Goal: Contribute content: Contribute content

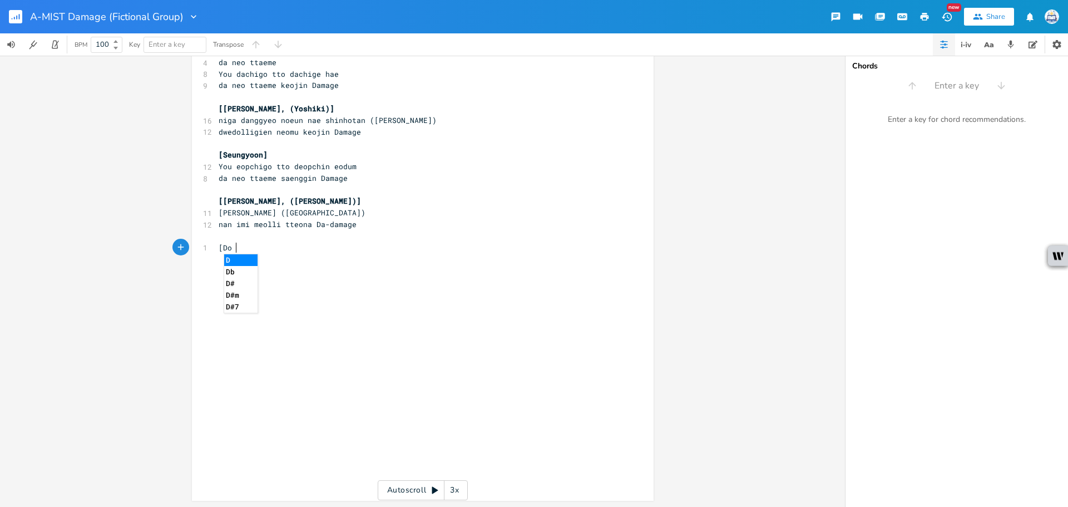
scroll to position [0, 13]
type textarea "[Dojin]"
click at [221, 258] on span "da kkeunnan iringeol" at bounding box center [263, 259] width 89 height 10
type textarea "]"
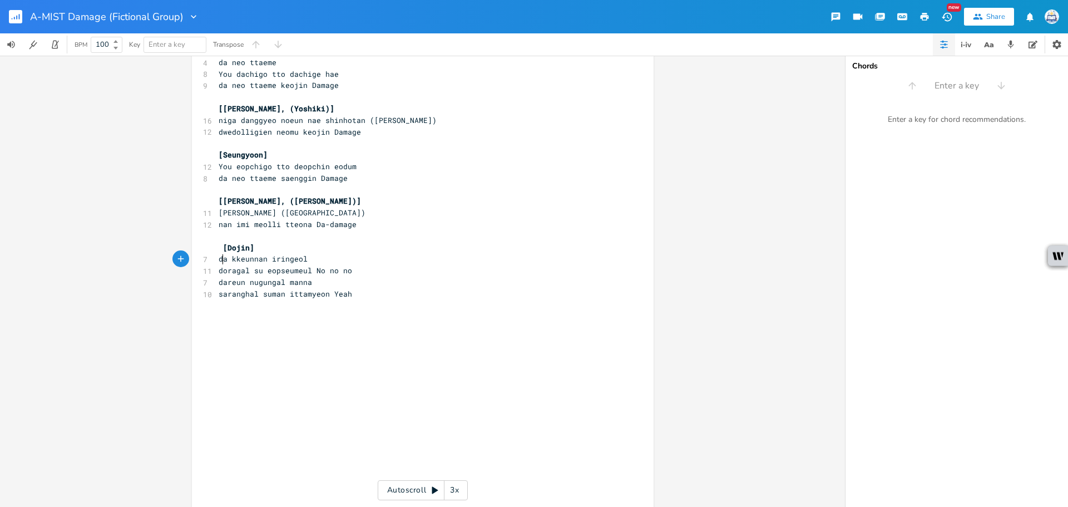
scroll to position [0, 3]
click at [223, 246] on span "[Dojin]" at bounding box center [238, 248] width 31 height 10
click at [381, 300] on pre "​" at bounding box center [417, 306] width 402 height 12
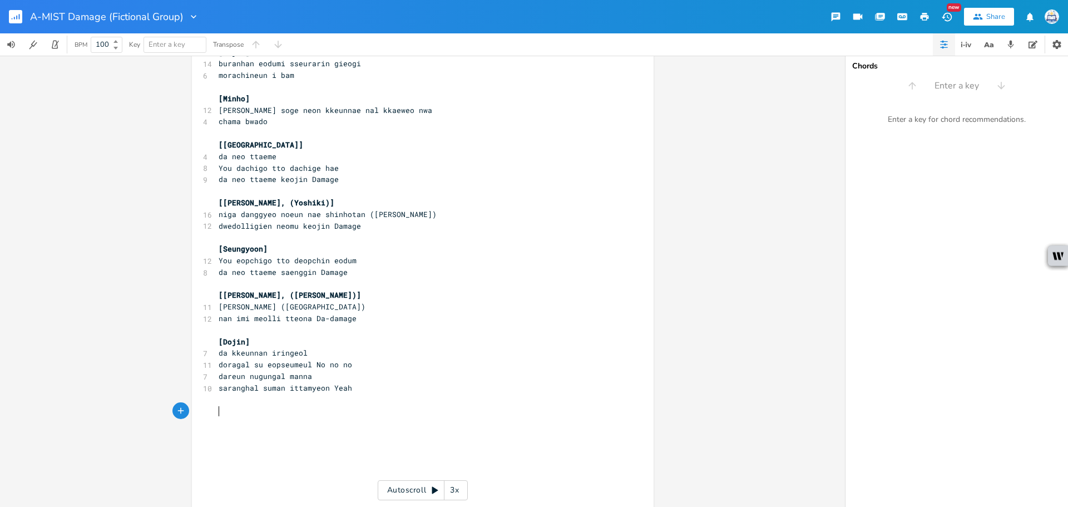
scroll to position [1175, 0]
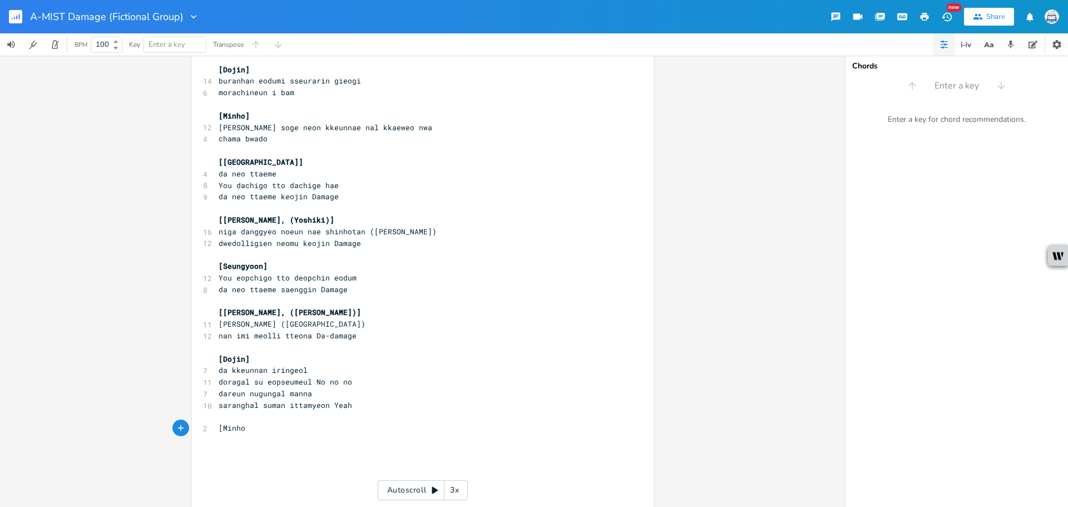
type textarea "[Minho]"
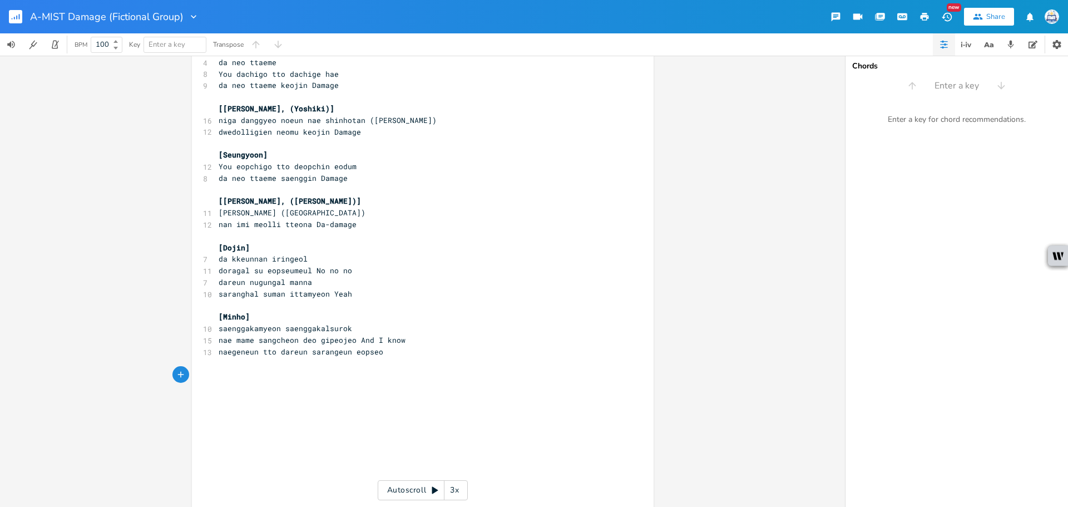
scroll to position [0, 3]
type textarea "[[GEOGRAPHIC_DATA]]"
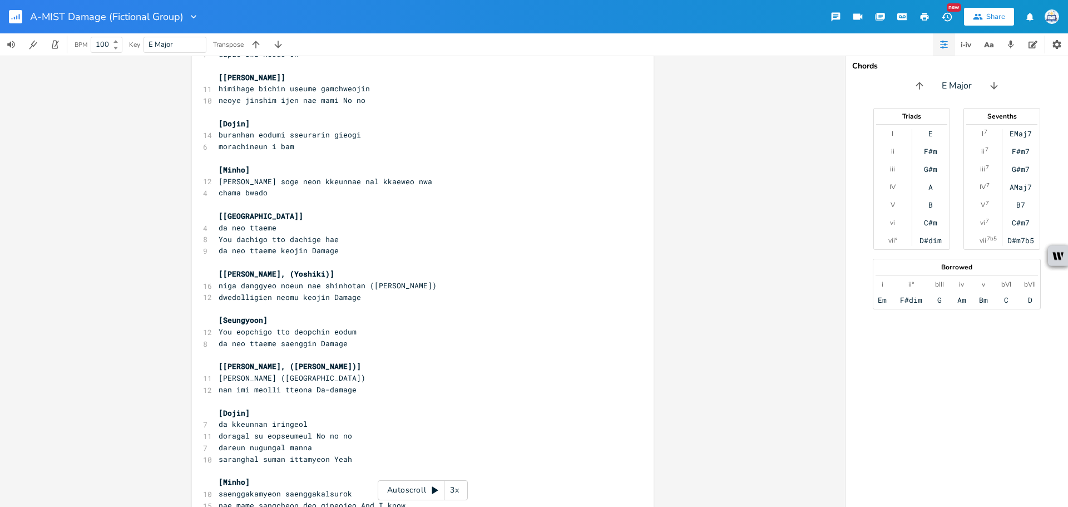
scroll to position [1231, 0]
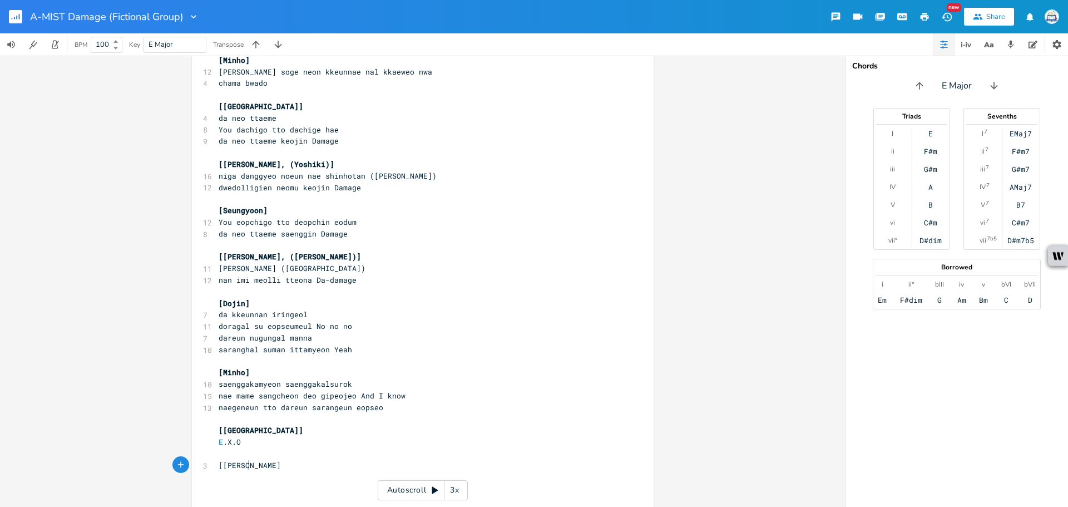
type textarea "[[PERSON_NAME]]"
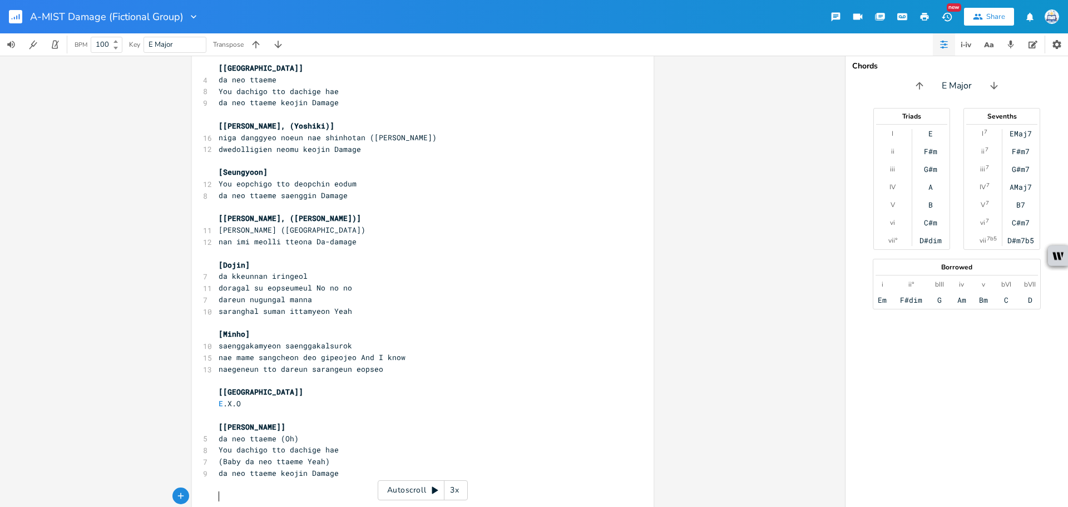
scroll to position [1325, 0]
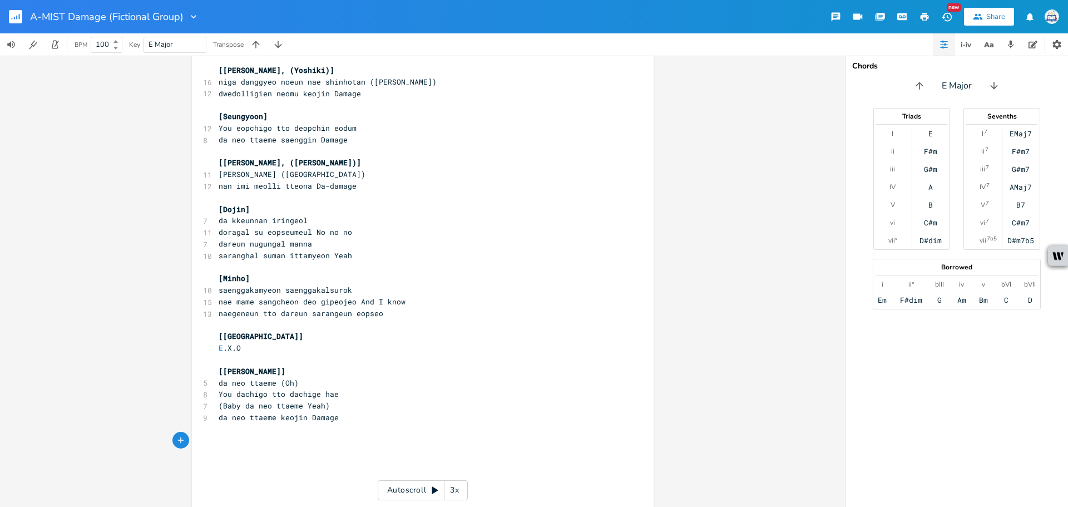
click at [252, 375] on pre "[[PERSON_NAME]]" at bounding box center [417, 371] width 402 height 12
type textarea ", ([PERSON_NAME])]"
click at [379, 413] on pre "da neo ttaeme keojin Damage" at bounding box center [417, 418] width 402 height 12
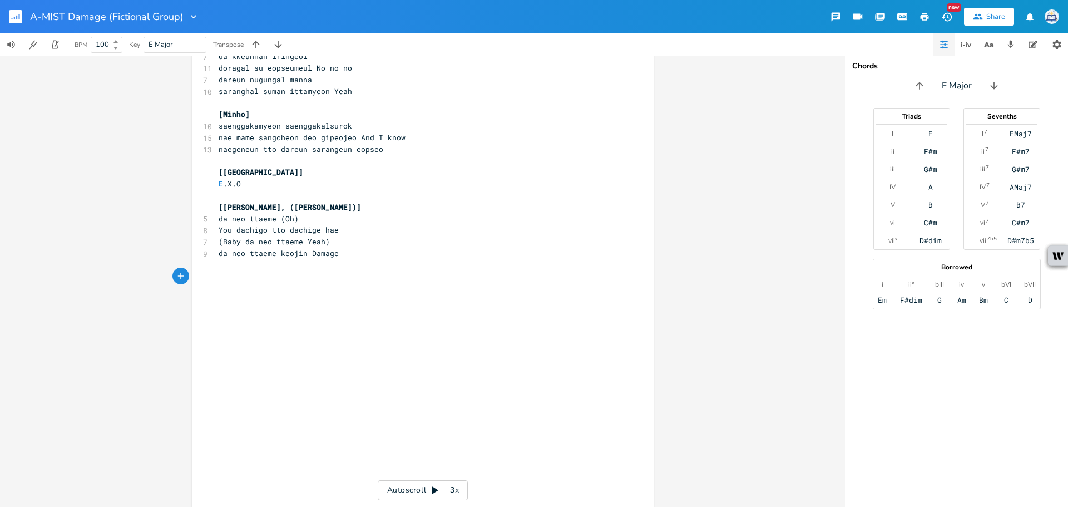
scroll to position [1397, 0]
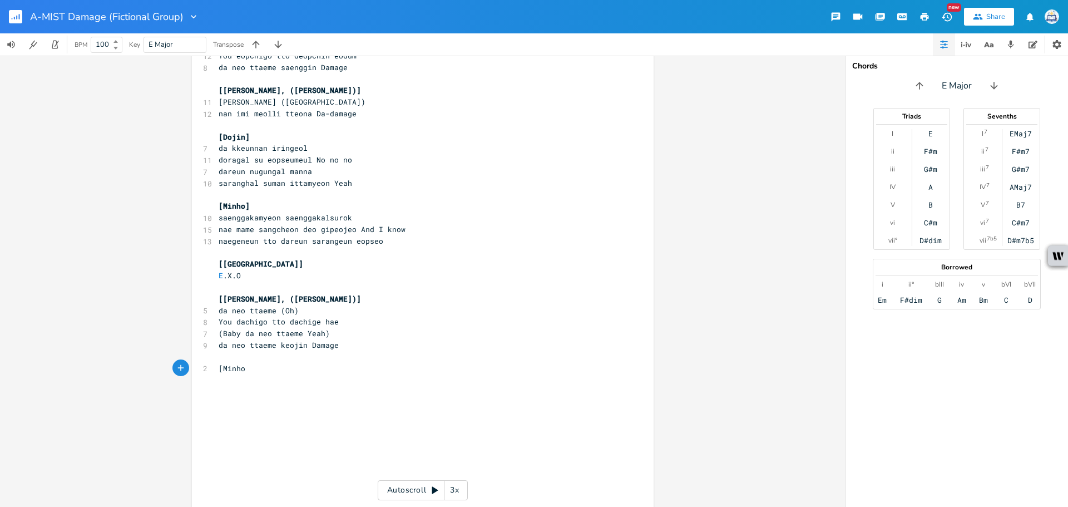
type textarea "[Minho]"
paste textarea
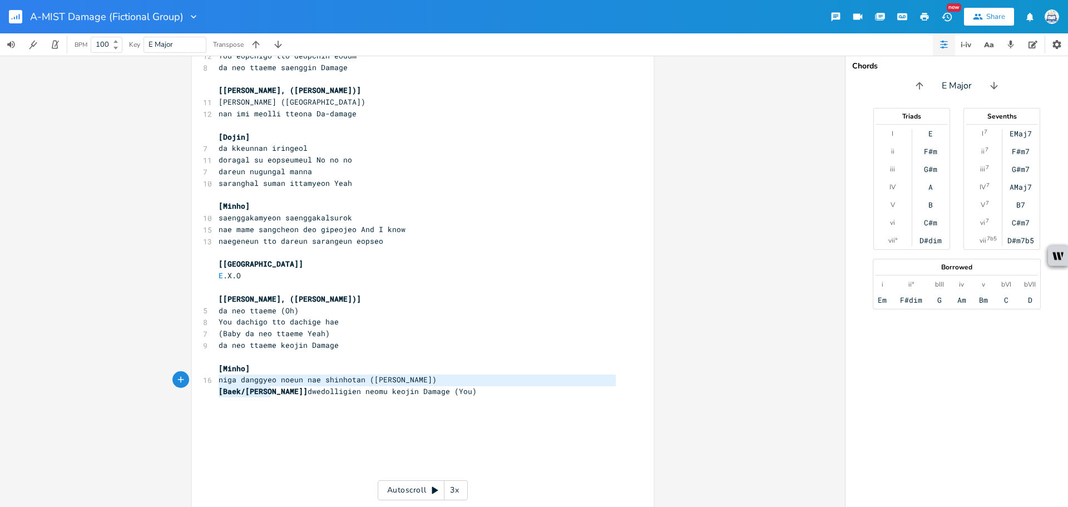
drag, startPoint x: 268, startPoint y: 391, endPoint x: 197, endPoint y: 386, distance: 70.8
type textarea "niga danggyeo noeun nae shinhotan ([PERSON_NAME]) [[PERSON_NAME]/[PERSON_NAME]]"
click at [234, 387] on span "[Baek/[PERSON_NAME]]" at bounding box center [263, 391] width 89 height 10
type textarea "]"
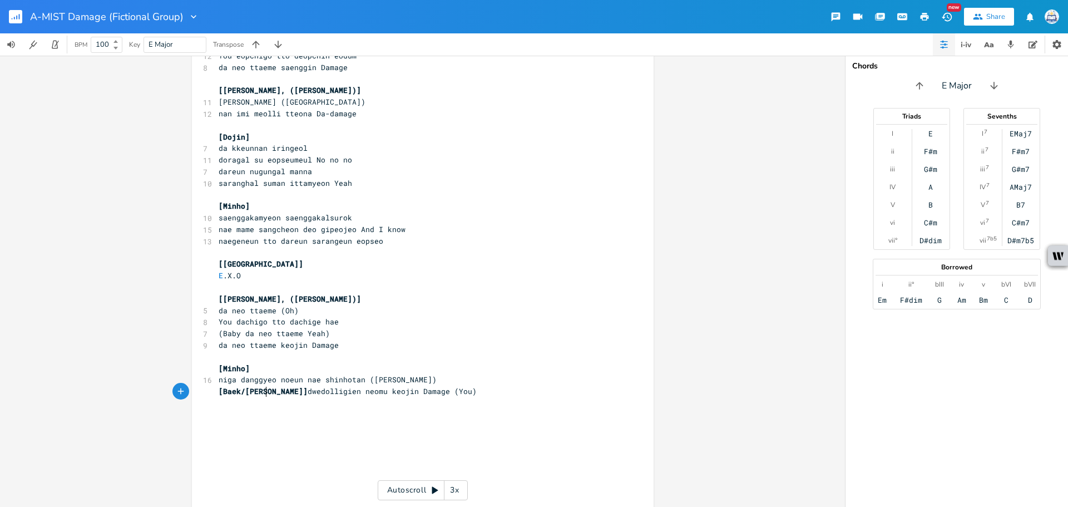
click at [259, 393] on span "[Baek/[PERSON_NAME]] dwedolligien neomu keojin Damage (You)" at bounding box center [348, 391] width 258 height 10
type textarea "[Baek/[PERSON_NAME]]"
drag, startPoint x: 268, startPoint y: 393, endPoint x: 213, endPoint y: 386, distance: 56.1
click at [216, 386] on pre "[Baek/[PERSON_NAME]] dwedolligien neomu keojin Damage (You)" at bounding box center [417, 392] width 402 height 12
click at [246, 367] on pre "[Minho]" at bounding box center [417, 369] width 402 height 12
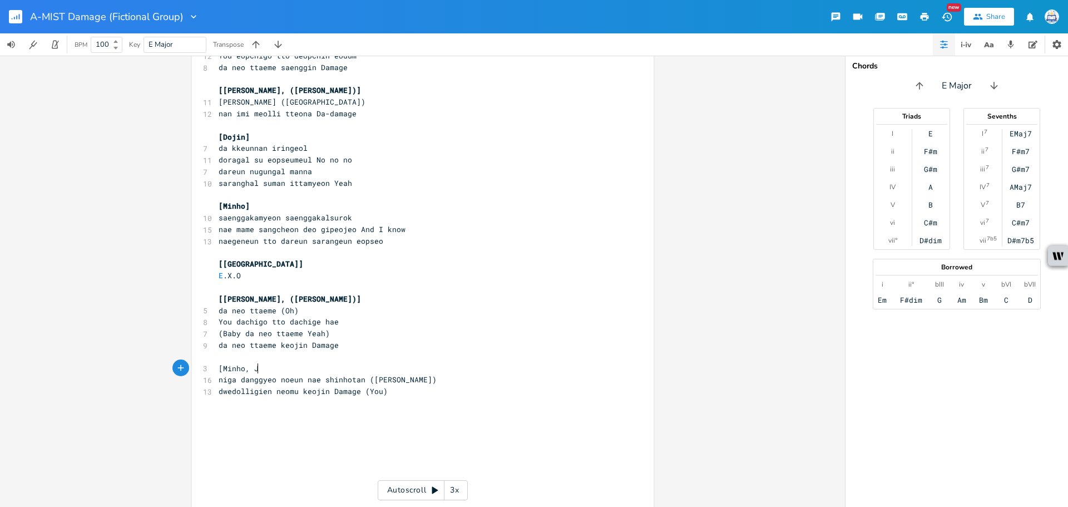
scroll to position [0, 9]
type textarea ", Jo"
type textarea "(Jo="
type textarea "-ee)]"
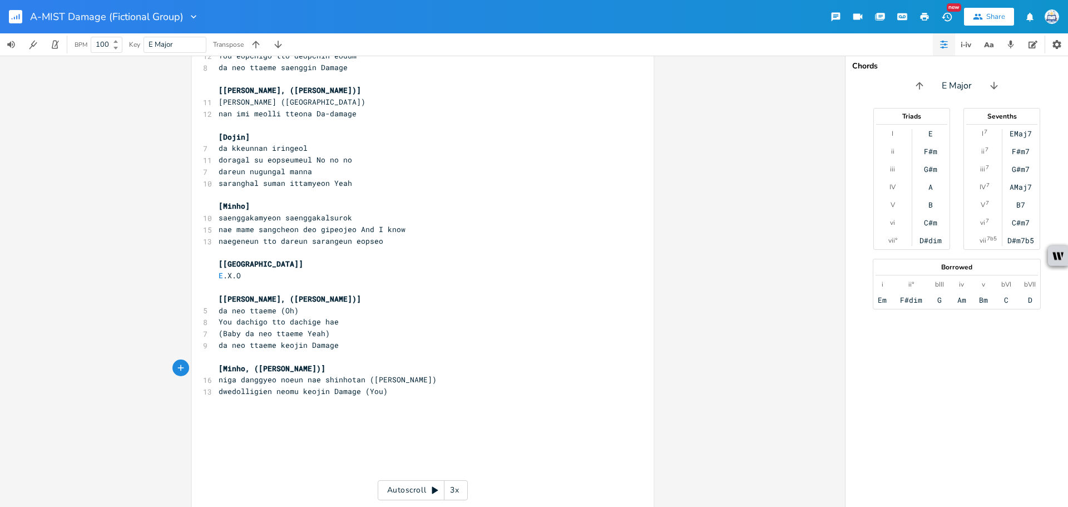
click at [273, 404] on pre "​" at bounding box center [417, 403] width 402 height 12
click at [270, 421] on pre "​" at bounding box center [417, 427] width 402 height 12
type textarea "[[PERSON_NAME], (Minho)]"
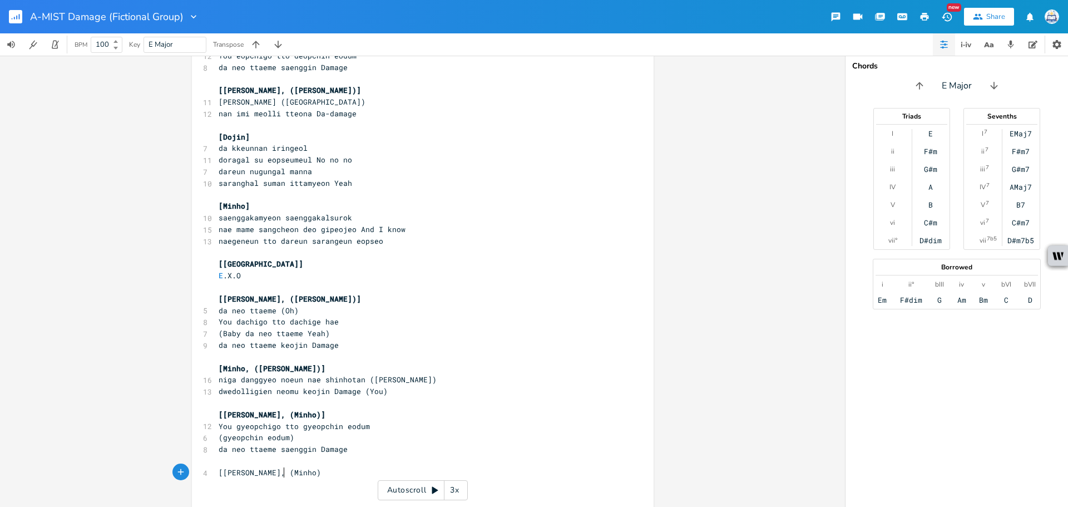
type textarea "[[PERSON_NAME], (Minho)]"
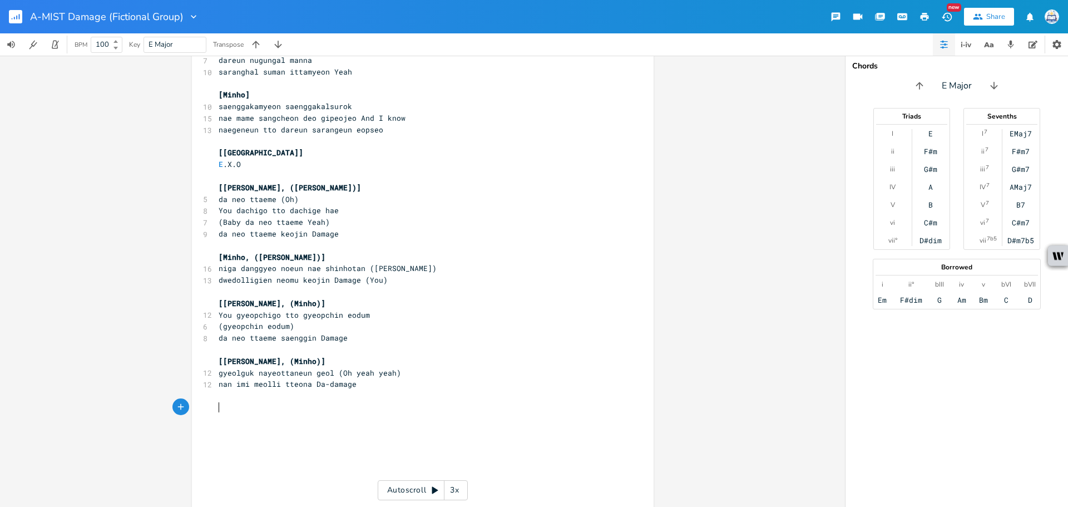
scroll to position [0, 2]
type textarea "[Yoshiki[]"
type textarea "]"
type textarea ", (Dojin)]"
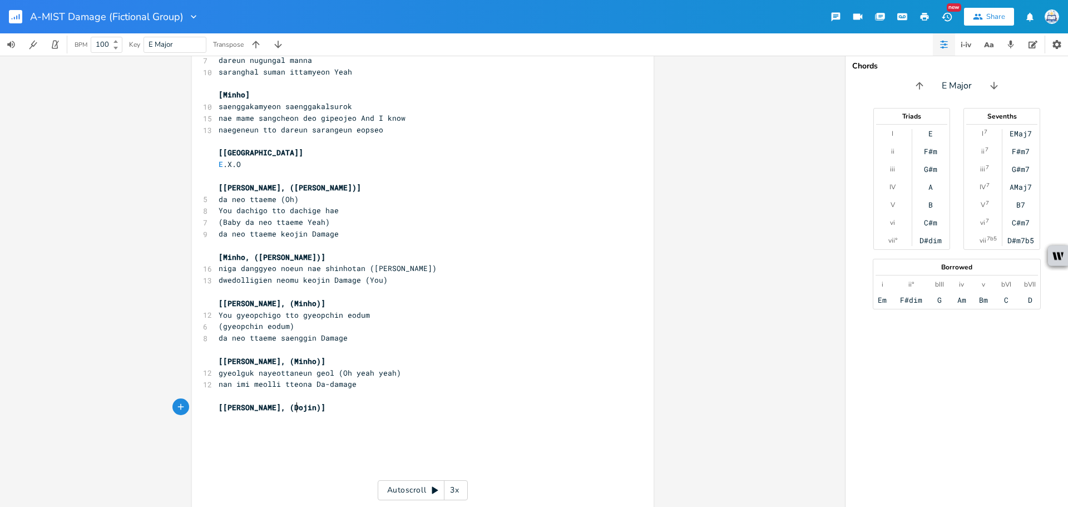
scroll to position [0, 27]
type textarea "[All]"
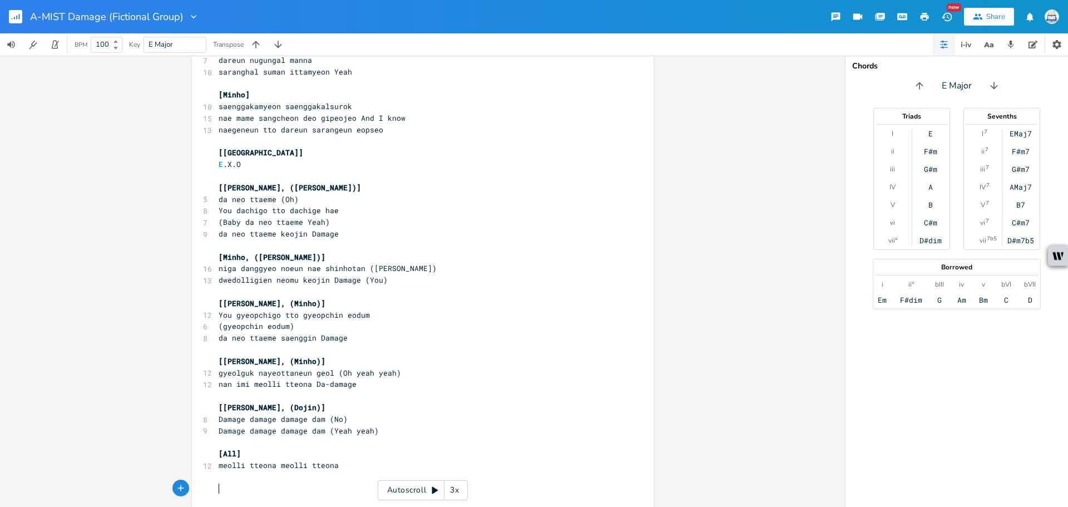
scroll to position [1620, 0]
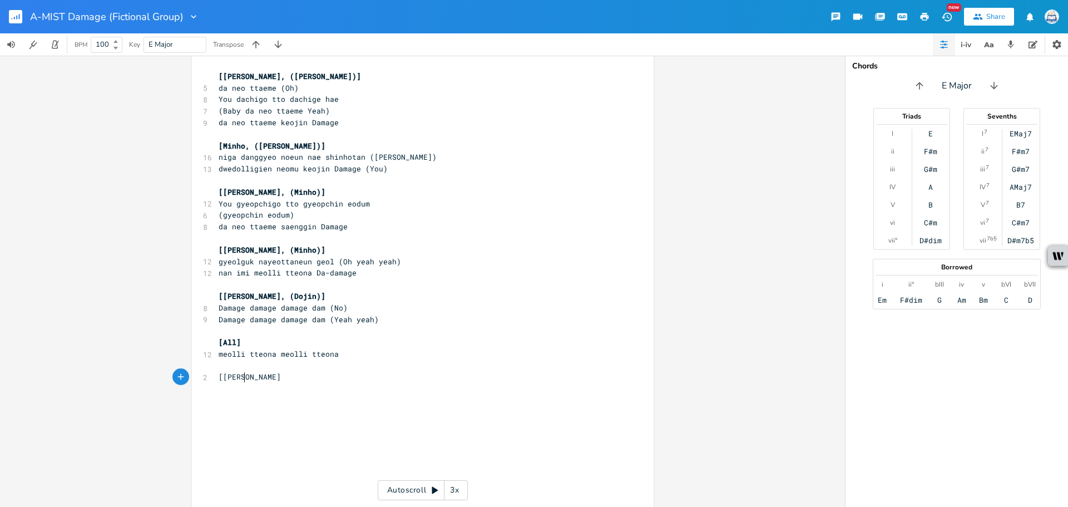
type textarea "[[PERSON_NAME]["
type textarea "]"
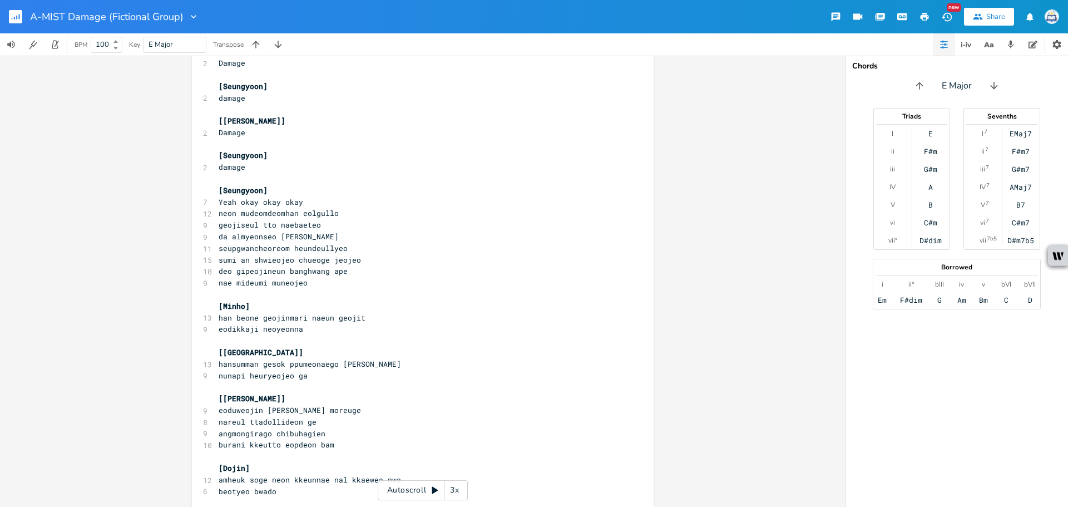
scroll to position [396, 0]
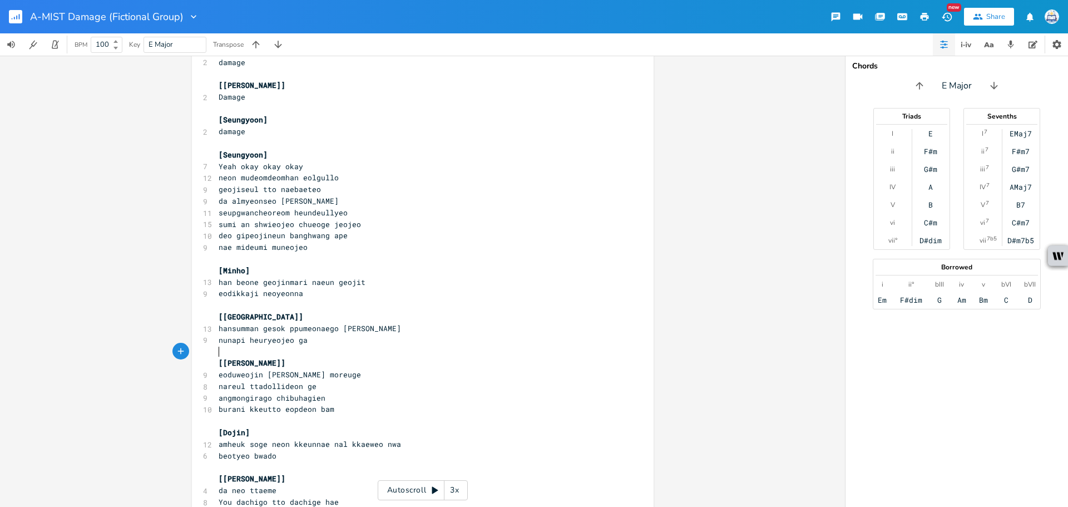
click at [314, 350] on pre "​" at bounding box center [417, 351] width 402 height 12
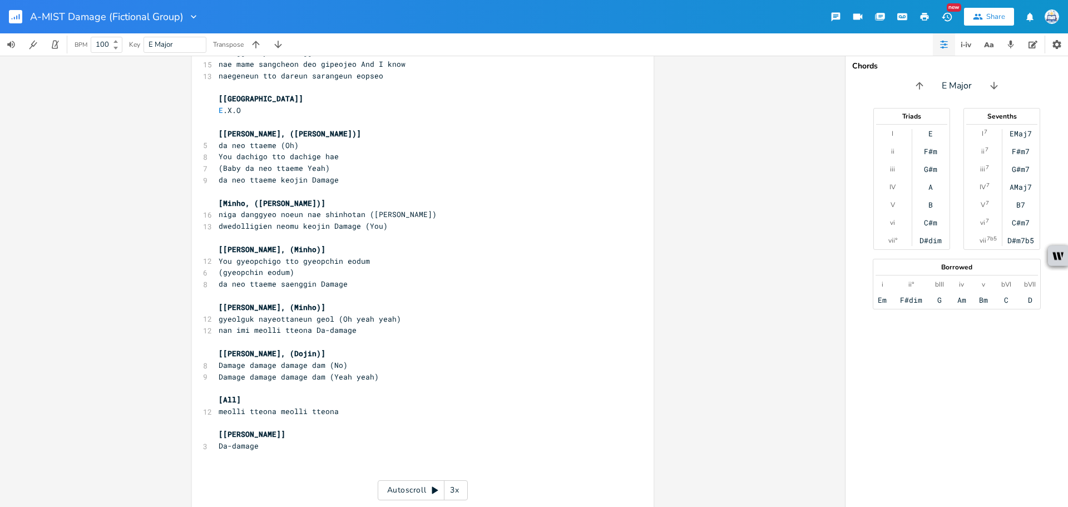
scroll to position [1564, 0]
click at [13, 14] on rect "button" at bounding box center [15, 16] width 13 height 13
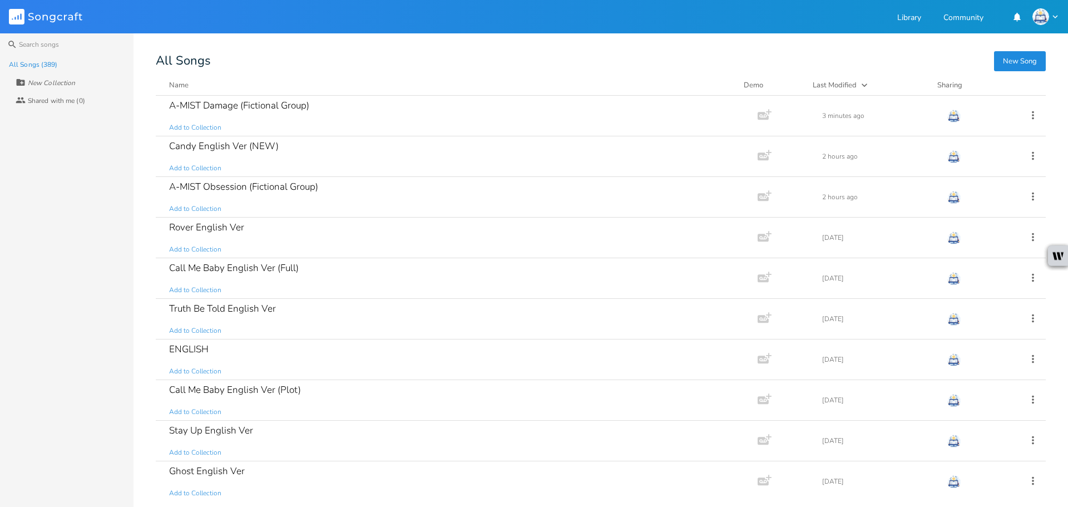
click at [1026, 62] on button "New Song" at bounding box center [1020, 61] width 52 height 20
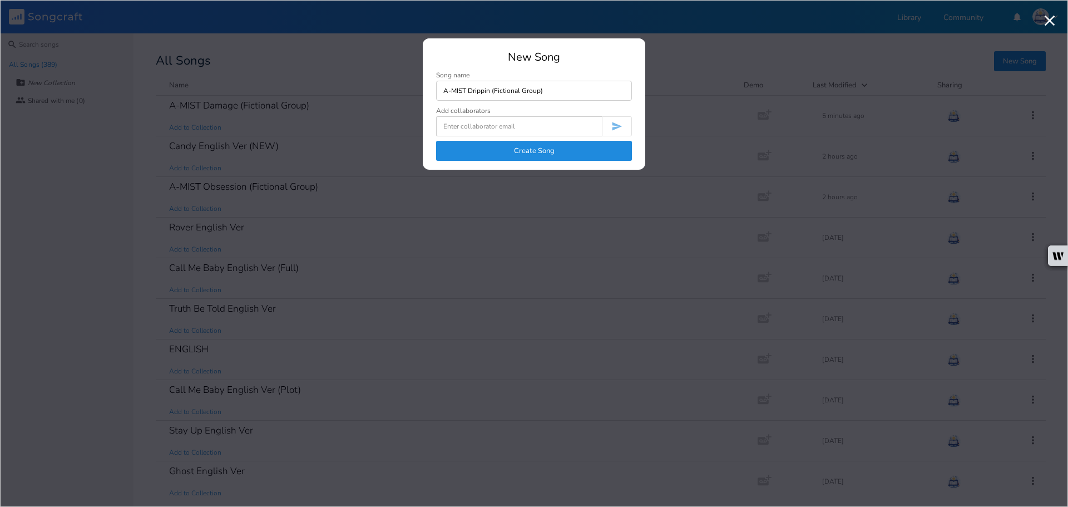
type input "A-MIST Drippin (Fictional Group)"
click at [616, 150] on button "Create Song" at bounding box center [534, 151] width 196 height 20
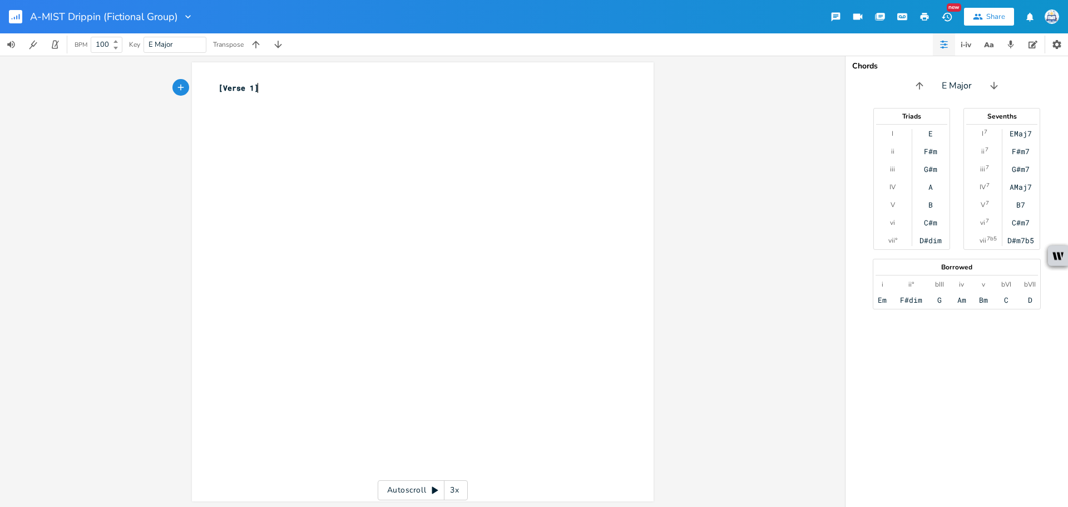
type textarea "[Verse 1]"
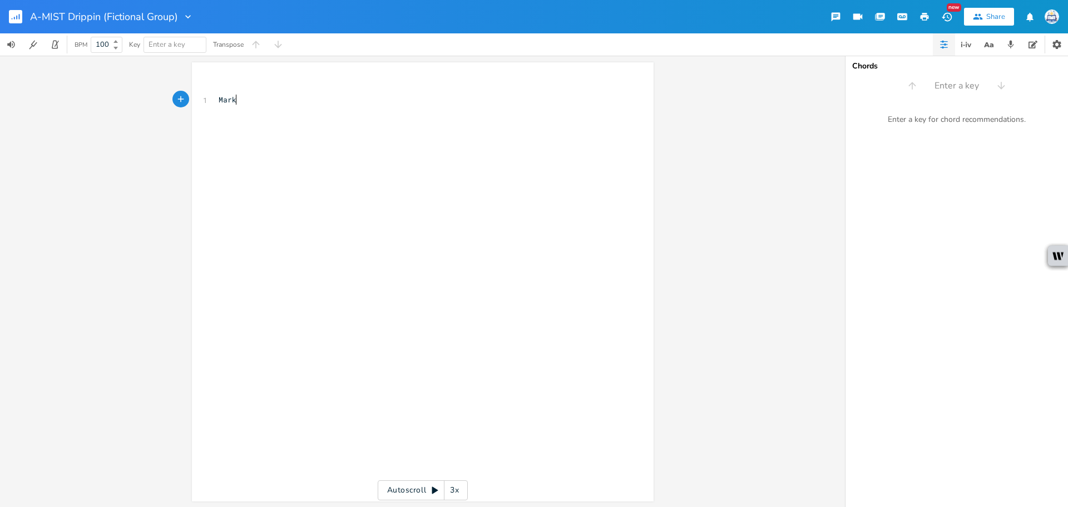
type textarea "Mark-"
type textarea "-"
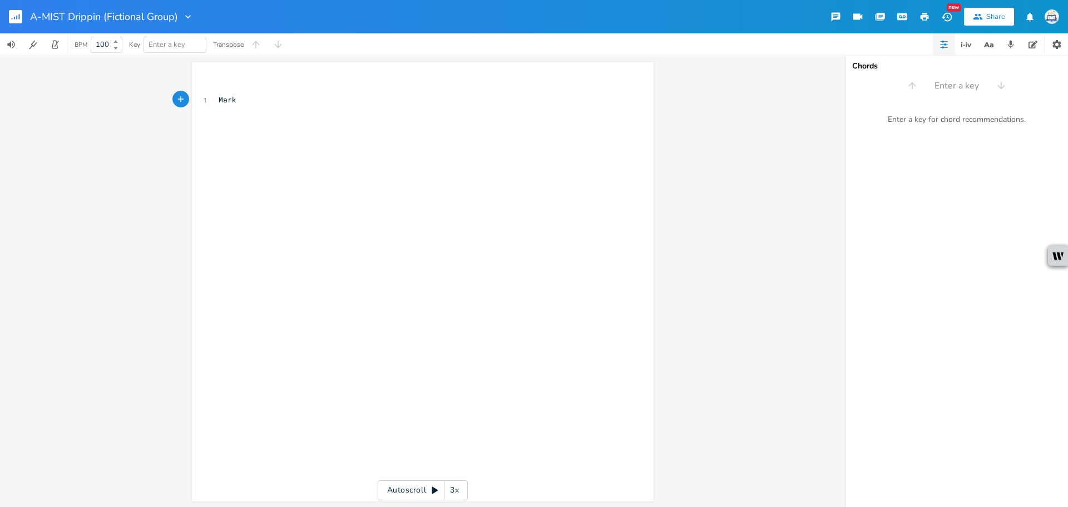
scroll to position [0, 3]
type textarea "Renjun -"
click at [10, 21] on rect "button" at bounding box center [15, 16] width 13 height 13
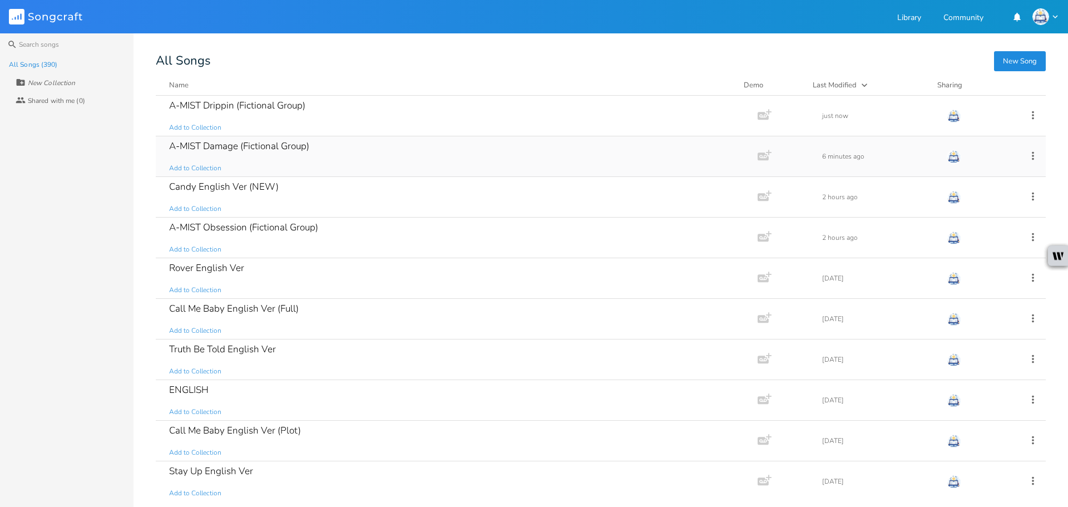
click at [325, 145] on div "A-MIST Damage (Fictional Group) Add to Collection" at bounding box center [454, 156] width 571 height 40
click at [280, 113] on div "A-MIST Drippin (Fictional Group) Add to Collection" at bounding box center [454, 116] width 571 height 40
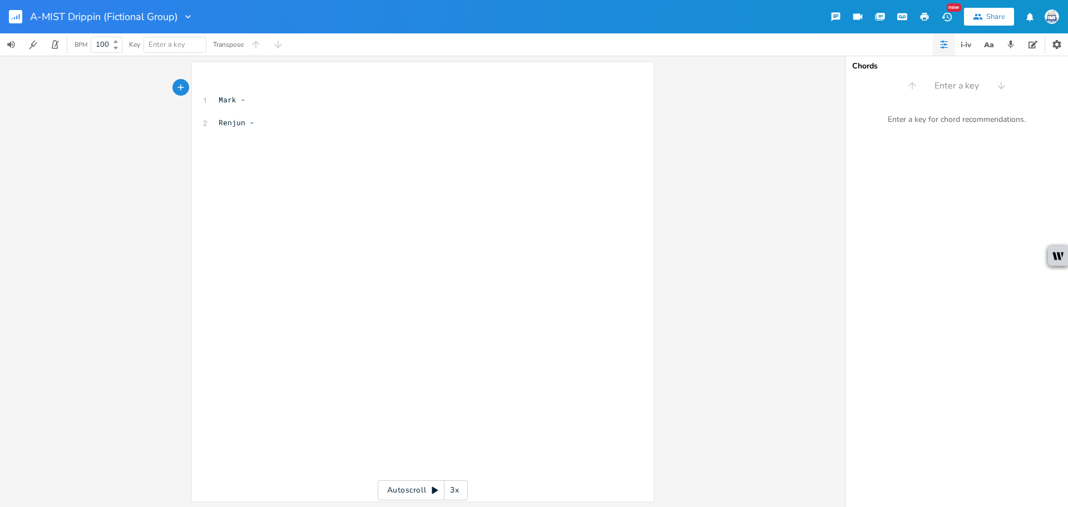
click at [260, 100] on pre "Mark -" at bounding box center [417, 100] width 402 height 12
type textarea "-"
click at [255, 130] on pre "​" at bounding box center [417, 135] width 402 height 12
click at [256, 123] on pre "Renjun -" at bounding box center [417, 123] width 402 height 12
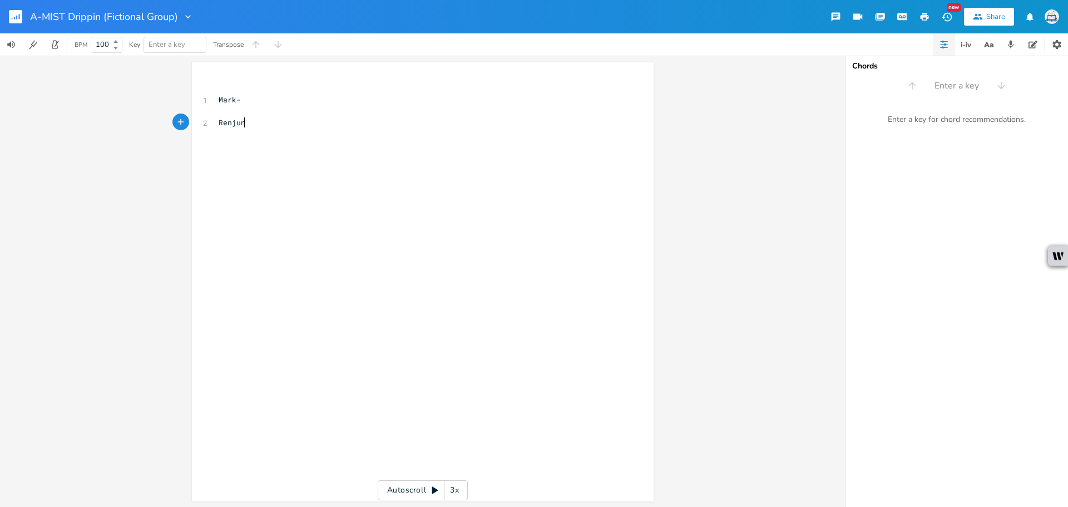
type textarea "-"
type textarea "Jeno-"
type textarea "Haechan-"
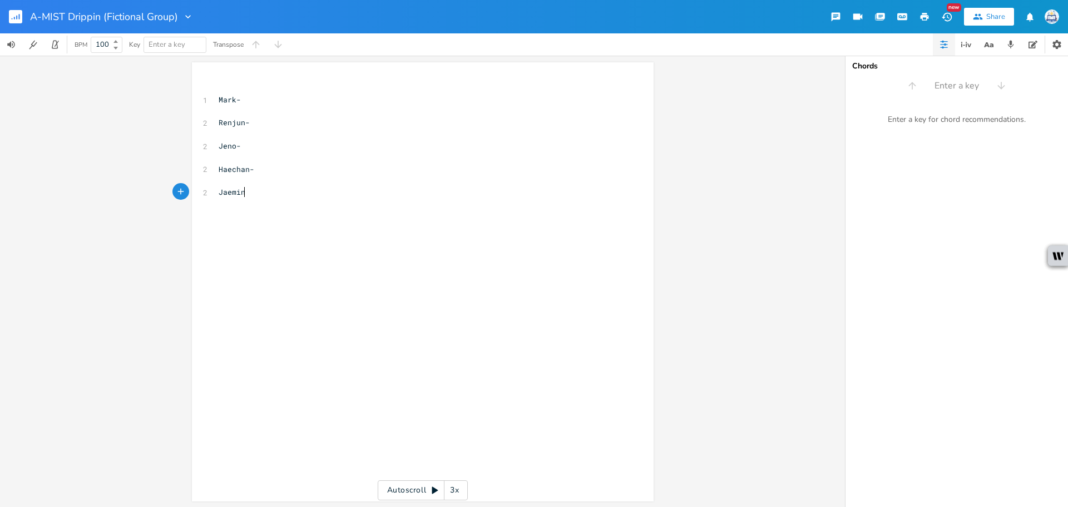
type textarea "Jaemin-"
type textarea "Chenle-"
type textarea "[PERSON_NAME]"
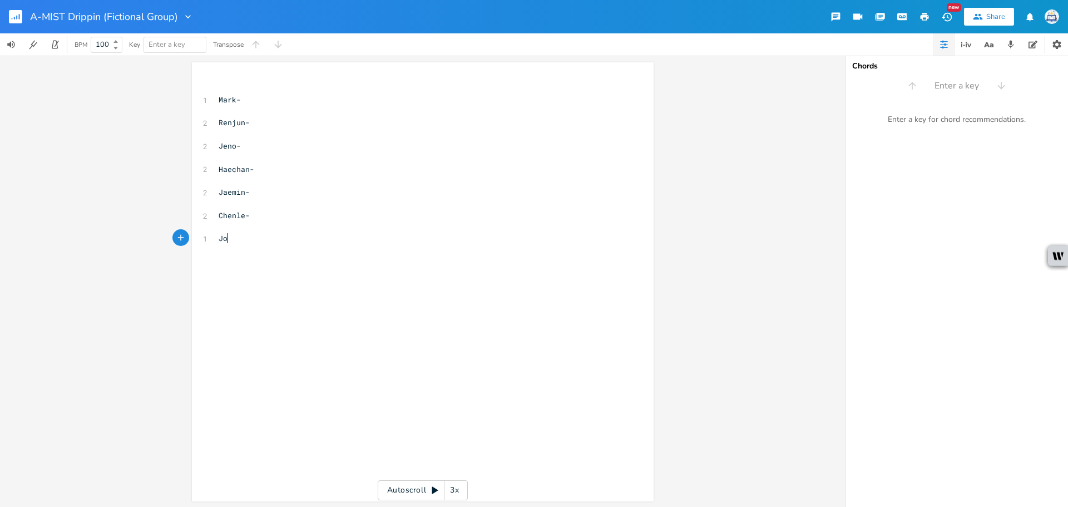
type textarea "i"
type textarea "isung-"
click at [283, 103] on pre "Mark-" at bounding box center [417, 100] width 402 height 12
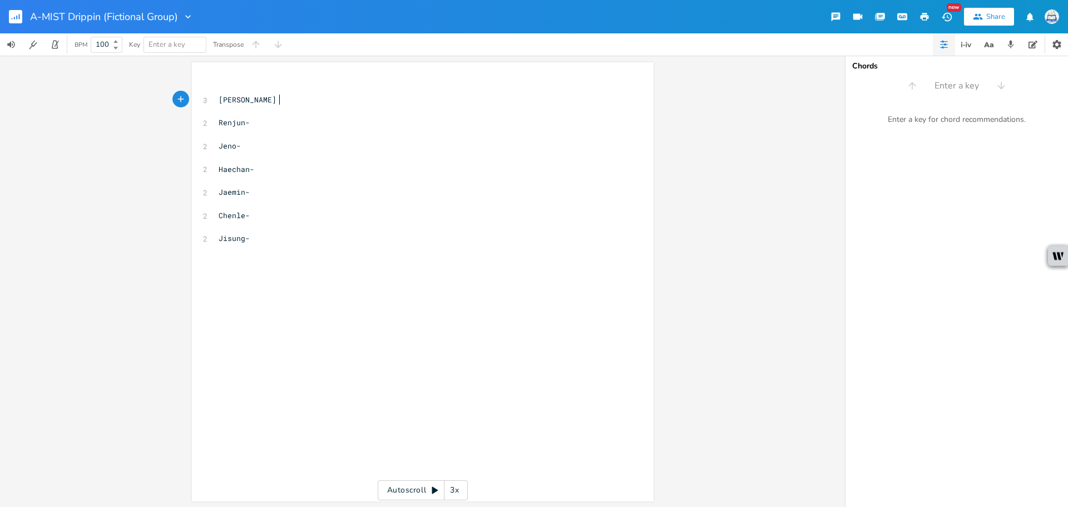
type textarea "Seungyoon"
click at [334, 145] on pre "Jeno-" at bounding box center [417, 146] width 402 height 12
click at [300, 191] on pre "Jaemin-" at bounding box center [417, 192] width 402 height 12
click at [282, 140] on pre "Jeno-" at bounding box center [417, 146] width 402 height 12
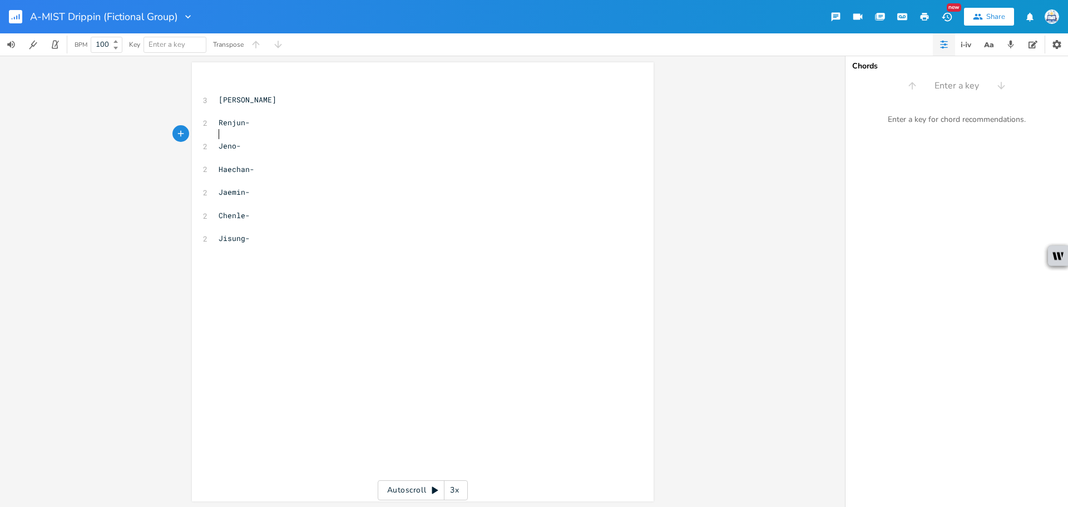
click at [275, 146] on pre "Jeno-" at bounding box center [417, 146] width 402 height 12
type textarea "[PERSON_NAME], [PERSON_NAME]"
click at [274, 186] on pre "Jaemin-" at bounding box center [417, 192] width 402 height 12
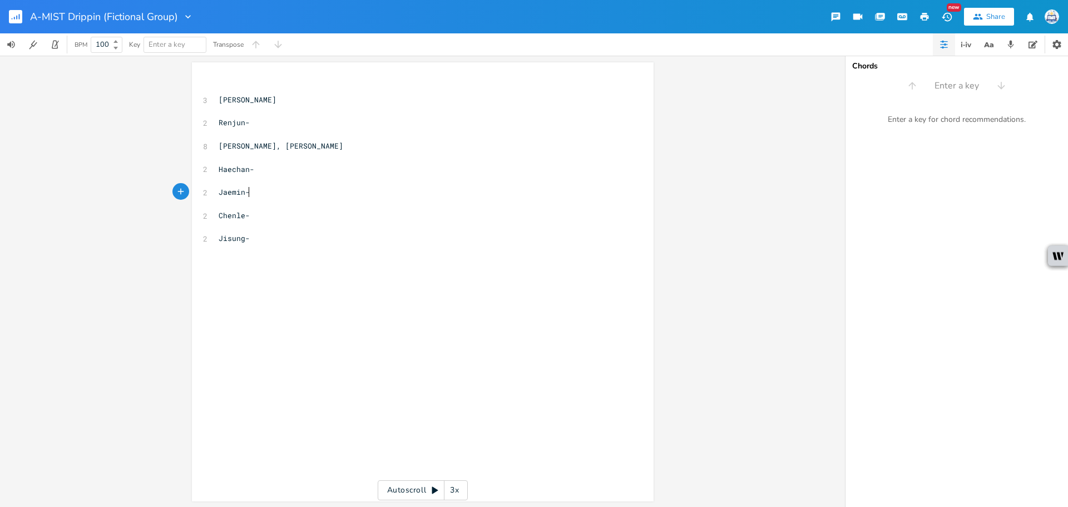
click at [272, 192] on pre "Jaemin-" at bounding box center [417, 192] width 402 height 12
type textarea "[PERSON_NAME][GEOGRAPHIC_DATA]"
click at [291, 170] on pre "Haechan-" at bounding box center [417, 170] width 402 height 12
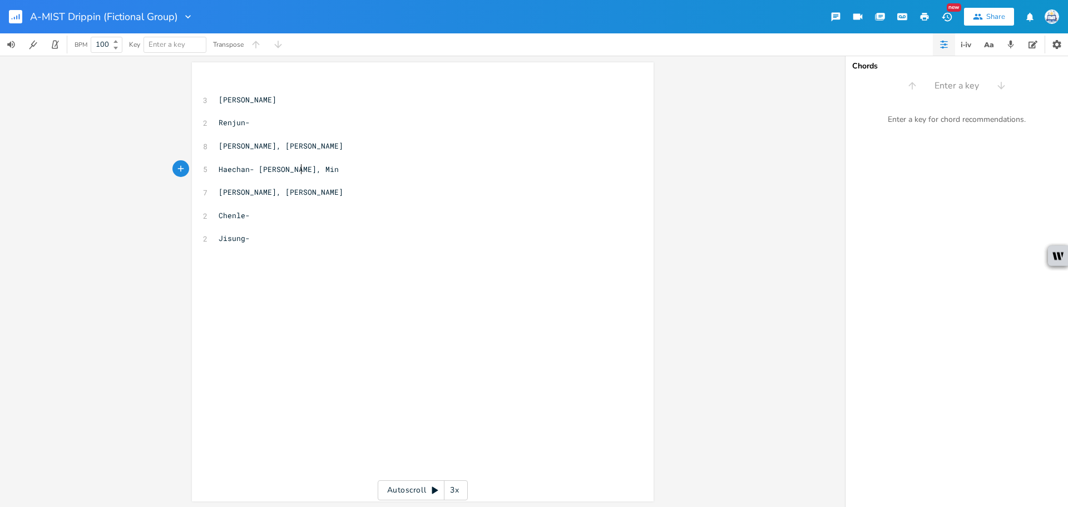
type textarea "[PERSON_NAME], Minho"
click at [263, 123] on pre "Renjun-" at bounding box center [417, 123] width 402 height 12
type textarea "Dojin"
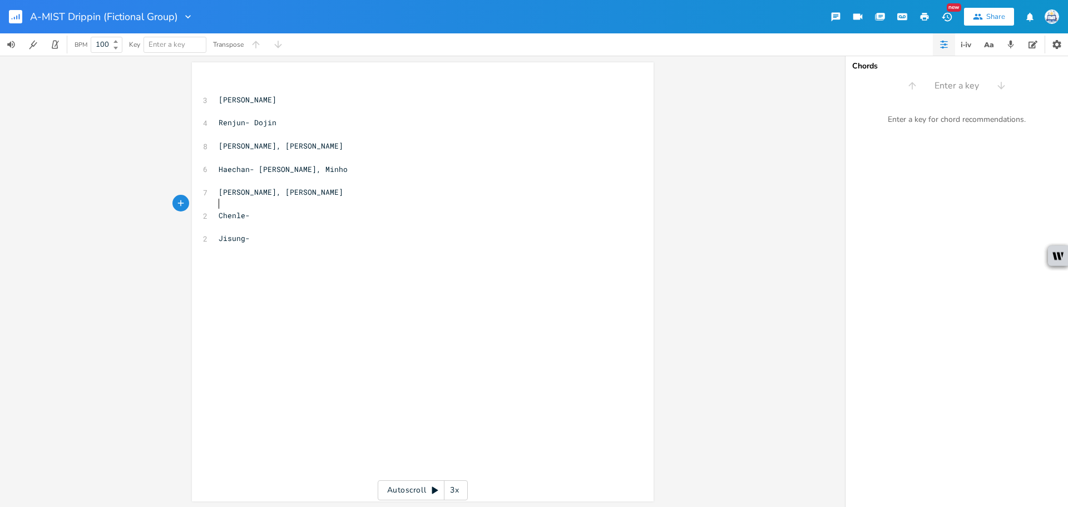
click at [265, 210] on pre "Chenle-" at bounding box center [417, 216] width 402 height 12
click at [264, 211] on pre "Chenle-" at bounding box center [417, 216] width 402 height 12
type textarea "Minho, [PERSON_NAME]"
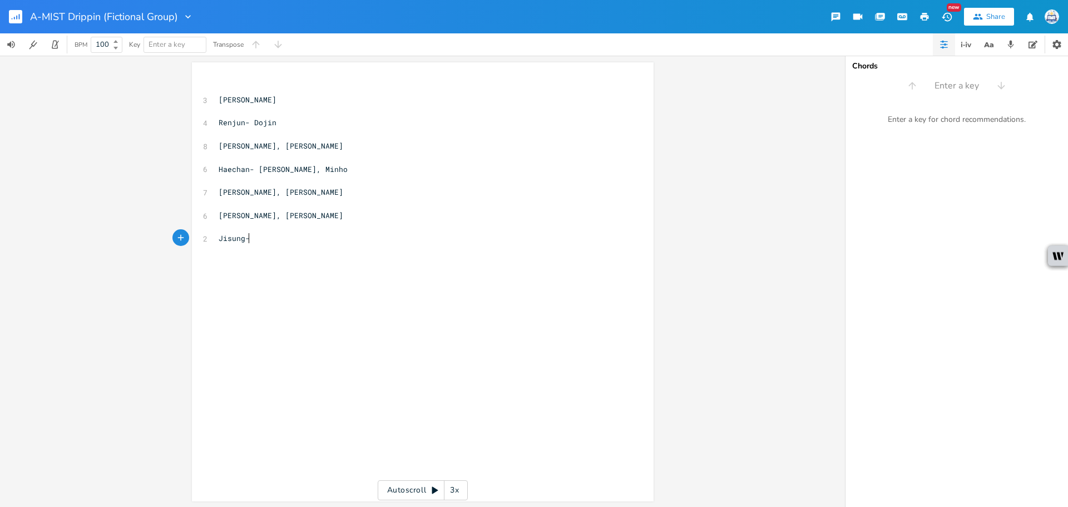
click at [293, 238] on pre "Jisung-" at bounding box center [417, 239] width 402 height 12
type textarea "Yoshiki"
click at [295, 116] on pre "​" at bounding box center [417, 112] width 402 height 12
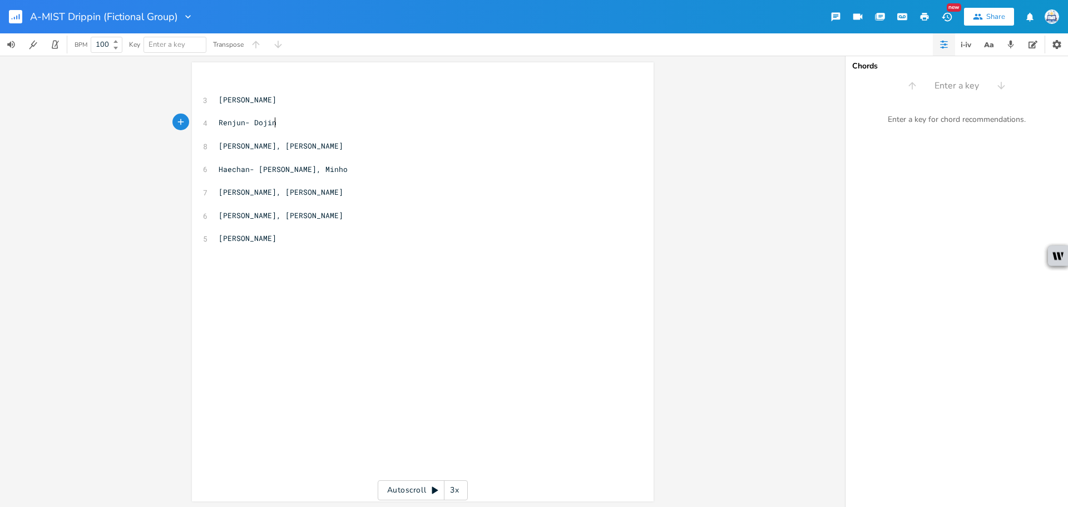
click at [288, 122] on pre "Renjun- Dojin" at bounding box center [417, 123] width 402 height 12
type textarea ", [GEOGRAPHIC_DATA]"
click at [323, 269] on pre "​" at bounding box center [417, 274] width 402 height 12
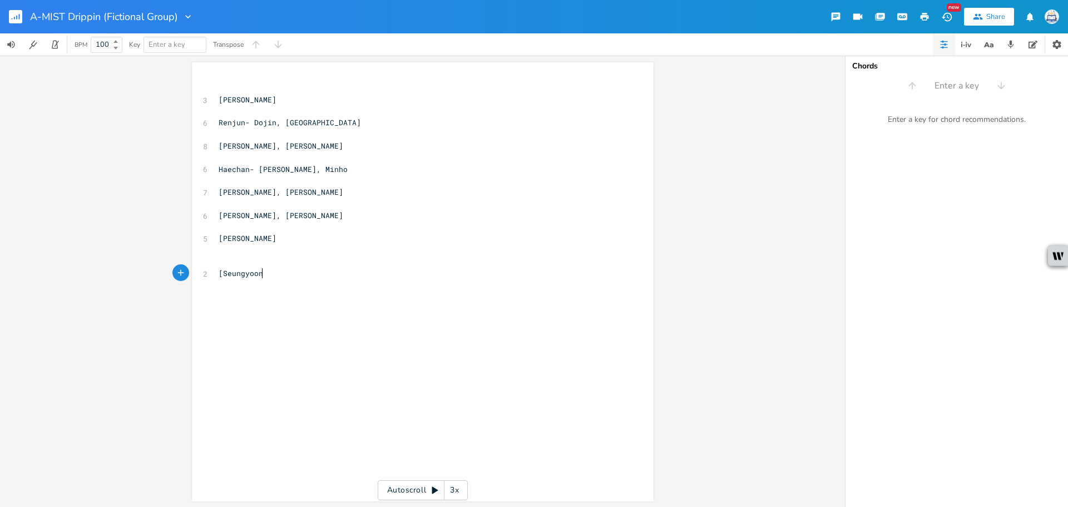
type textarea "[Seungyoon]"
type textarea "[[PERSON_NAME]]"
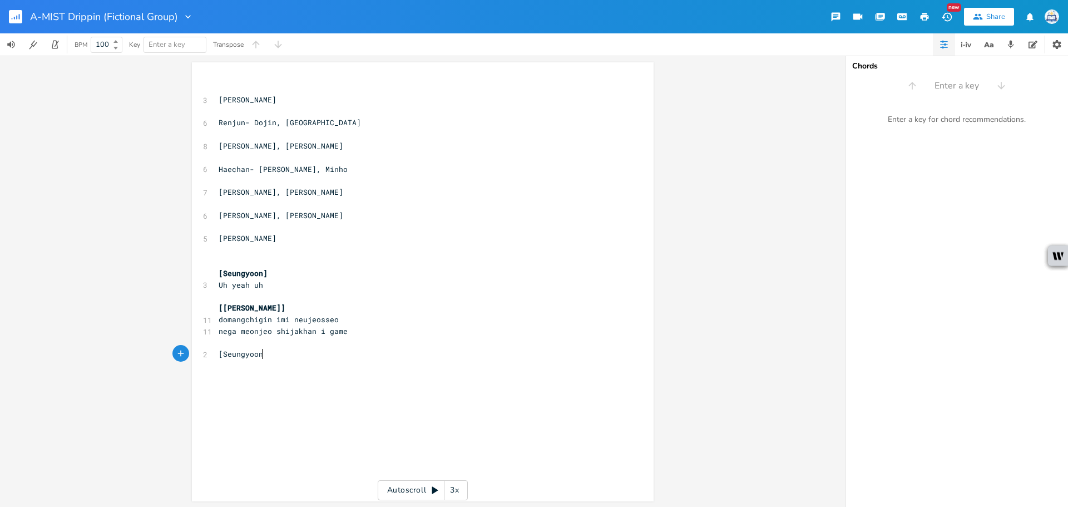
type textarea "[Seungyoon]"
type textarea "["
type textarea "p"
type textarea "[Dojin]"
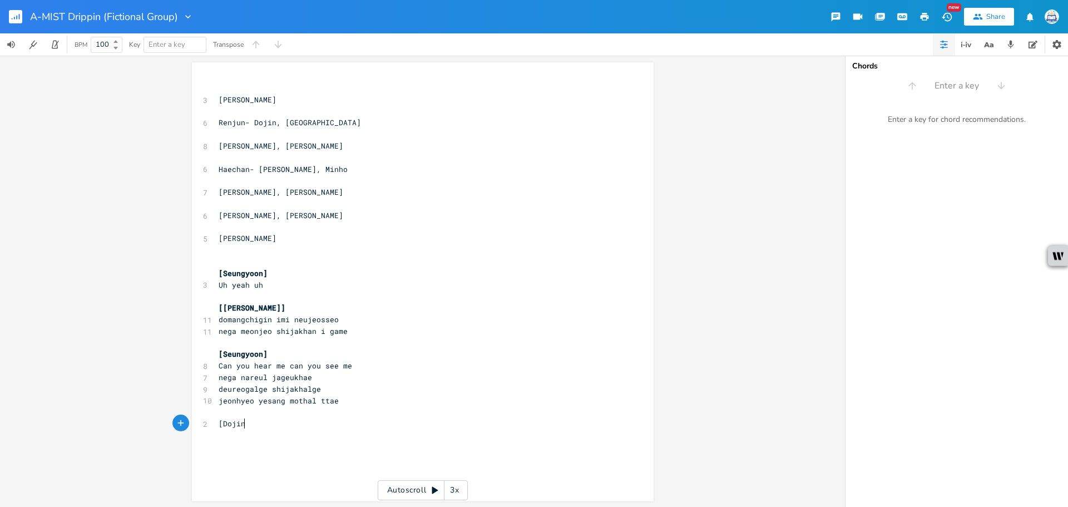
scroll to position [0, 22]
type textarea "[Yoshiki]"
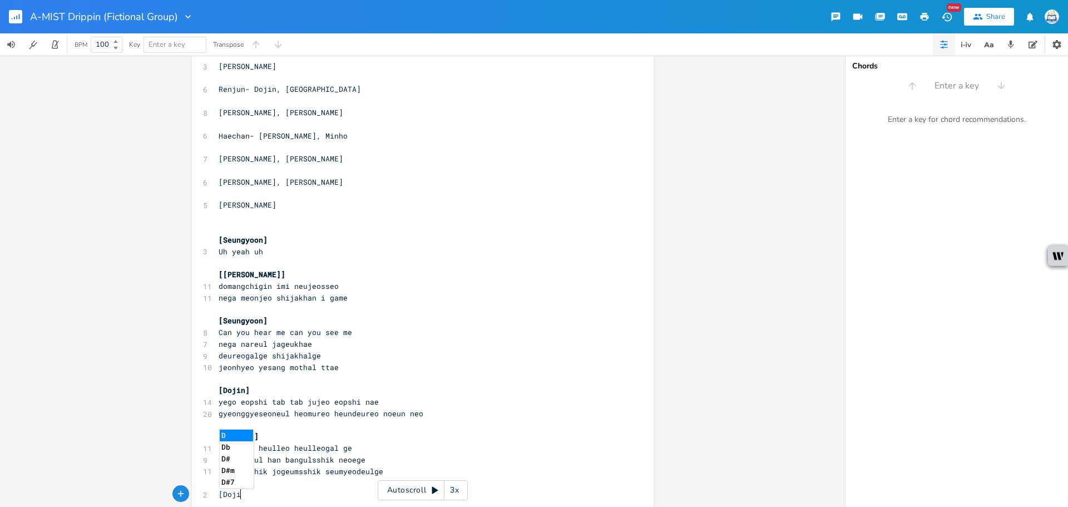
scroll to position [0, 19]
type textarea "[Dojin]"
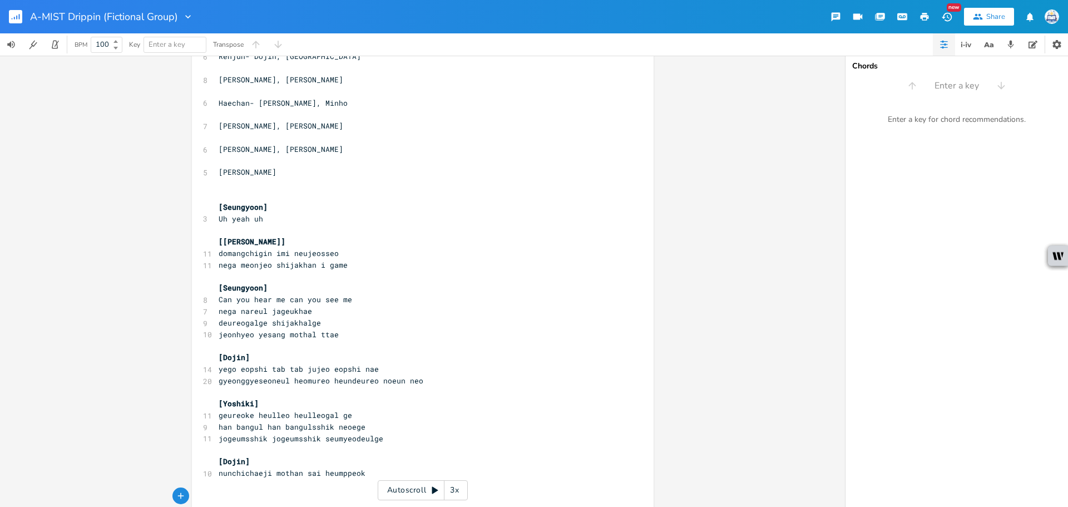
scroll to position [107, 0]
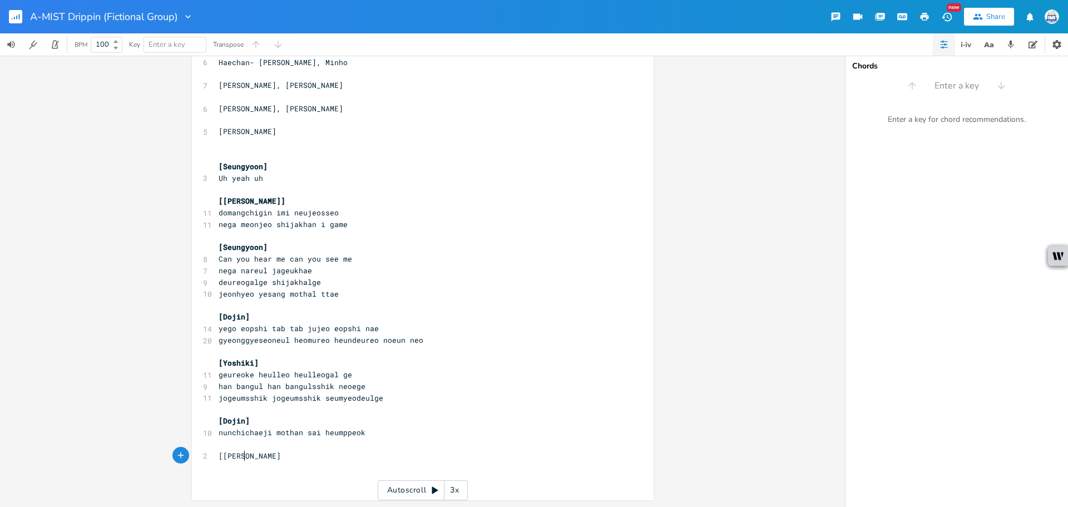
type textarea "[[PERSON_NAME]]"
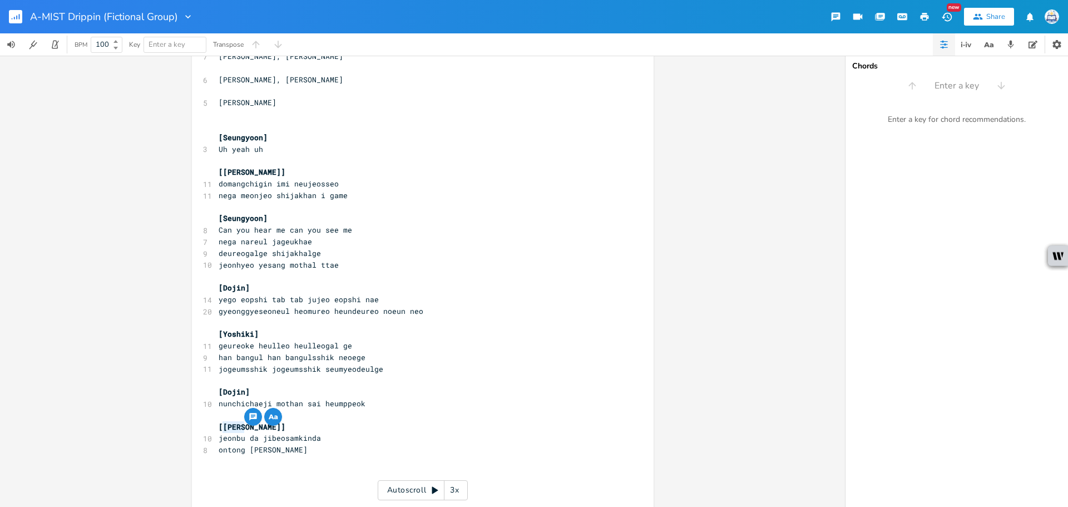
drag, startPoint x: 241, startPoint y: 429, endPoint x: 221, endPoint y: 430, distance: 20.1
click at [221, 430] on span "[[PERSON_NAME]]" at bounding box center [252, 427] width 67 height 10
type textarea "Austin"
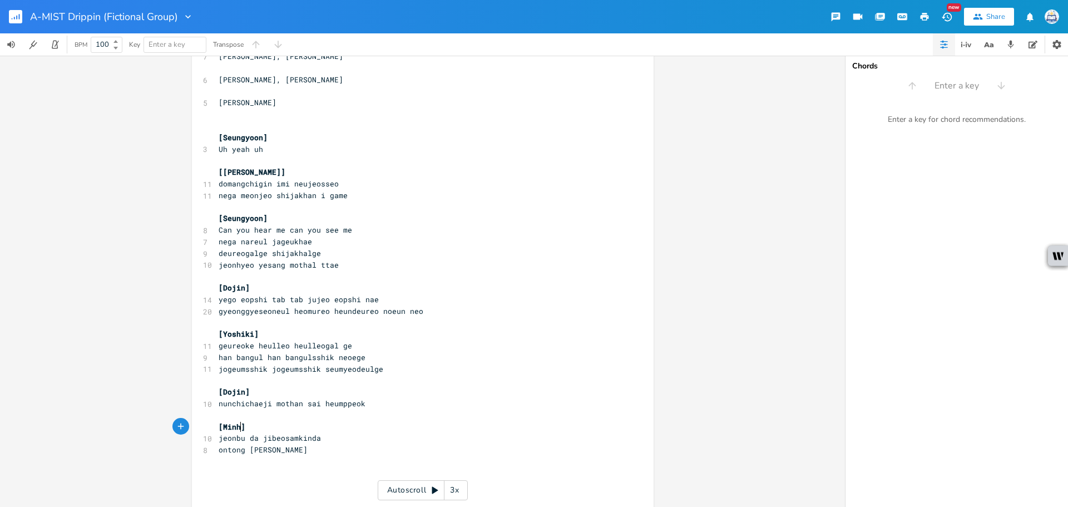
type textarea "Minho"
click at [338, 457] on pre "​" at bounding box center [417, 462] width 402 height 12
type textarea "[[GEOGRAPHIC_DATA]]"
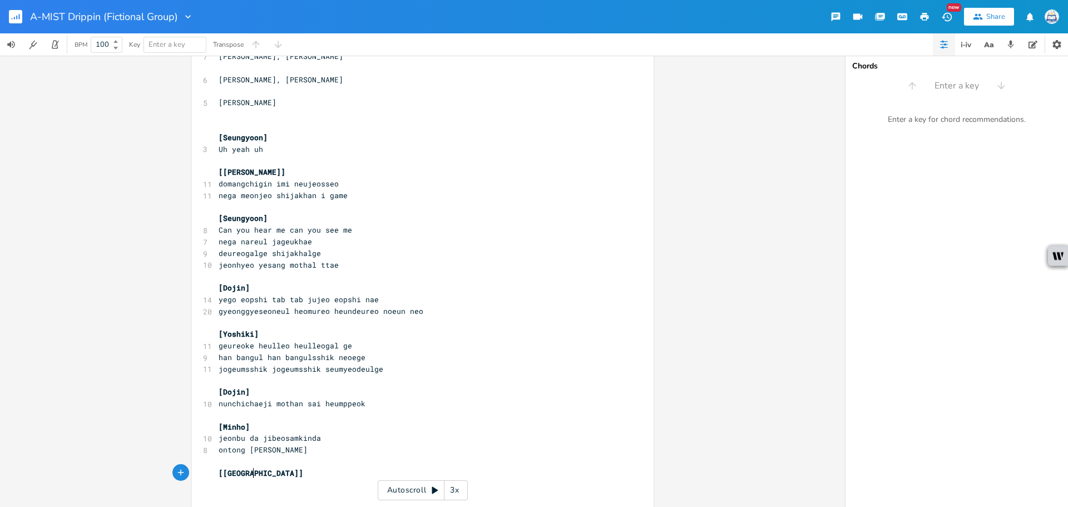
paste textarea
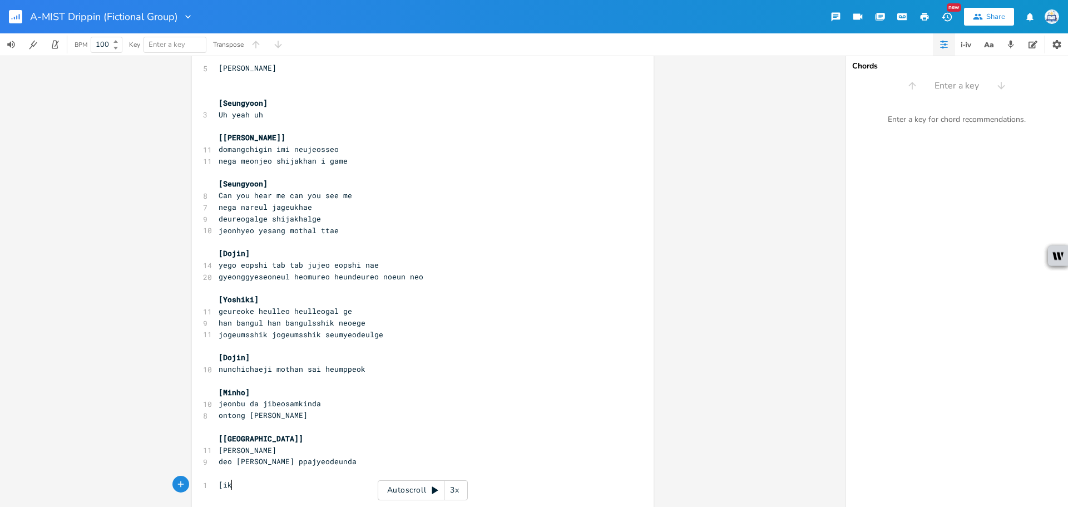
type textarea "[ika"
type textarea "[PERSON_NAME]]"
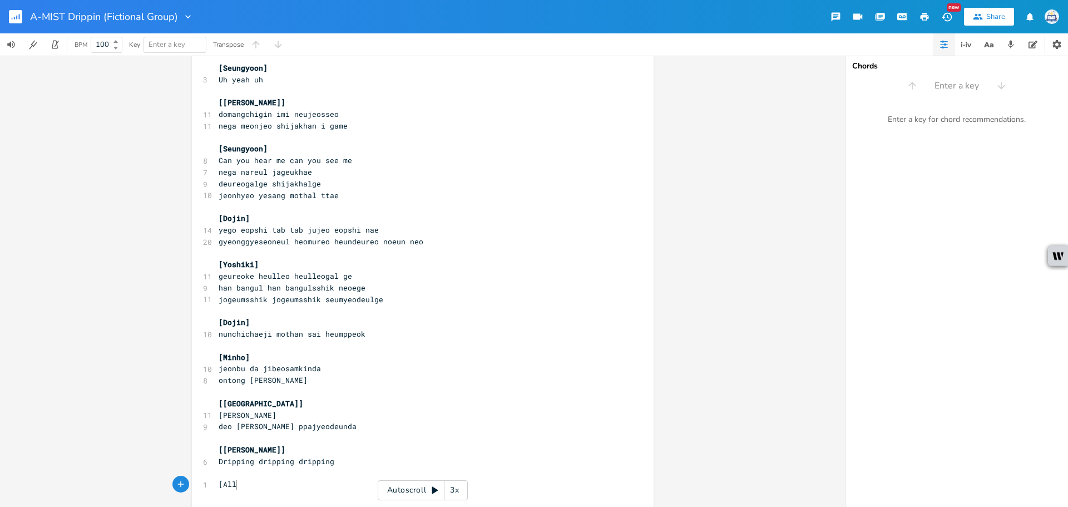
type textarea "[All]"
paste textarea "I"
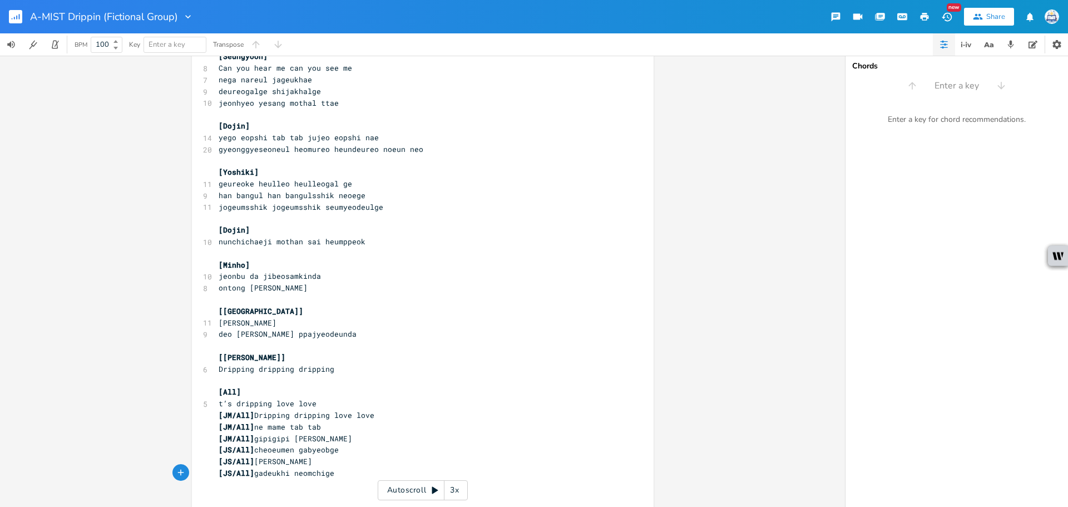
click at [219, 404] on span "t’s dripping love love" at bounding box center [268, 403] width 98 height 10
type textarea "I"
drag, startPoint x: 253, startPoint y: 420, endPoint x: 204, endPoint y: 413, distance: 49.4
click at [204, 413] on div "[JM/All] x ​ 3 [PERSON_NAME] ​ 6 [PERSON_NAME], [PERSON_NAME] ​ 8 [PERSON_NAME]…" at bounding box center [423, 147] width 462 height 764
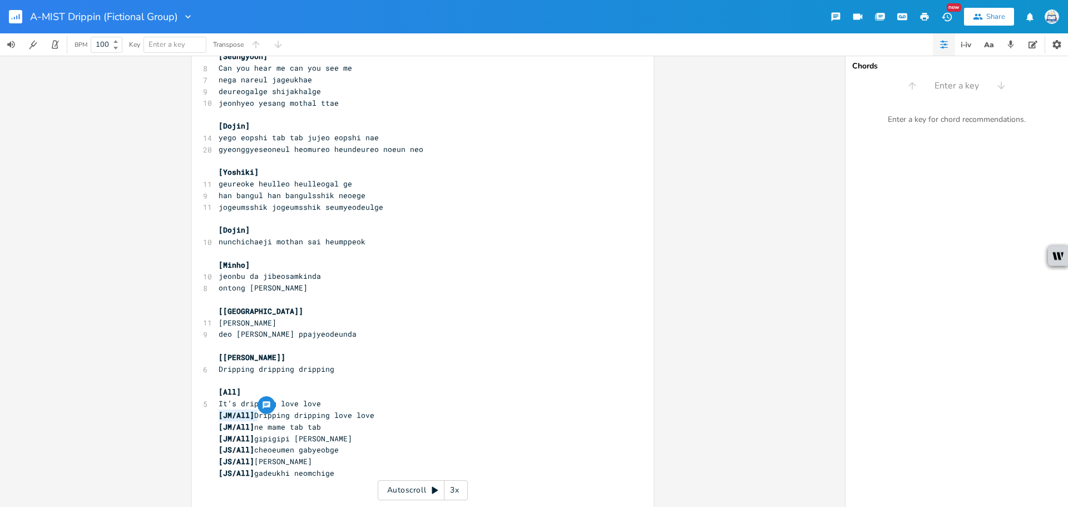
type textarea "="
type textarea "[JM/All]"
drag, startPoint x: 255, startPoint y: 429, endPoint x: 210, endPoint y: 430, distance: 45.1
click at [210, 430] on div "[JM/All] x ​ 3 [PERSON_NAME] ​ 6 [PERSON_NAME], [PERSON_NAME] ​ 8 [PERSON_NAME]…" at bounding box center [423, 147] width 462 height 764
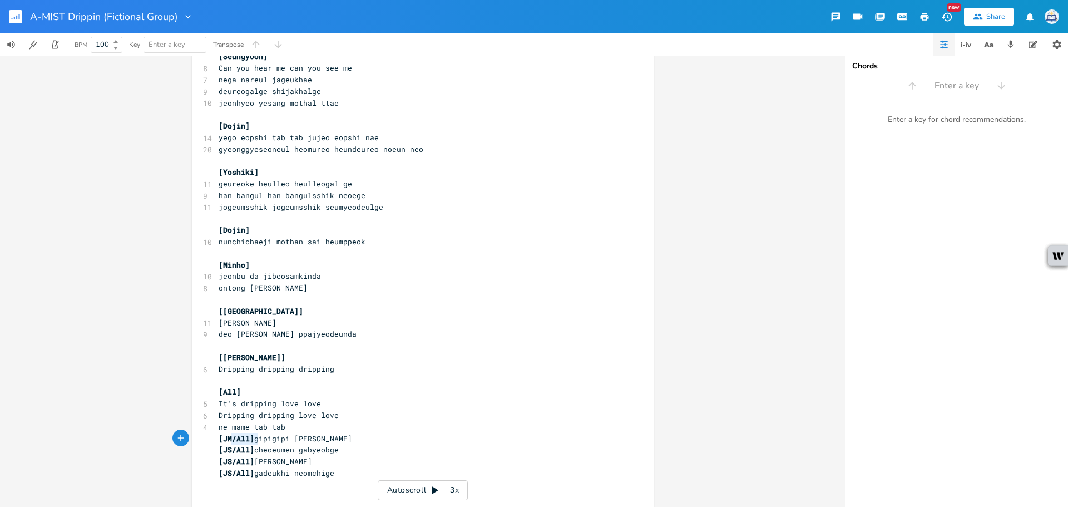
type textarea "[JM/All]"
drag, startPoint x: 255, startPoint y: 439, endPoint x: 215, endPoint y: 439, distance: 39.5
click at [219, 439] on span "[JM/All] gipigipi [PERSON_NAME]" at bounding box center [286, 438] width 134 height 10
type textarea "[JS/All]"
drag, startPoint x: 254, startPoint y: 452, endPoint x: 221, endPoint y: 448, distance: 32.4
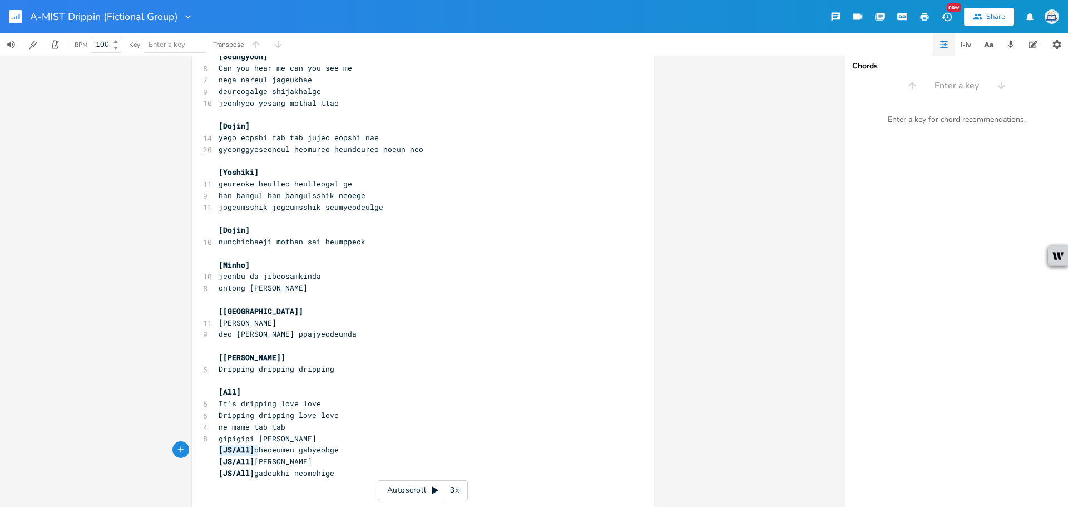
click at [211, 450] on div "[JS/All] x ​ 3 [PERSON_NAME] ​ 6 [PERSON_NAME], [PERSON_NAME] ​ 8 [PERSON_NAME]…" at bounding box center [423, 147] width 462 height 764
type textarea "[JS/All]"
drag, startPoint x: 255, startPoint y: 464, endPoint x: 208, endPoint y: 461, distance: 47.4
click at [208, 461] on div "[JS/All] x ​ 3 [PERSON_NAME] ​ 6 [PERSON_NAME], [PERSON_NAME] ​ 8 [PERSON_NAME]…" at bounding box center [423, 147] width 462 height 764
type textarea "[JS/All]"
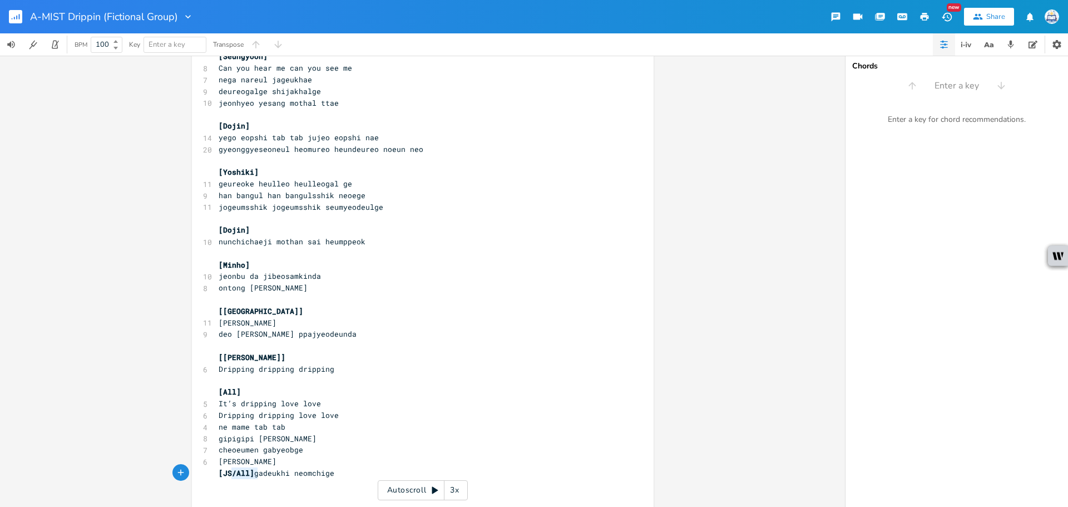
drag, startPoint x: 254, startPoint y: 473, endPoint x: 210, endPoint y: 473, distance: 44.5
click at [210, 473] on div "[JS/All] x ​ 3 [PERSON_NAME] ​ 6 [PERSON_NAME], [PERSON_NAME] ​ 8 [PERSON_NAME]…" at bounding box center [423, 147] width 462 height 764
click at [358, 477] on pre "gadeukhi neomchige" at bounding box center [417, 473] width 402 height 12
type textarea "[H"
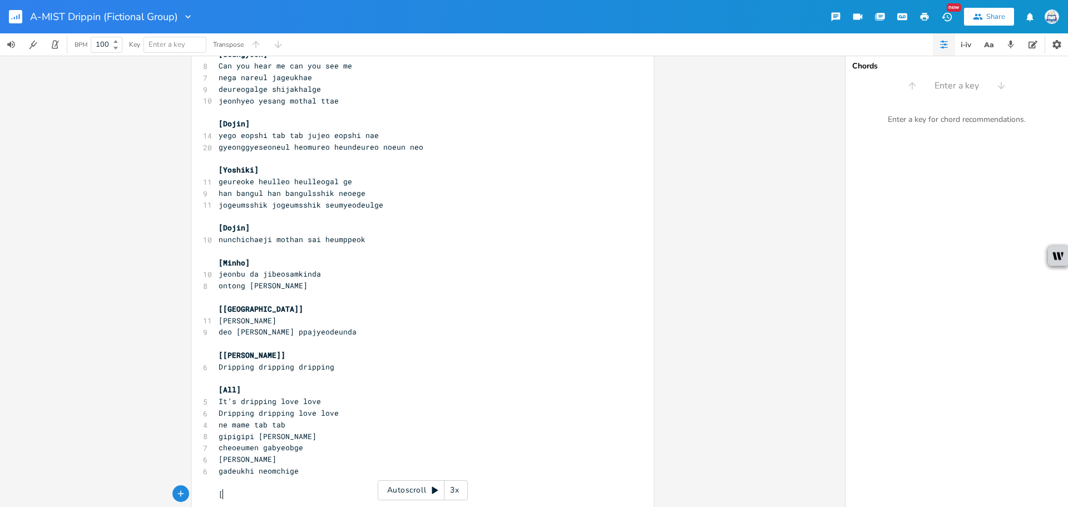
scroll to position [0, 8]
type textarea "Seungyoon]"
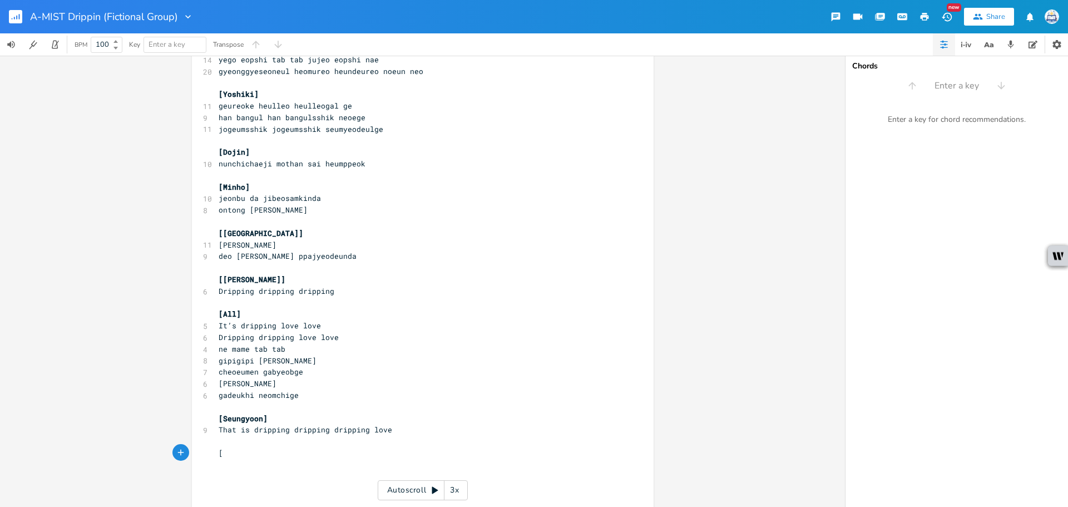
scroll to position [384, 0]
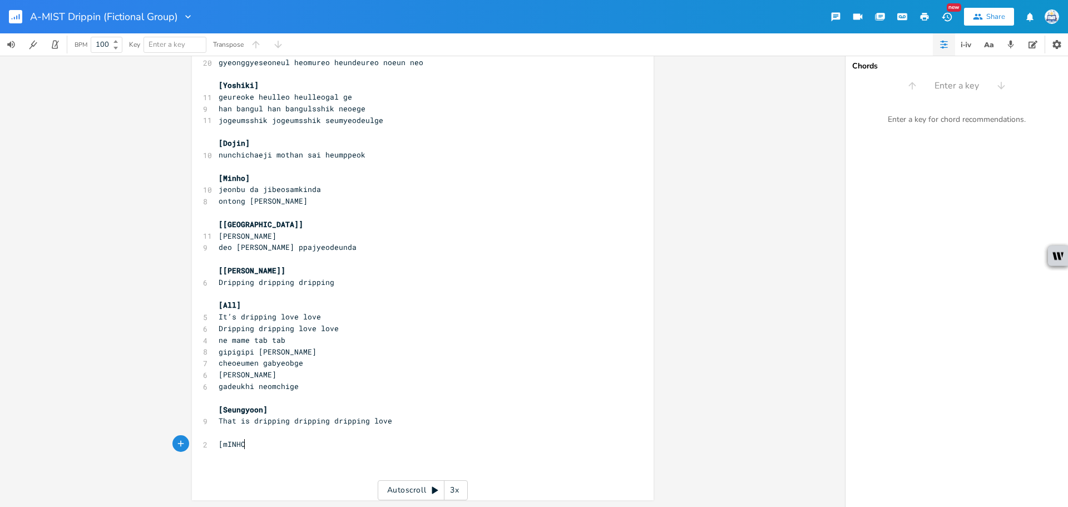
type textarea "[mINHO]"
type textarea "Minho]"
paste textarea ","
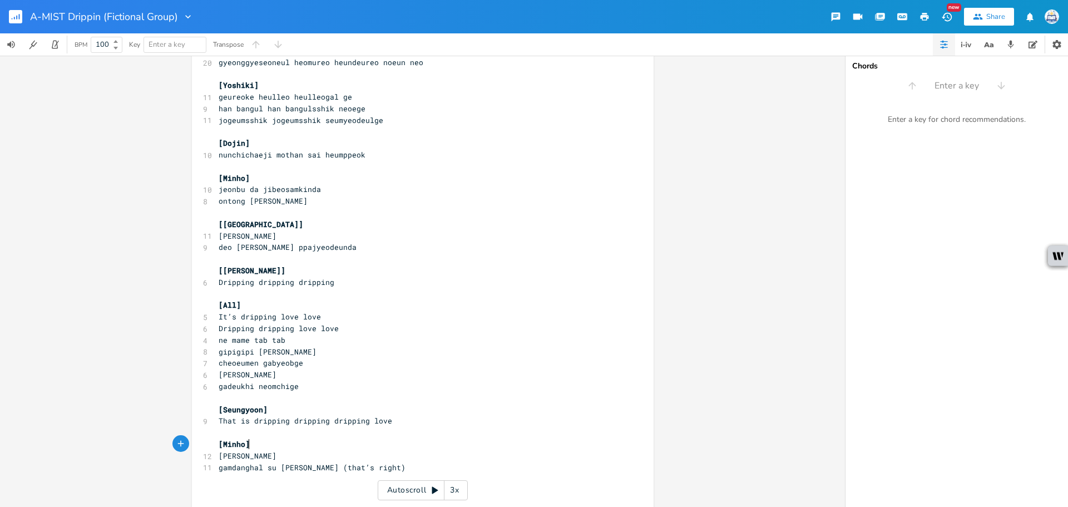
click at [269, 448] on pre "[Minho]" at bounding box center [417, 444] width 402 height 12
type textarea ", (Yso"
type textarea "oshiki)]"
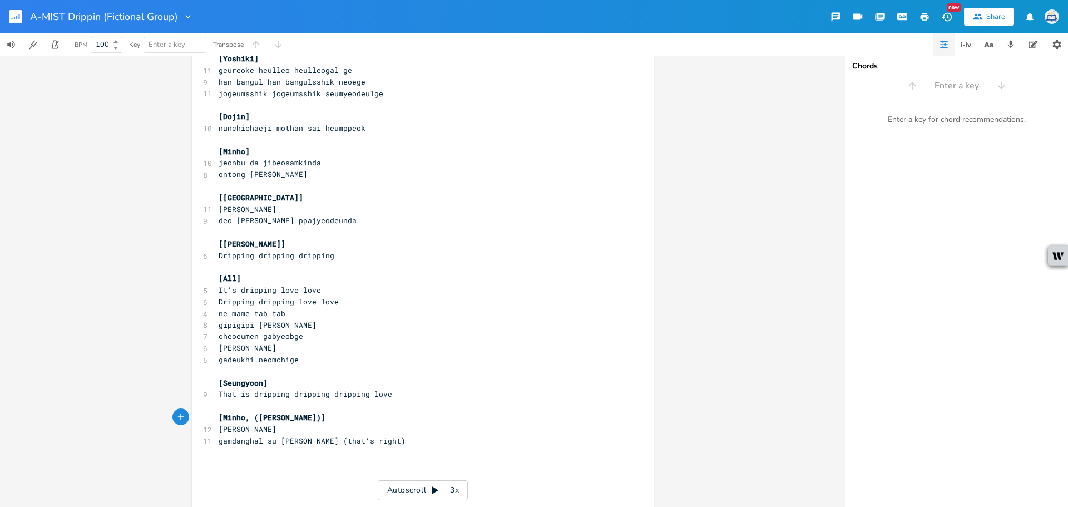
scroll to position [431, 0]
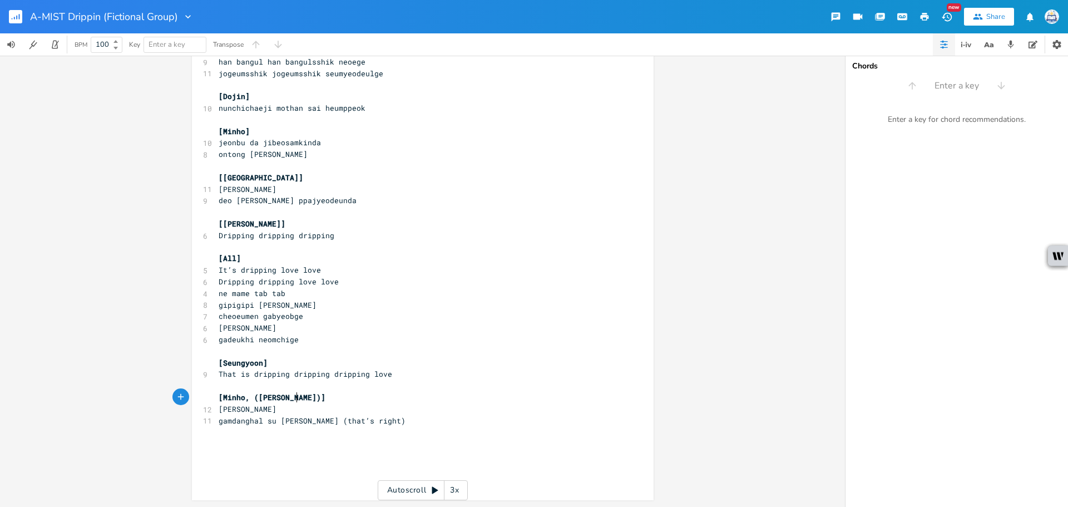
click at [330, 448] on pre "​" at bounding box center [417, 444] width 402 height 12
type textarea "[[PERSON_NAME], ([PERSON_NAME])"
type textarea "]"
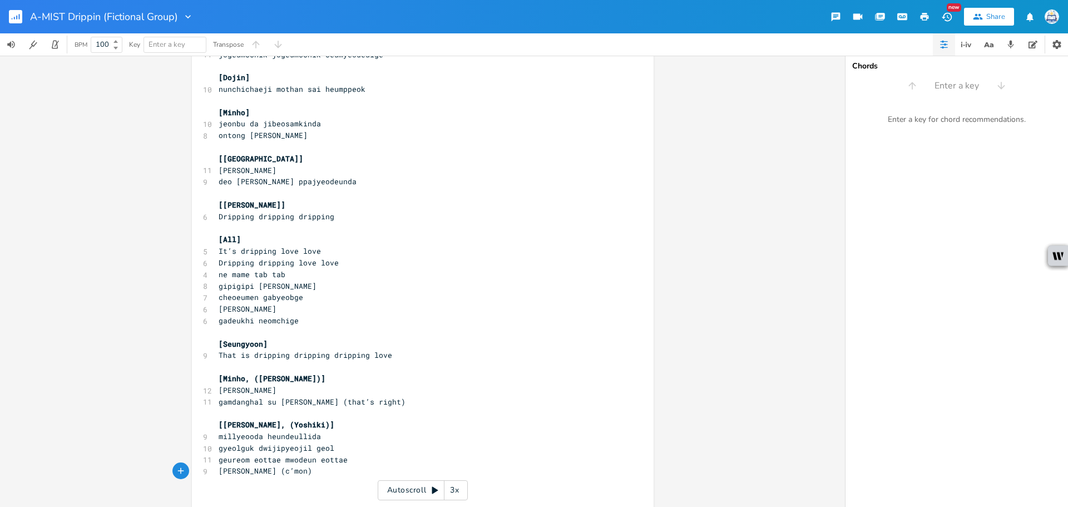
scroll to position [477, 0]
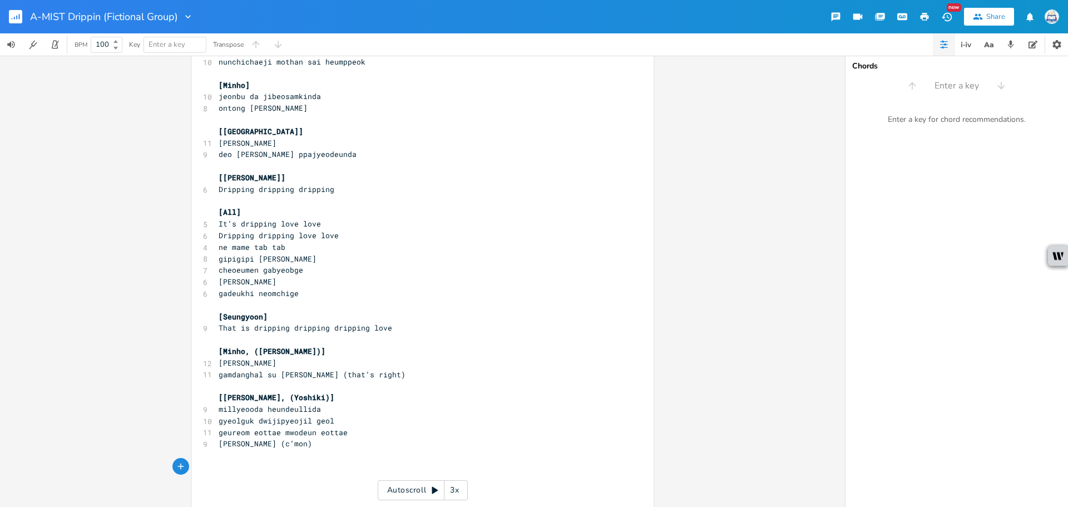
click at [288, 398] on span "[[PERSON_NAME], (Yoshiki)]" at bounding box center [277, 397] width 116 height 10
type textarea "ki)]"
drag, startPoint x: 294, startPoint y: 398, endPoint x: 274, endPoint y: 401, distance: 20.1
click at [274, 401] on pre "[[PERSON_NAME], (Yoshiki)]" at bounding box center [417, 398] width 402 height 12
click at [284, 352] on span "[Minho, ([PERSON_NAME])]" at bounding box center [272, 351] width 107 height 10
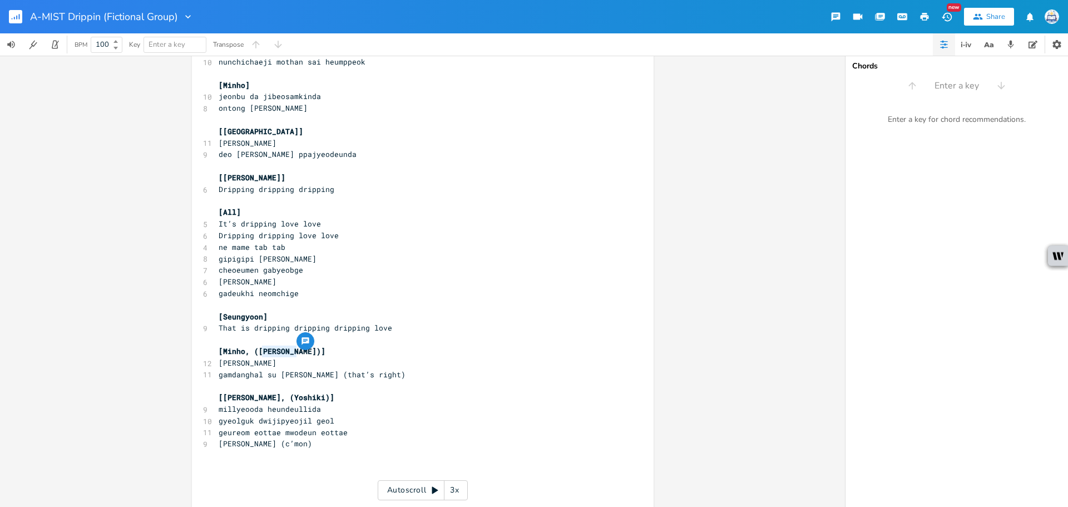
type textarea "Yoshiki)]"
drag, startPoint x: 302, startPoint y: 350, endPoint x: 253, endPoint y: 350, distance: 48.4
click at [253, 350] on pre "[Minho, ([PERSON_NAME])]" at bounding box center [417, 351] width 402 height 12
drag, startPoint x: 308, startPoint y: 397, endPoint x: 253, endPoint y: 398, distance: 54.5
click at [253, 398] on pre "[[PERSON_NAME], (Yoshiki)]" at bounding box center [417, 398] width 402 height 12
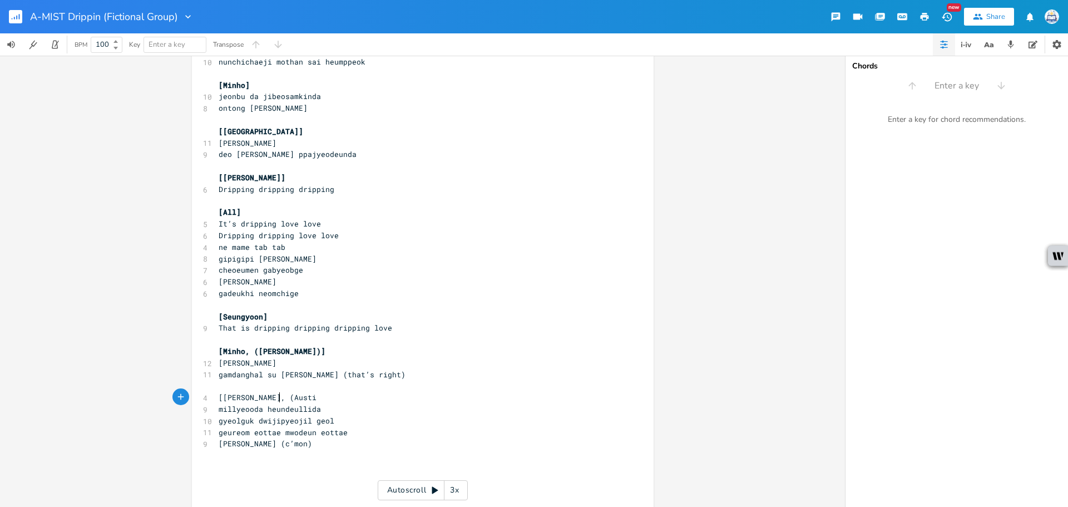
scroll to position [0, 21]
type textarea "Austin)]"
click at [365, 458] on pre "​" at bounding box center [417, 455] width 402 height 12
type textarea "[Seungyoon]"
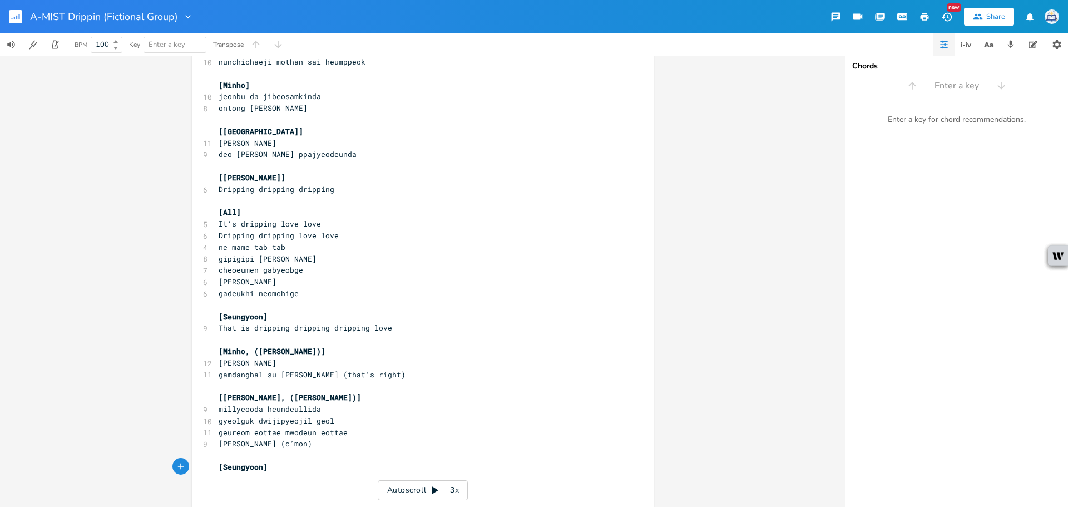
scroll to position [0, 42]
paste textarea
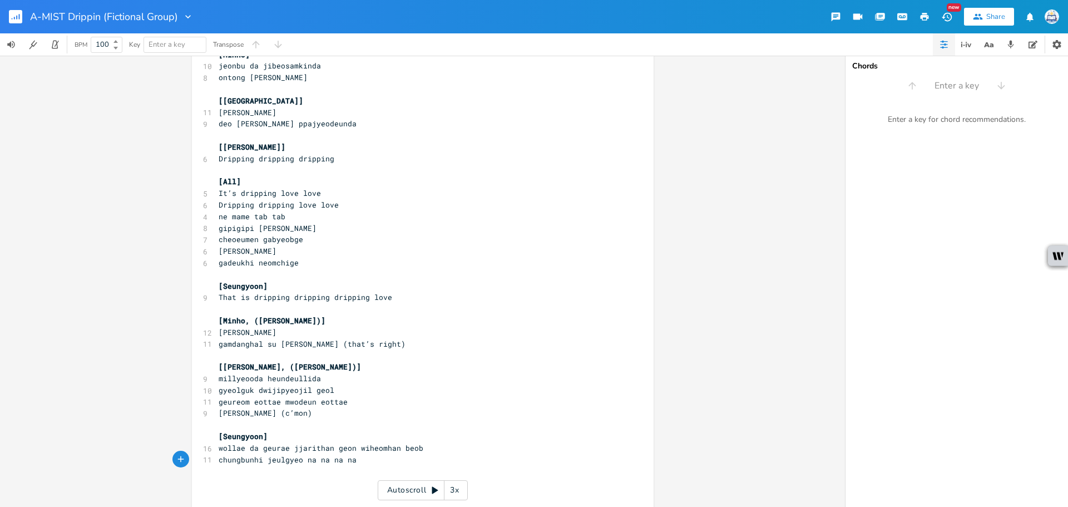
scroll to position [535, 0]
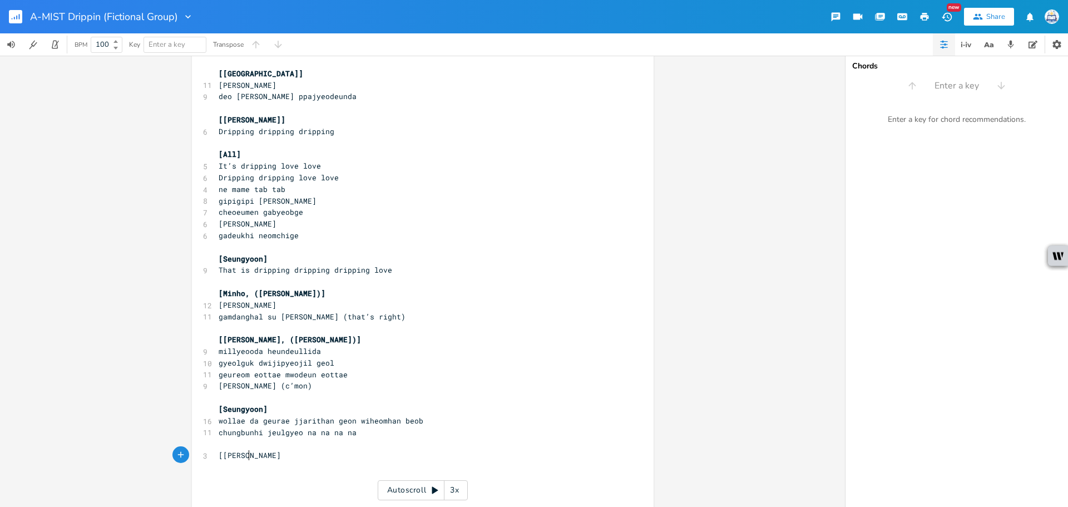
type textarea "[[PERSON_NAME]]"
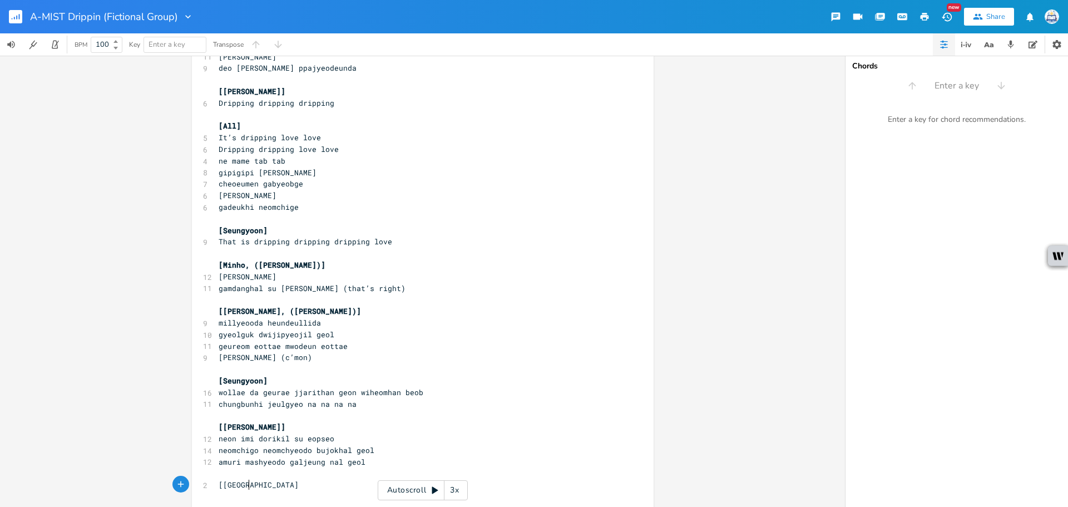
type textarea "[[GEOGRAPHIC_DATA]]"
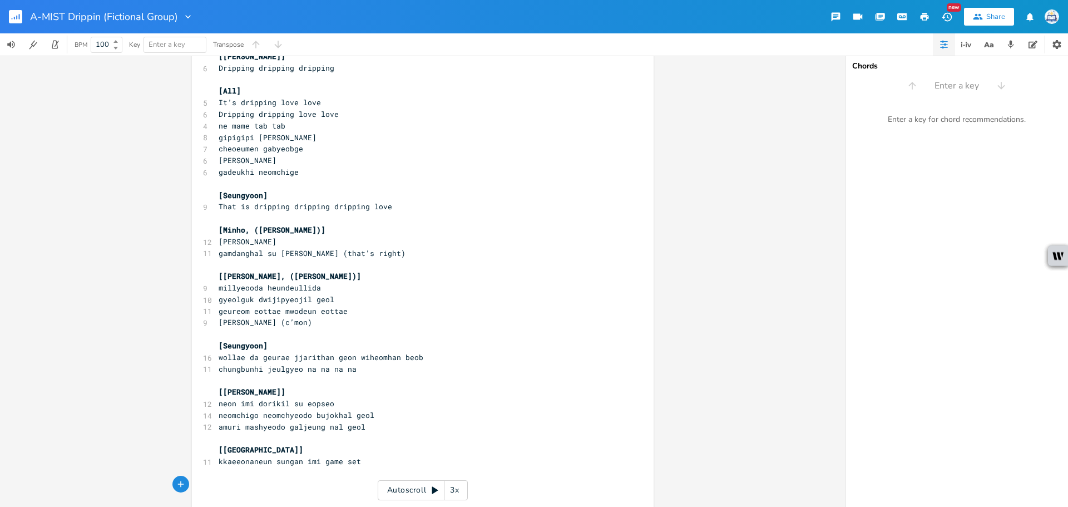
click at [285, 451] on pre "[[GEOGRAPHIC_DATA]]" at bounding box center [417, 450] width 402 height 12
type textarea "an"
type textarea "d oshiki"
type textarea "Ys"
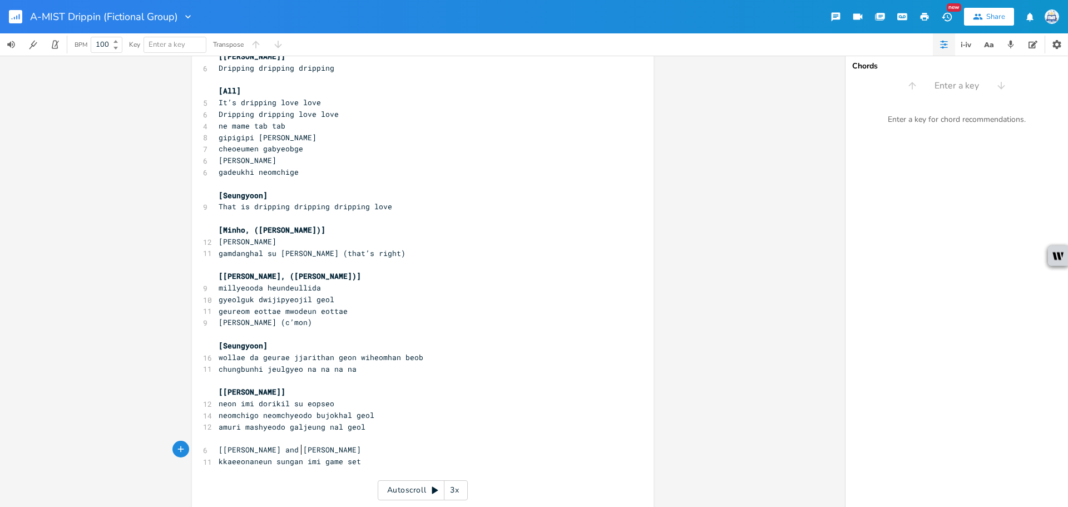
type textarea "oshiki]"
click at [308, 472] on pre "​" at bounding box center [417, 473] width 402 height 12
type textarea "[Dojin]"
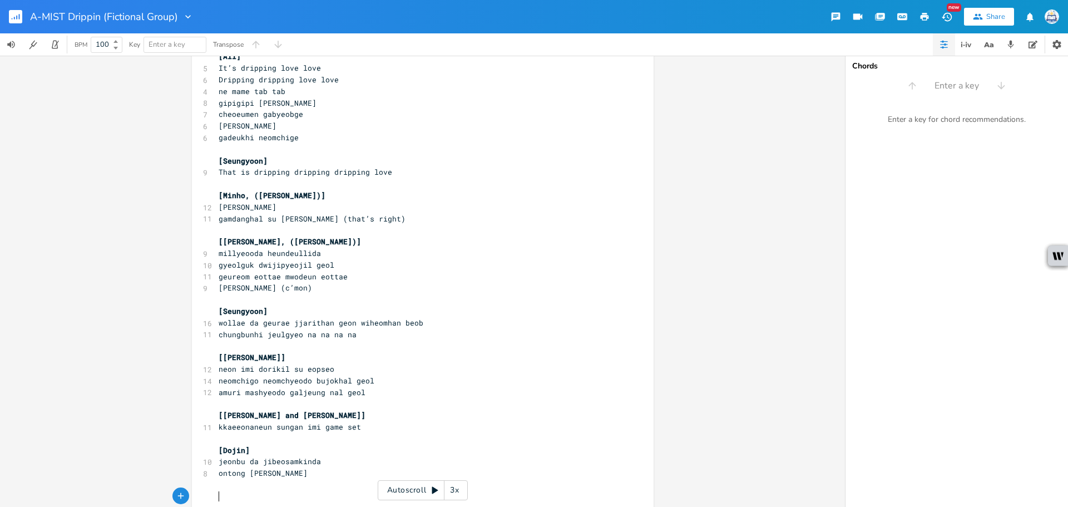
scroll to position [635, 0]
type textarea "[Seungyoon]"
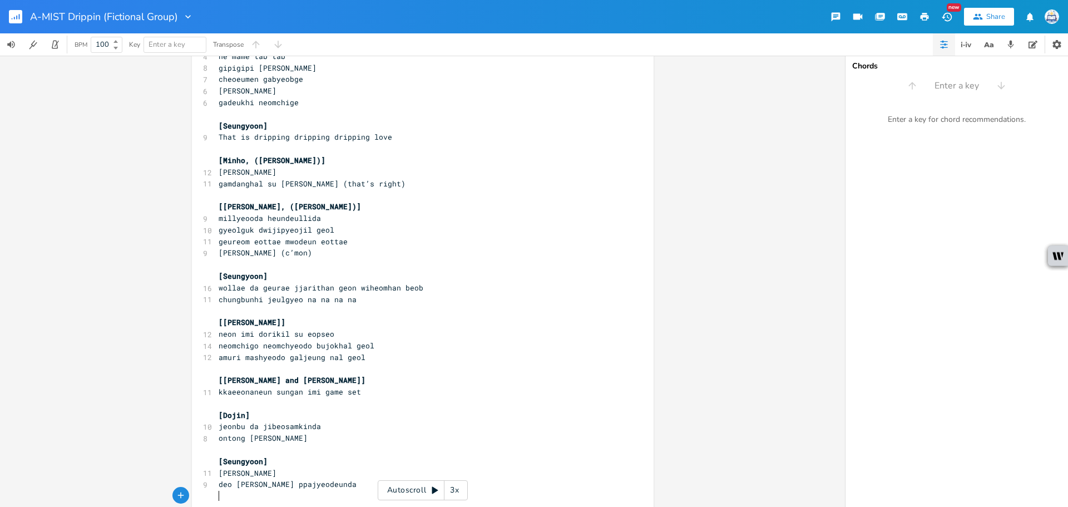
scroll to position [703, 0]
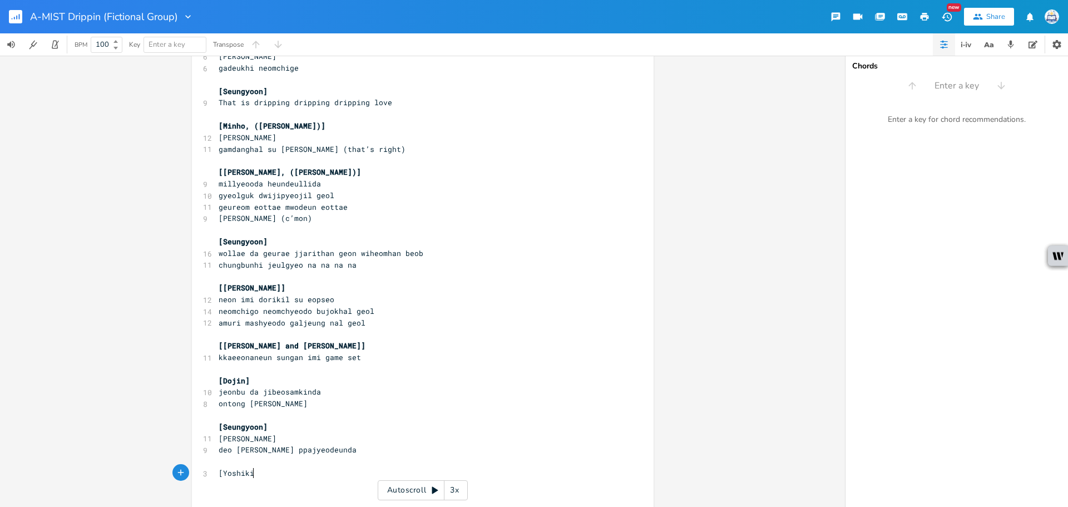
type textarea "[Yoshiki]"
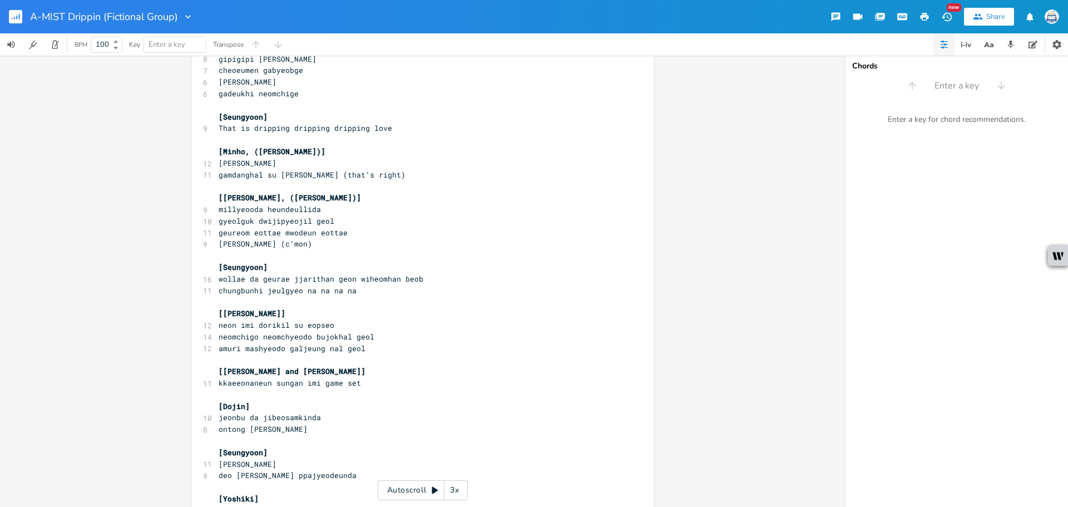
scroll to position [626, 0]
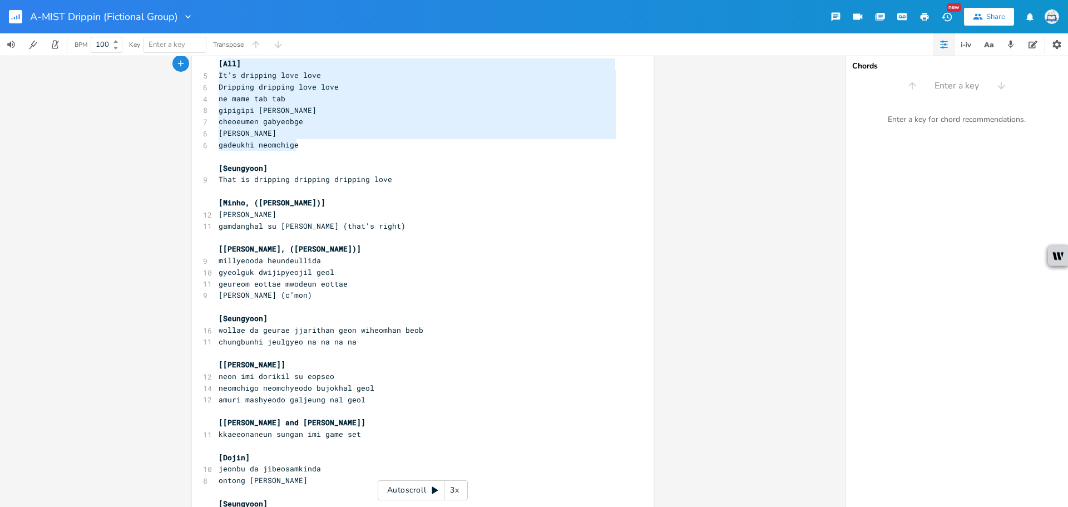
type textarea "[All] It’s dripping love love Dripping dripping love love ne mame tab tab gipig…"
drag, startPoint x: 293, startPoint y: 144, endPoint x: 211, endPoint y: 65, distance: 113.7
click at [211, 65] on div "[All] It’s dripping love love Dripping dripping love love ne mame tab tab gipig…" at bounding box center [423, 49] width 462 height 1227
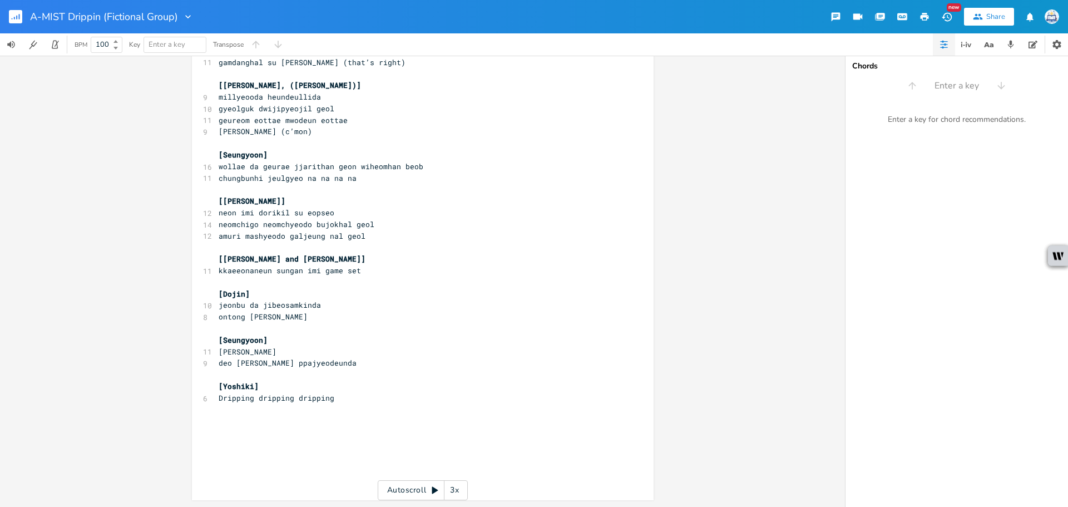
click at [248, 417] on pre "​" at bounding box center [417, 421] width 402 height 12
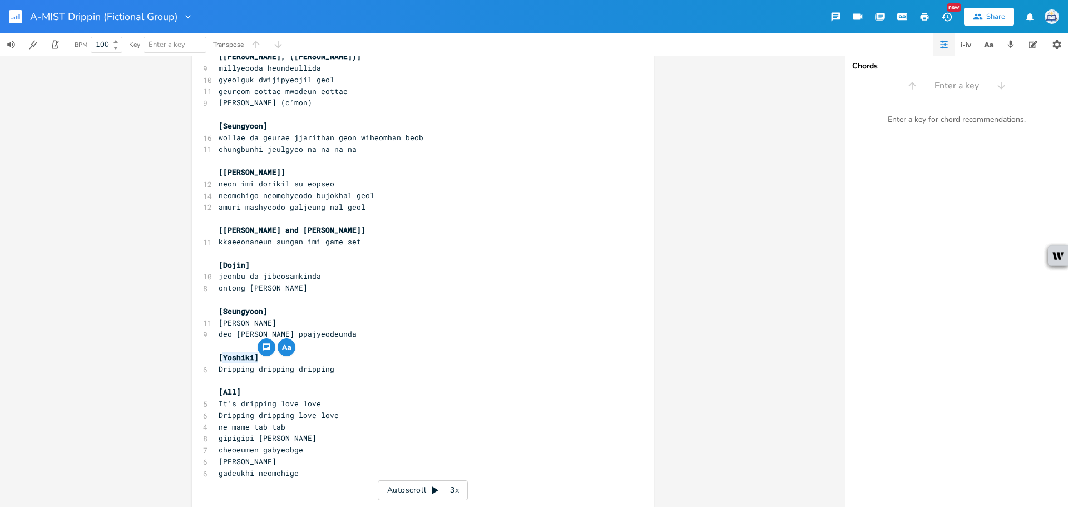
drag, startPoint x: 254, startPoint y: 353, endPoint x: 218, endPoint y: 358, distance: 37.1
click at [218, 358] on pre "[Yoshiki]" at bounding box center [417, 358] width 402 height 12
type textarea "[PERSON_NAME]]"
click at [331, 481] on pre "​" at bounding box center [417, 485] width 402 height 12
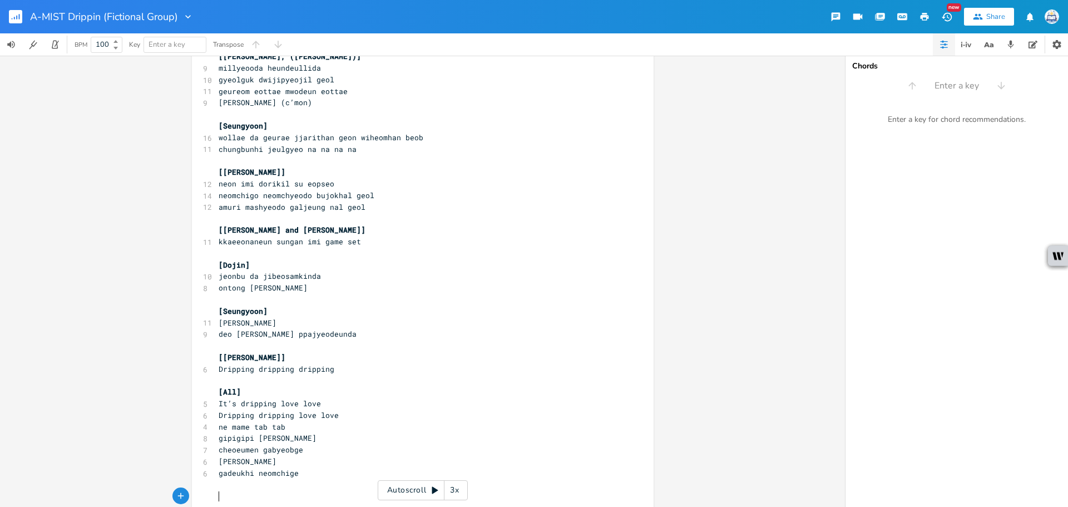
type textarea "{"
type textarea "[Yoshiki]"
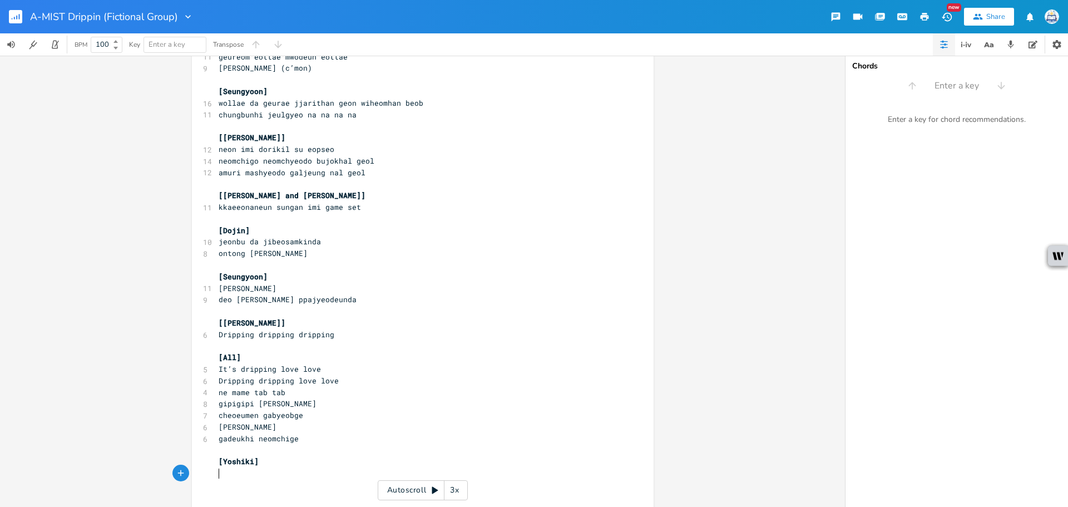
paste textarea
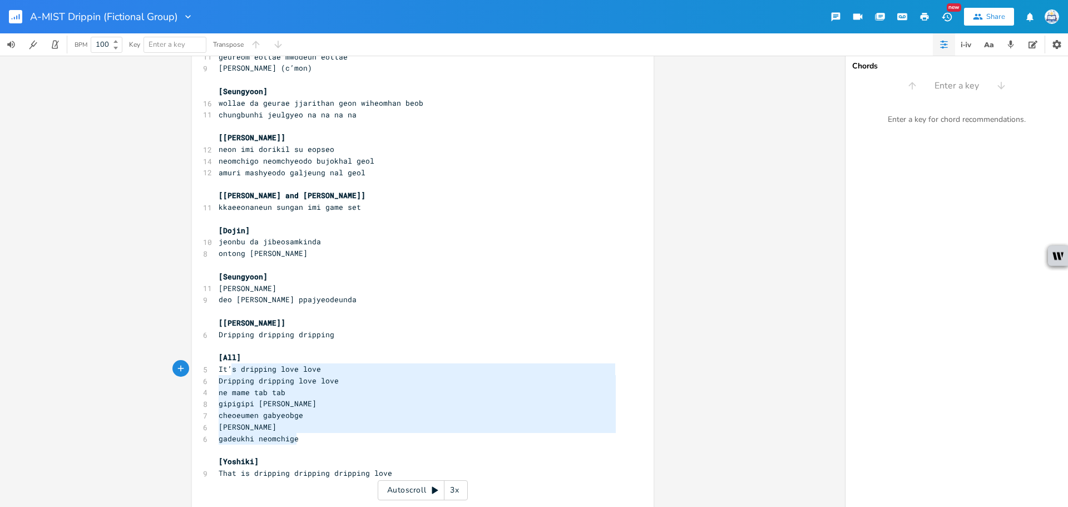
type textarea "[All] It’s dripping love love Dripping dripping love love ne mame tab tab gipig…"
drag, startPoint x: 293, startPoint y: 438, endPoint x: 214, endPoint y: 358, distance: 112.9
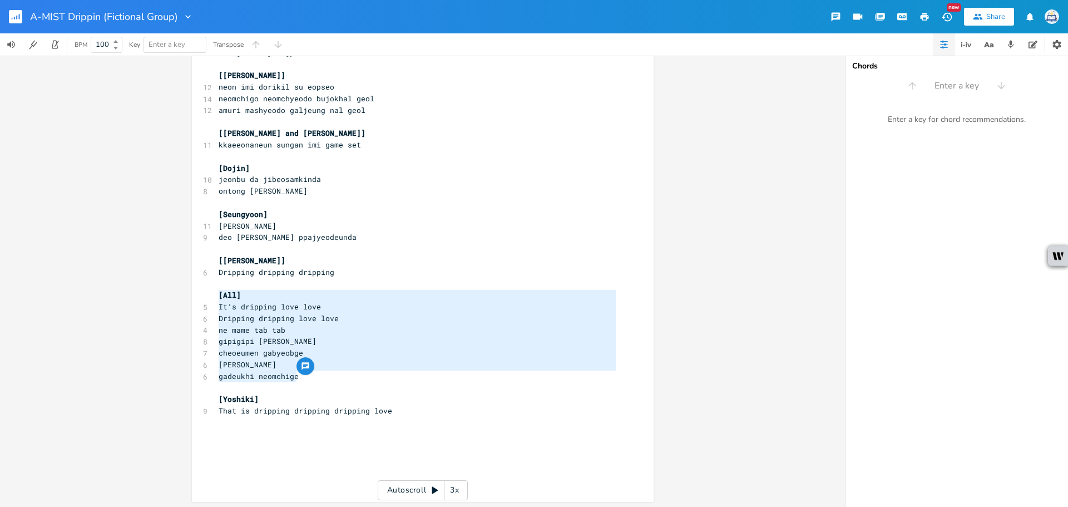
scroll to position [917, 0]
click at [398, 400] on pre "[Yoshiki]" at bounding box center [417, 398] width 402 height 12
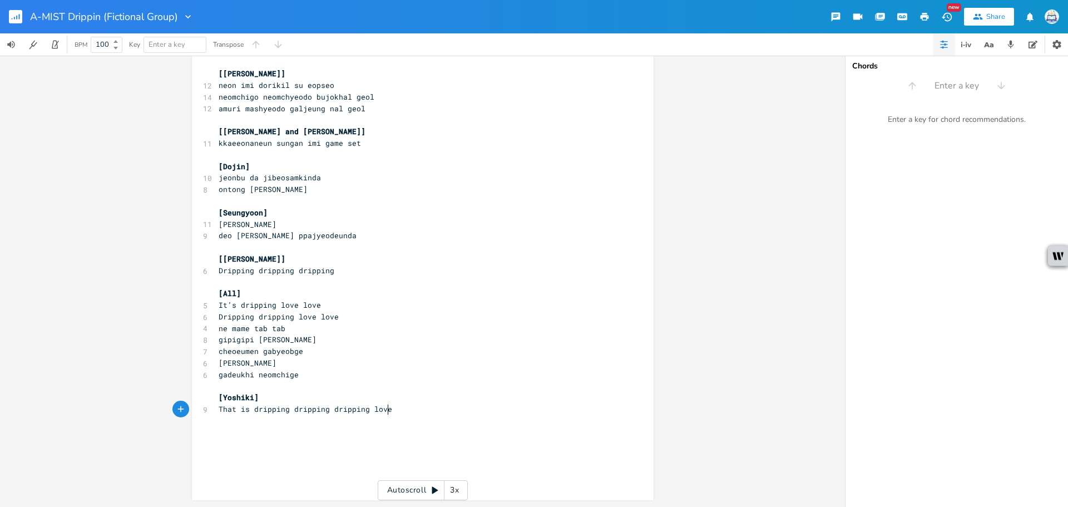
click at [398, 404] on pre "That is dripping dripping dripping love" at bounding box center [417, 409] width 402 height 12
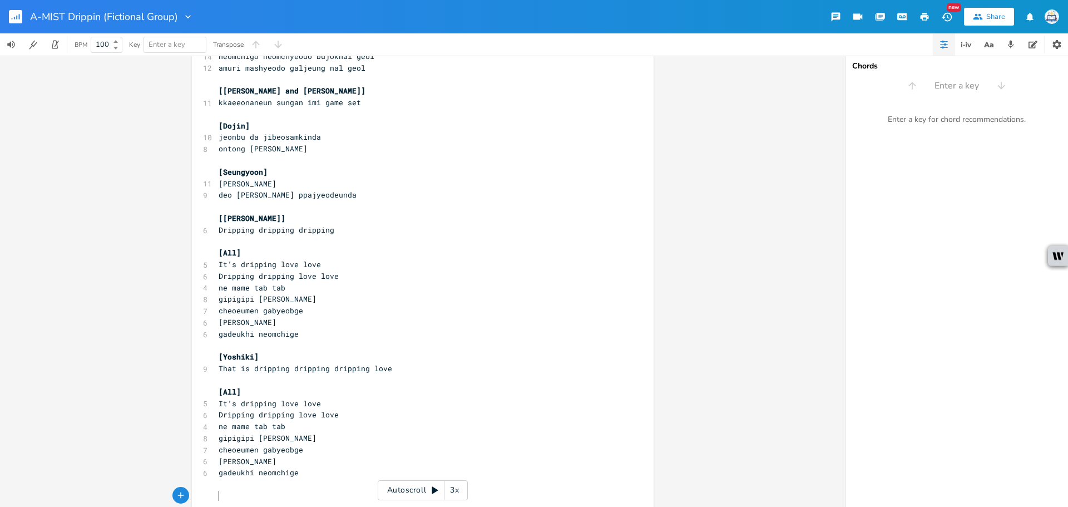
scroll to position [959, 0]
type textarea "[[PERSON_NAME]]"
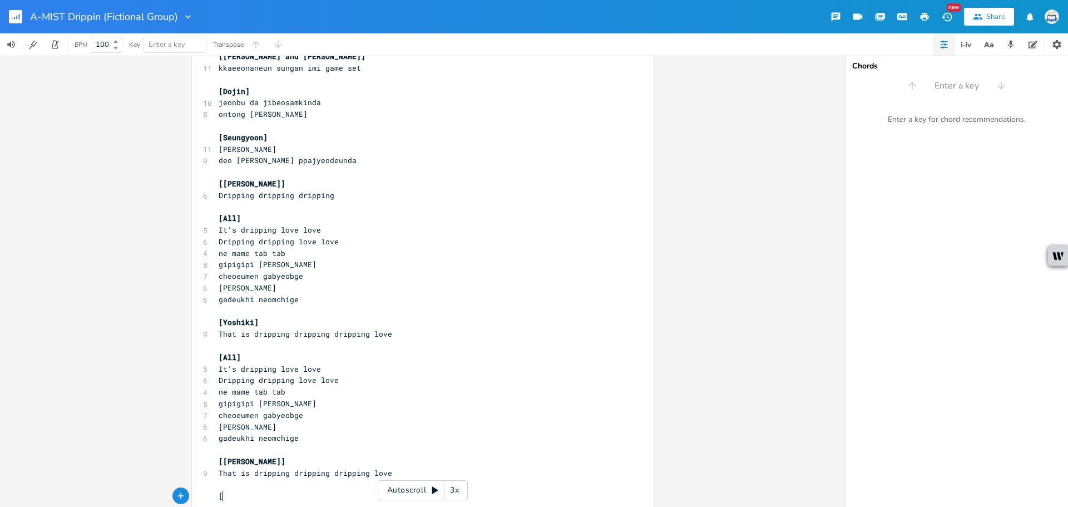
scroll to position [994, 0]
type textarea "[Minho]"
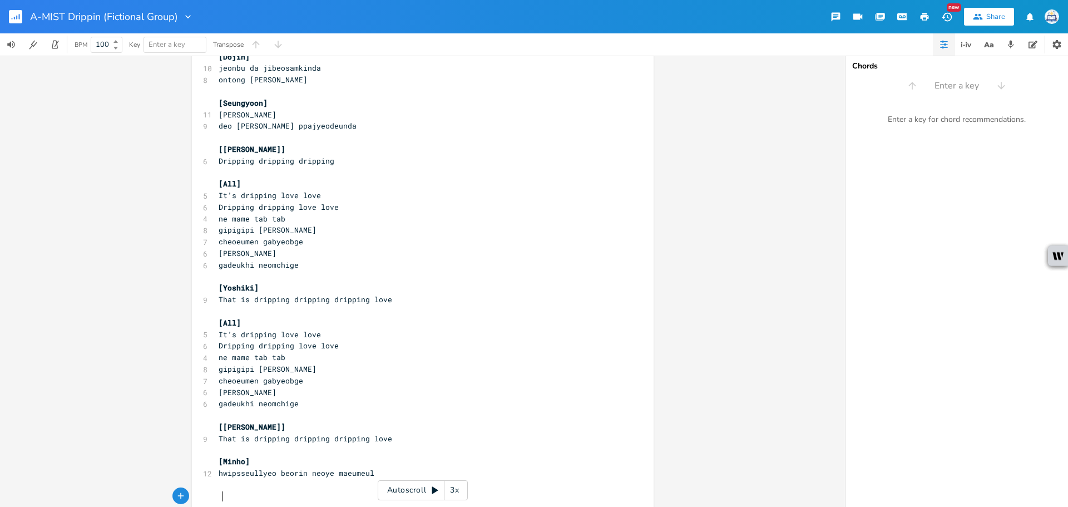
scroll to position [1029, 0]
drag, startPoint x: 254, startPoint y: 457, endPoint x: 218, endPoint y: 457, distance: 36.2
click at [218, 457] on pre "[Minho]" at bounding box center [417, 459] width 402 height 12
type textarea "[PERSON_NAME]]"
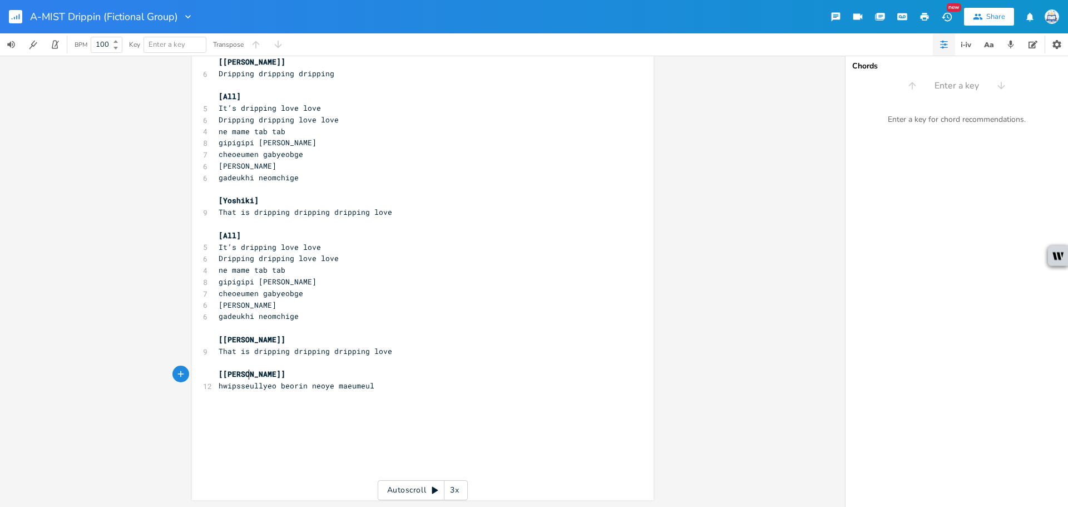
click at [381, 389] on pre "hwipsseullyeo beorin neoye maeumeul" at bounding box center [417, 386] width 402 height 12
type textarea "[Dojin]"
paste textarea
type textarea "[Minho\["
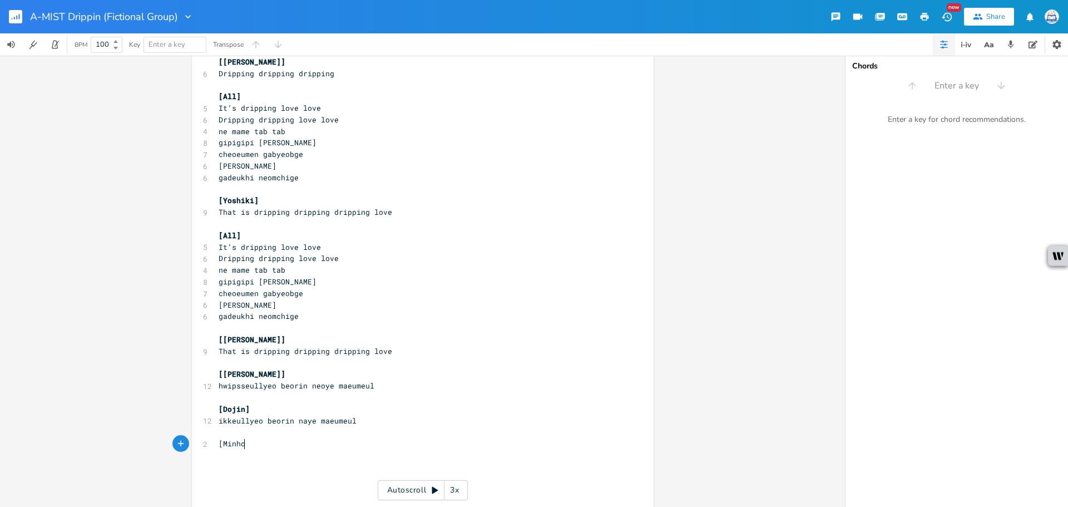
type textarea "]"
type textarea "[Seungyoon]"
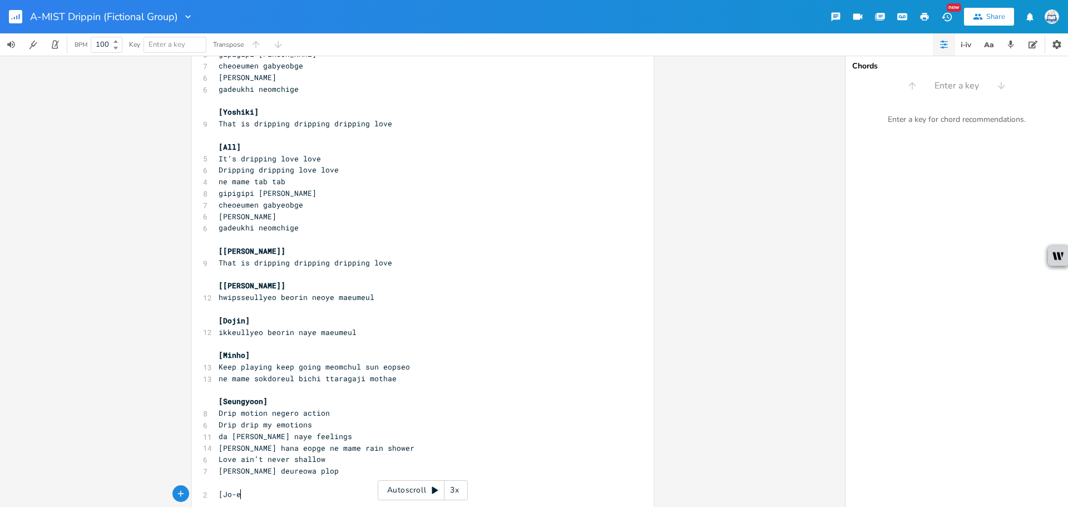
scroll to position [0, 20]
type textarea "[[PERSON_NAME]]"
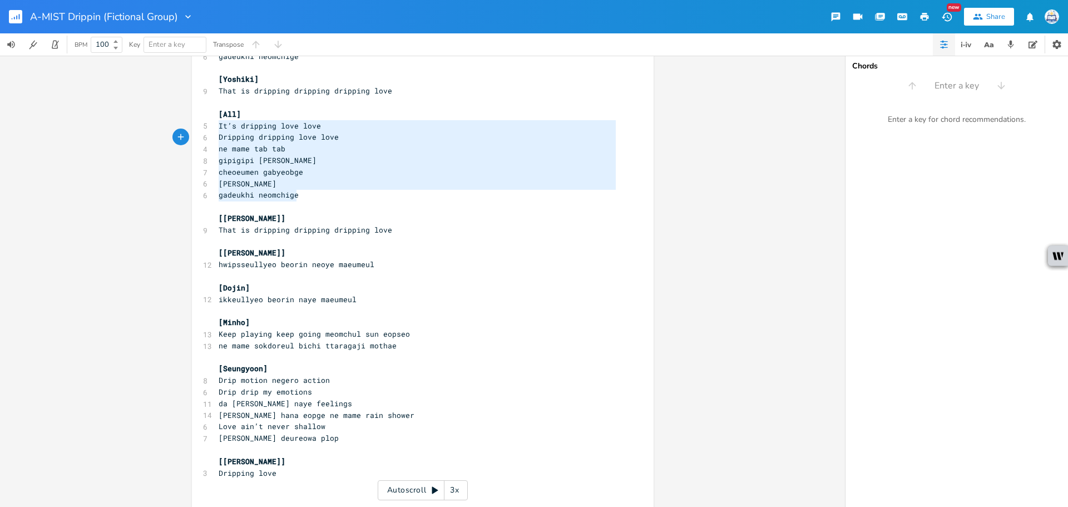
type textarea "[All] It’s dripping love love Dripping dripping love love ne mame tab tab gipig…"
drag, startPoint x: 311, startPoint y: 192, endPoint x: 214, endPoint y: 113, distance: 125.7
click at [305, 465] on pre "[[PERSON_NAME]]" at bounding box center [417, 462] width 402 height 12
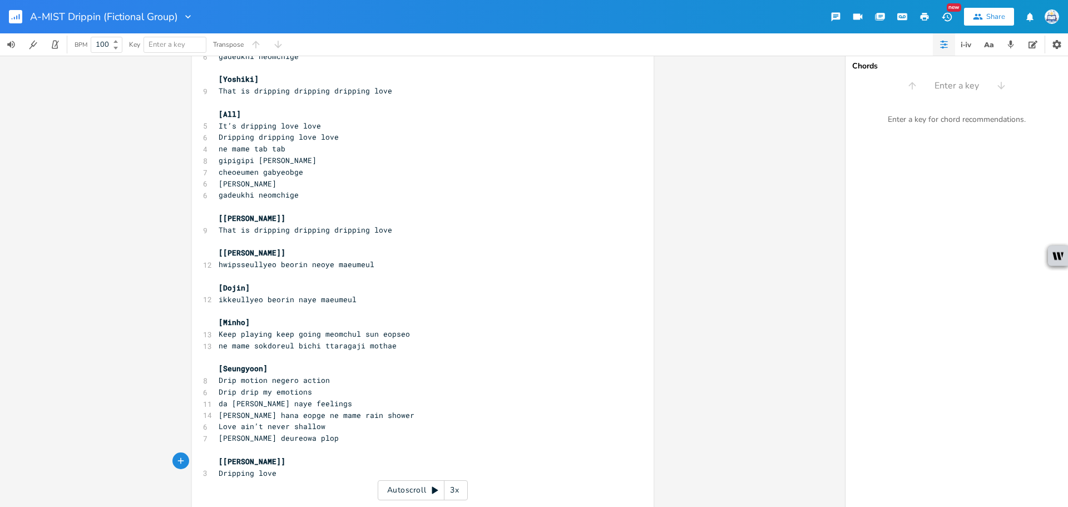
click at [304, 467] on pre "Dripping love" at bounding box center [417, 473] width 402 height 12
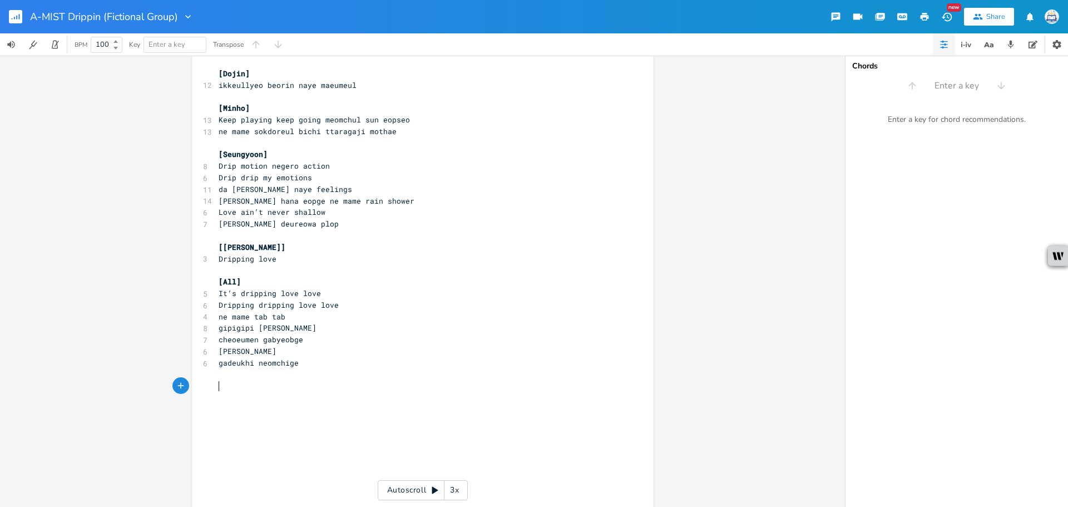
scroll to position [0, 3]
type textarea "["
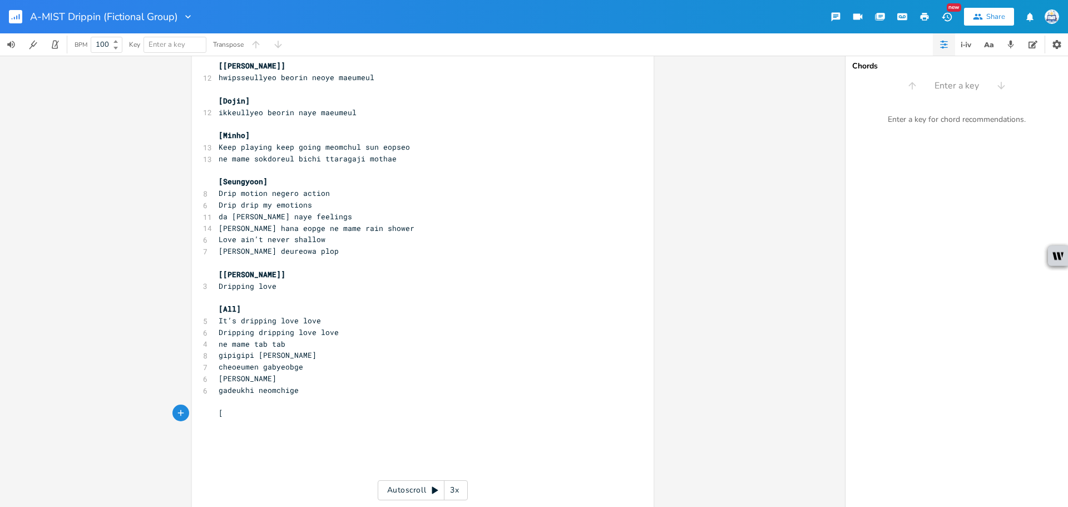
scroll to position [1449, 0]
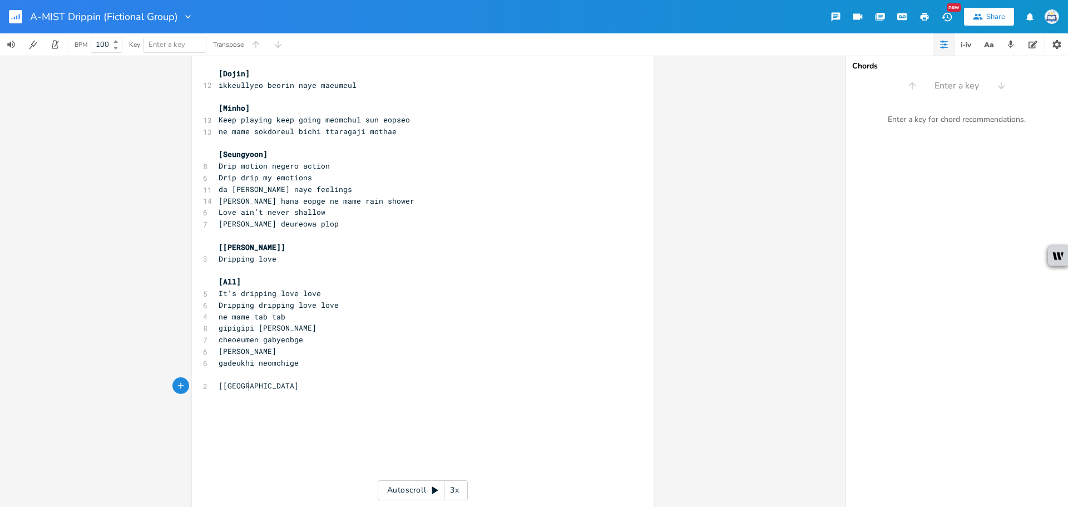
type textarea "[GEOGRAPHIC_DATA]]"
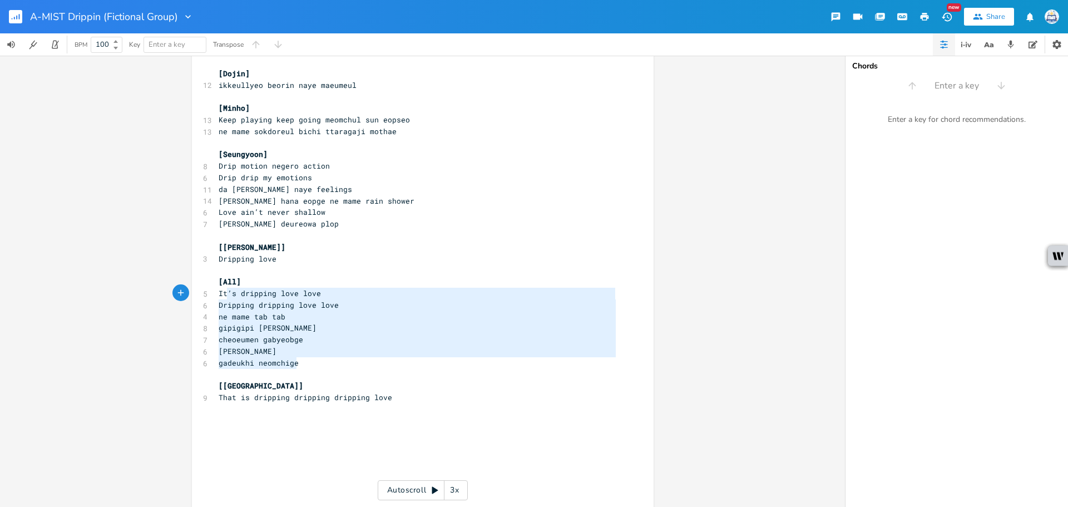
type textarea "[All] It’s dripping love love Dripping dripping love love ne mame tab tab gipig…"
drag, startPoint x: 302, startPoint y: 364, endPoint x: 208, endPoint y: 284, distance: 123.1
click at [250, 429] on pre "​" at bounding box center [417, 433] width 402 height 12
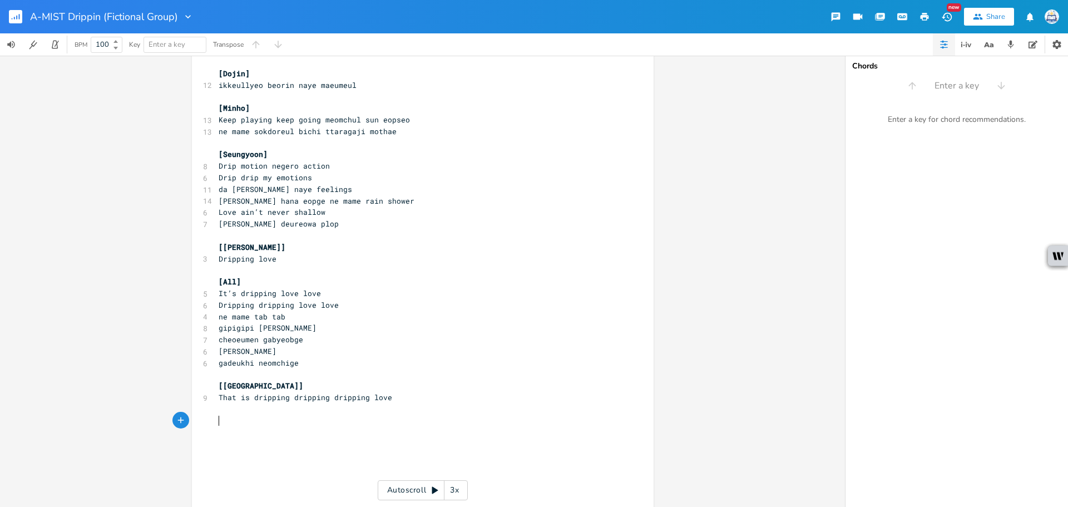
click at [249, 420] on pre "​" at bounding box center [417, 421] width 402 height 12
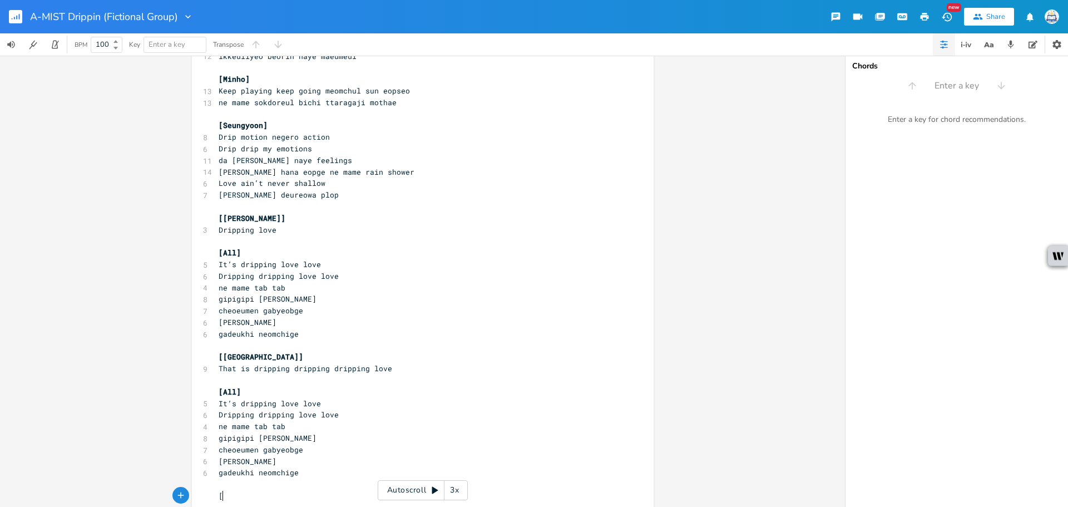
scroll to position [1480, 0]
type textarea "[Yoshiki]"
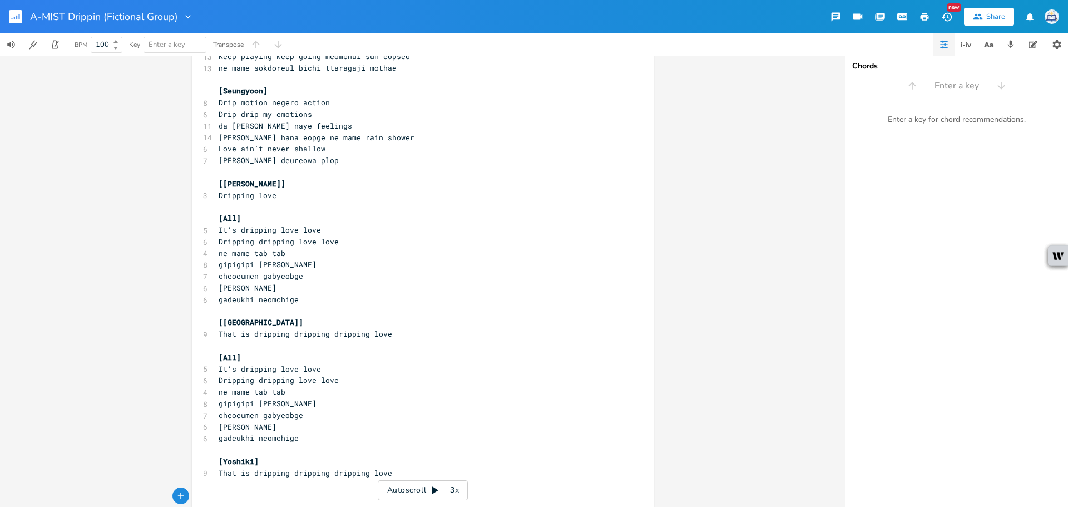
scroll to position [1515, 0]
type textarea "[Dojin, (Dojin and [PERSON_NAME])]"
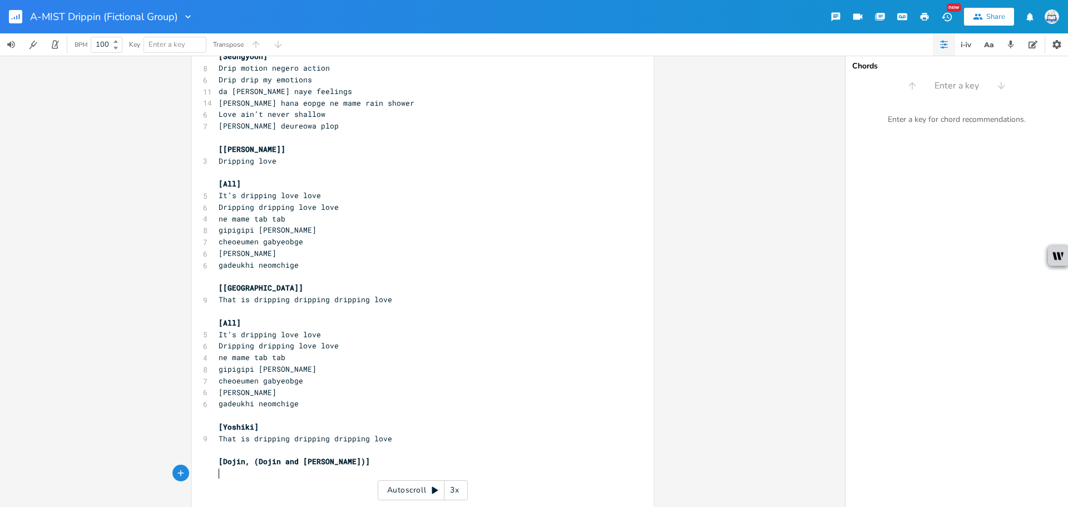
paste textarea
drag, startPoint x: 249, startPoint y: 485, endPoint x: 171, endPoint y: 487, distance: 77.9
type textarea "("
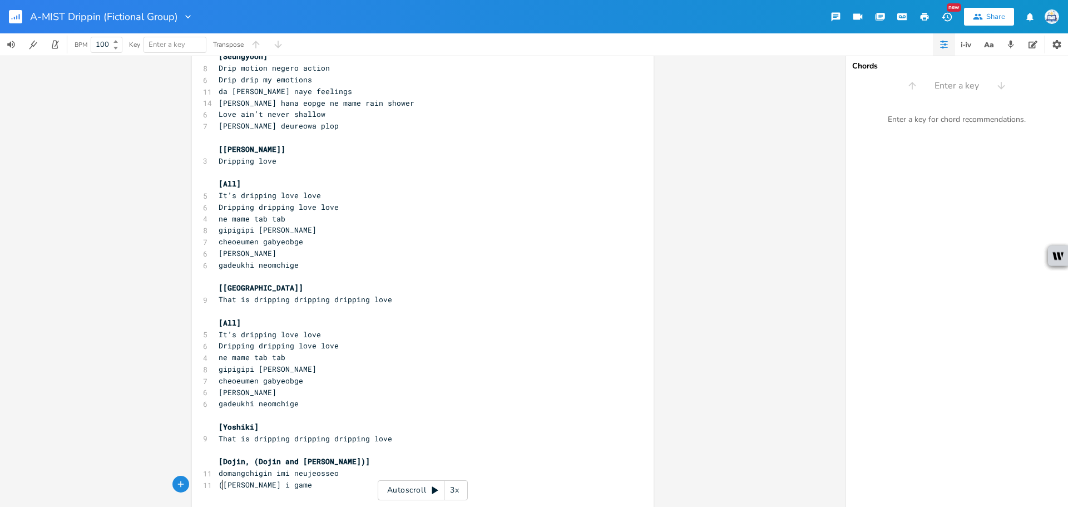
click at [355, 484] on pre "([PERSON_NAME] i game" at bounding box center [417, 485] width 402 height 12
type textarea ")"
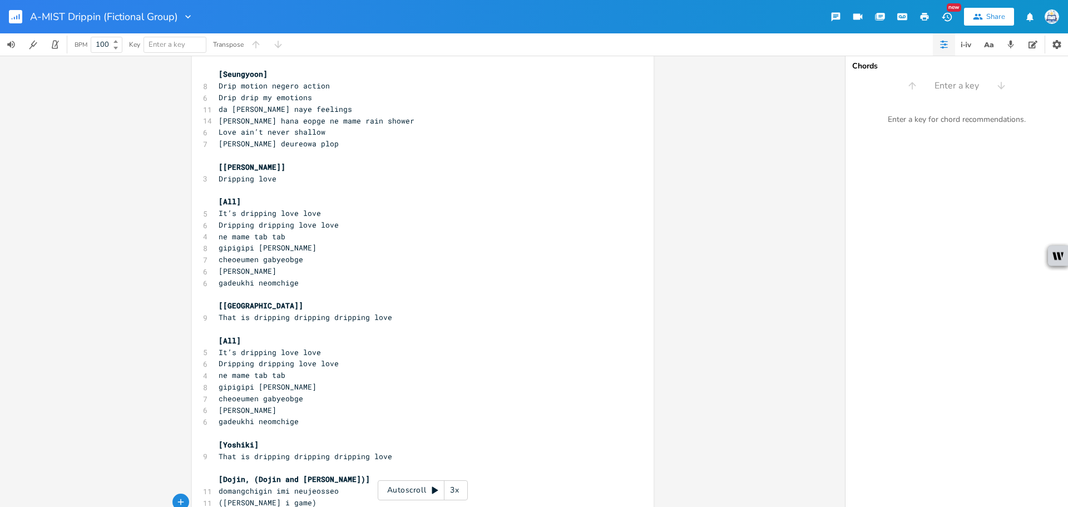
scroll to position [1503, 0]
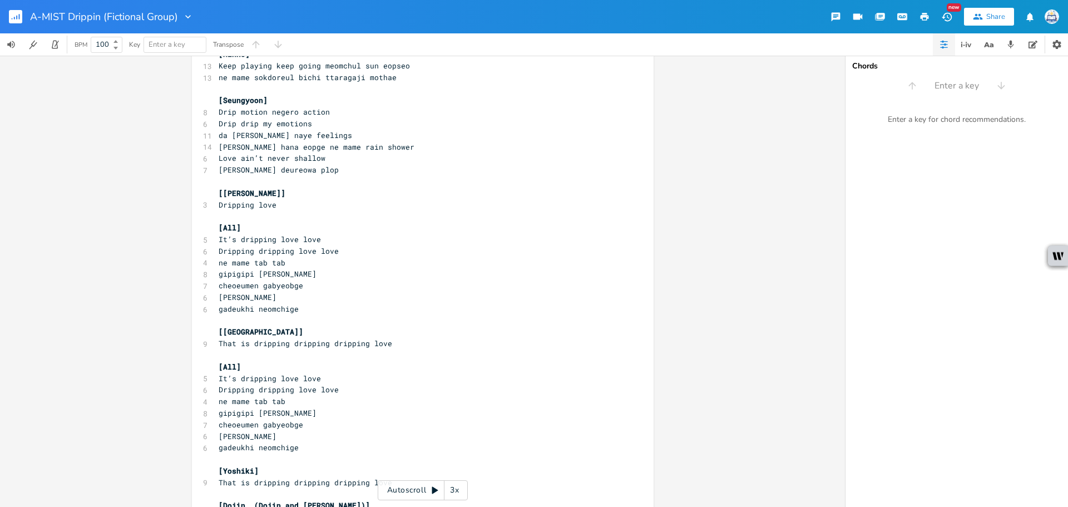
click at [479, 189] on pre "[[PERSON_NAME]]" at bounding box center [417, 193] width 402 height 12
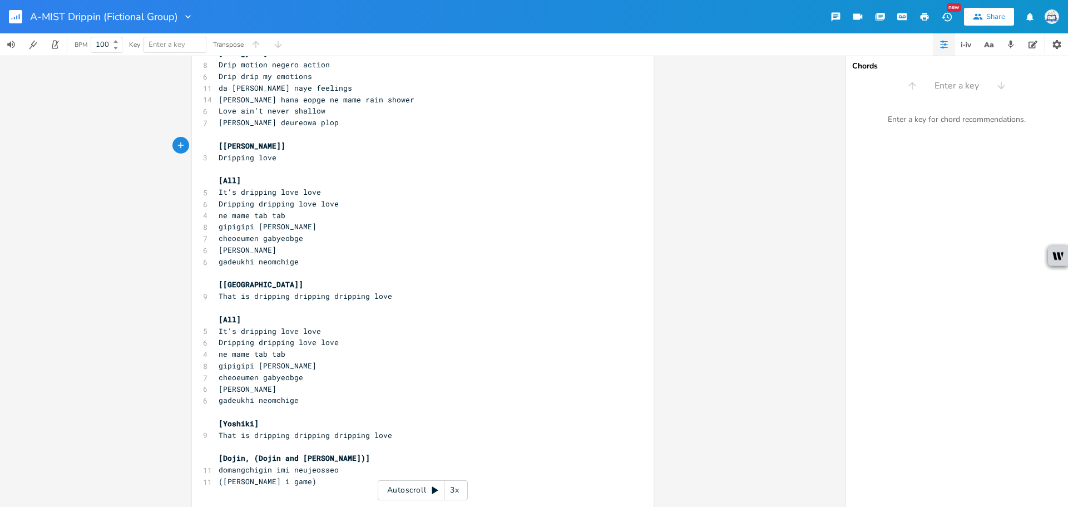
scroll to position [1559, 0]
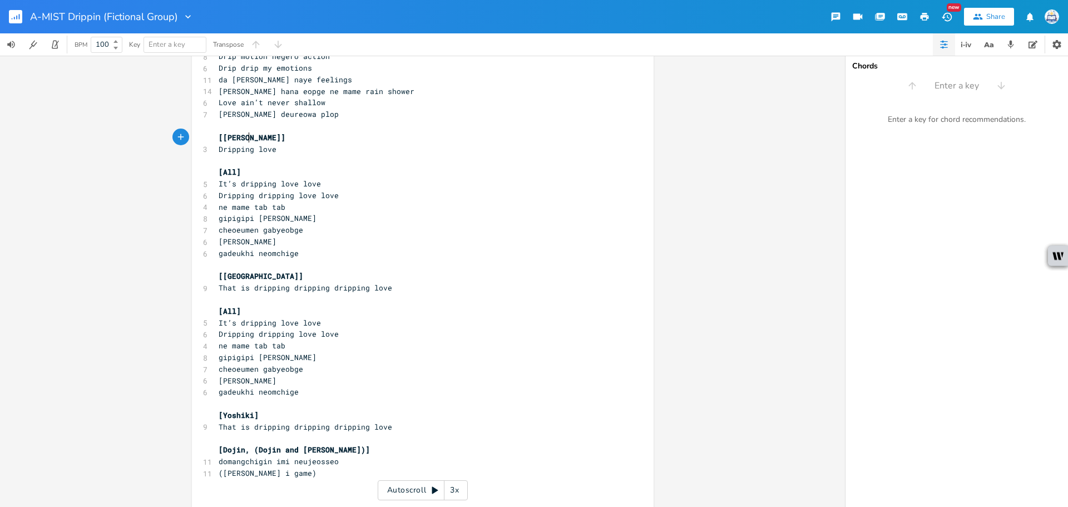
click at [25, 22] on button "button" at bounding box center [20, 16] width 22 height 27
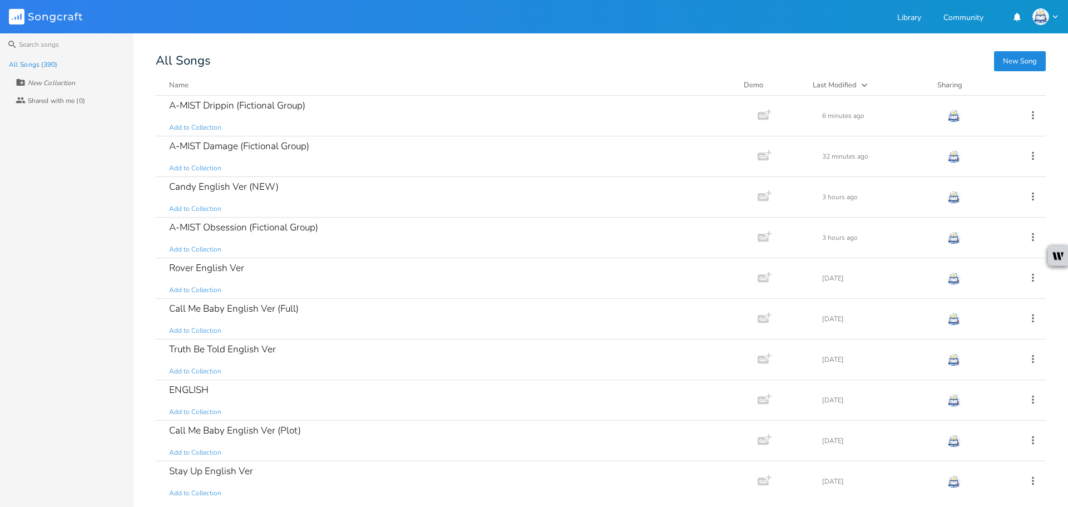
click at [1017, 54] on button "New Song" at bounding box center [1020, 61] width 52 height 20
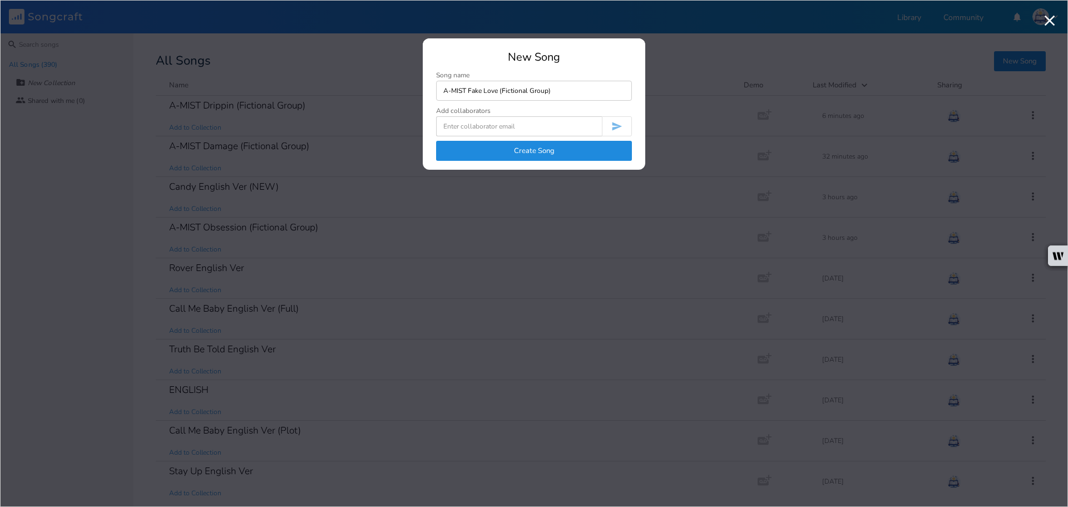
type input "A-MIST Fake Love (Fictional Group)"
click at [545, 149] on button "Create Song" at bounding box center [534, 151] width 196 height 20
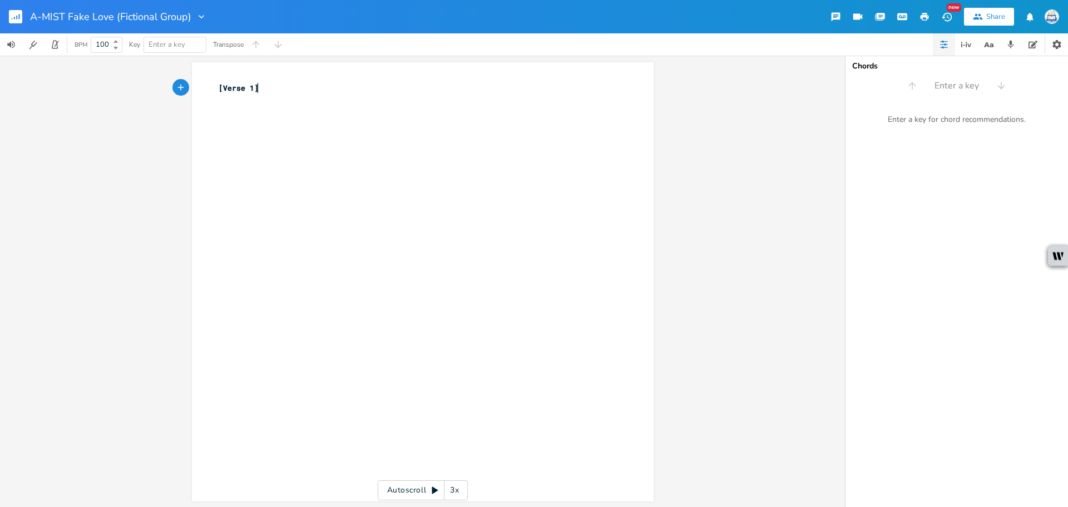
type textarea "[Verse 1]"
type textarea "Jin-"
type textarea "Suga-"
type textarea "Jhope-"
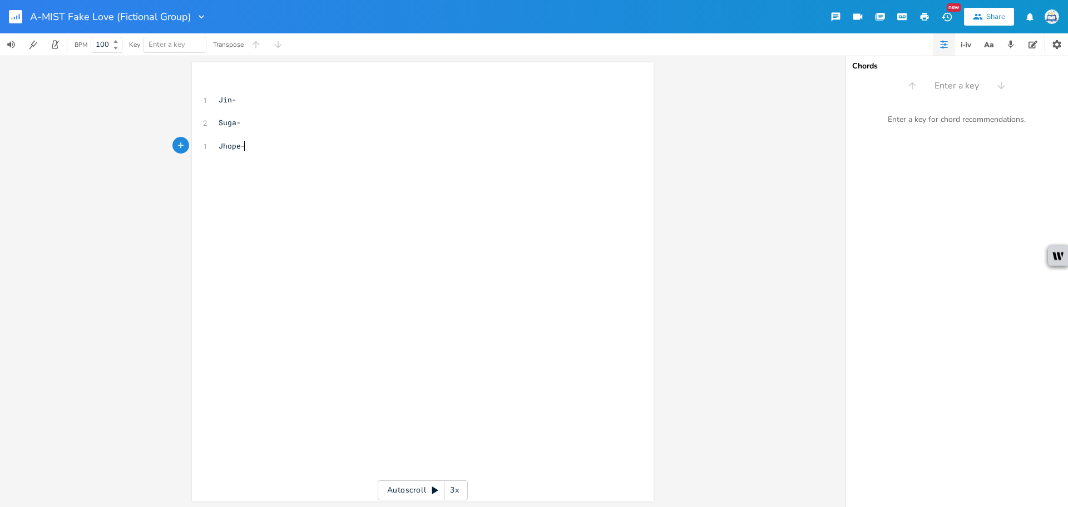
scroll to position [0, 22]
type textarea "RM-"
type textarea "t"
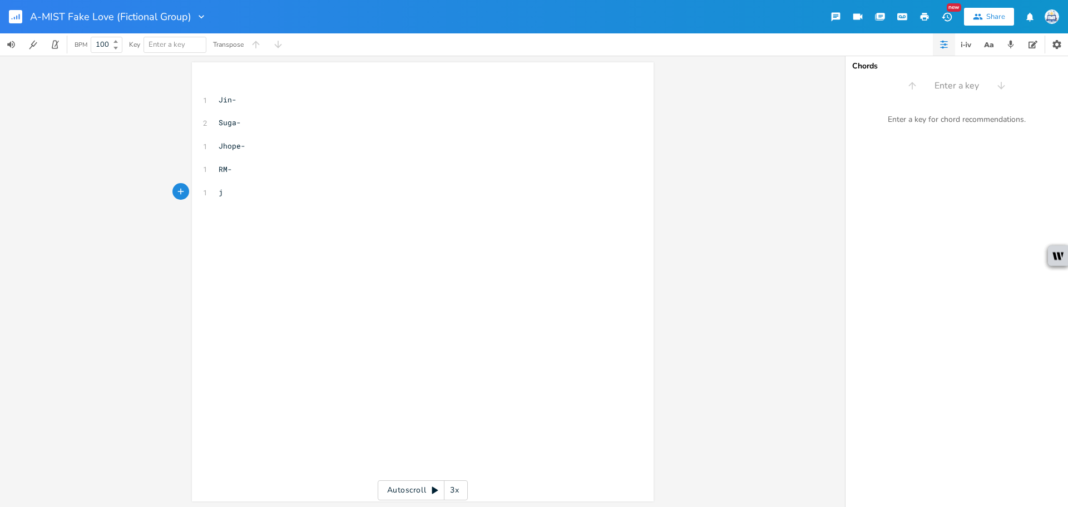
type textarea "[PERSON_NAME]"
type textarea "Jimin-"
type textarea "Taehyung-"
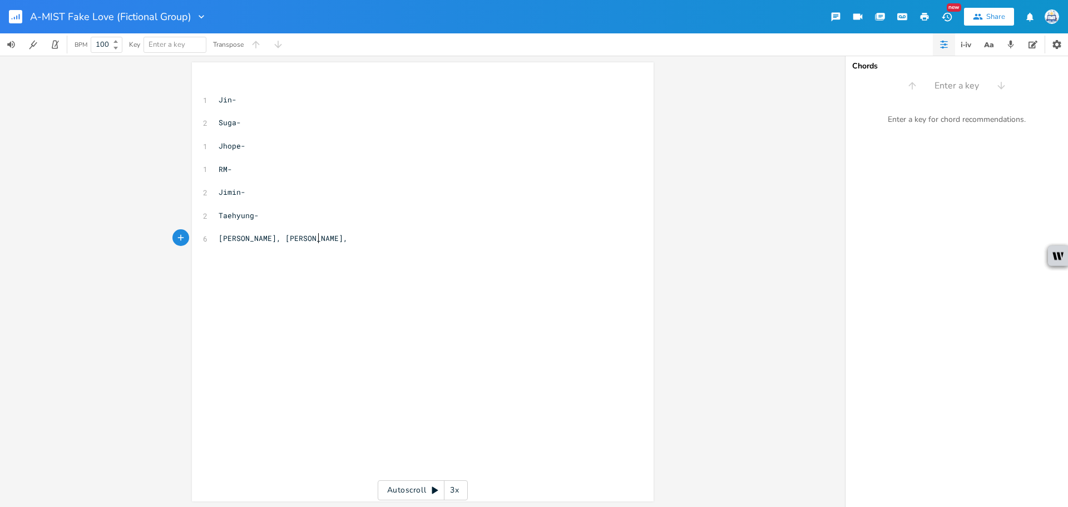
scroll to position [0, 80]
type textarea "[PERSON_NAME], [PERSON_NAME], [PERSON_NAME]"
click at [325, 99] on pre "Jin-" at bounding box center [417, 100] width 402 height 12
type textarea "Dojin"
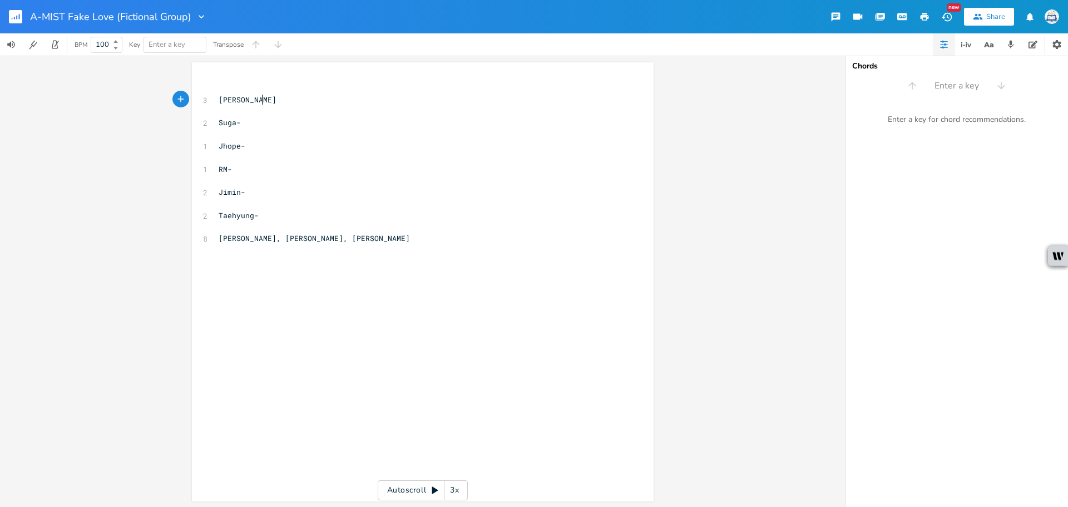
scroll to position [0, 18]
click at [254, 190] on pre "Jimin-" at bounding box center [417, 192] width 402 height 12
type textarea "[PERSON_NAME]."
type textarea ", A"
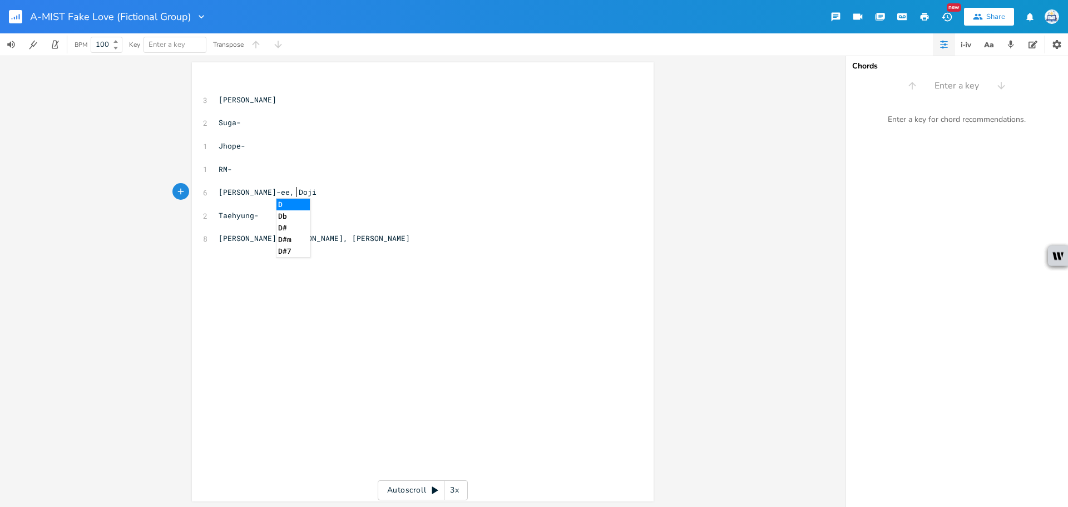
type textarea "Dojin"
click at [394, 233] on pre "[PERSON_NAME], [PERSON_NAME], [PERSON_NAME]" at bounding box center [417, 239] width 402 height 12
type textarea ", Dojin"
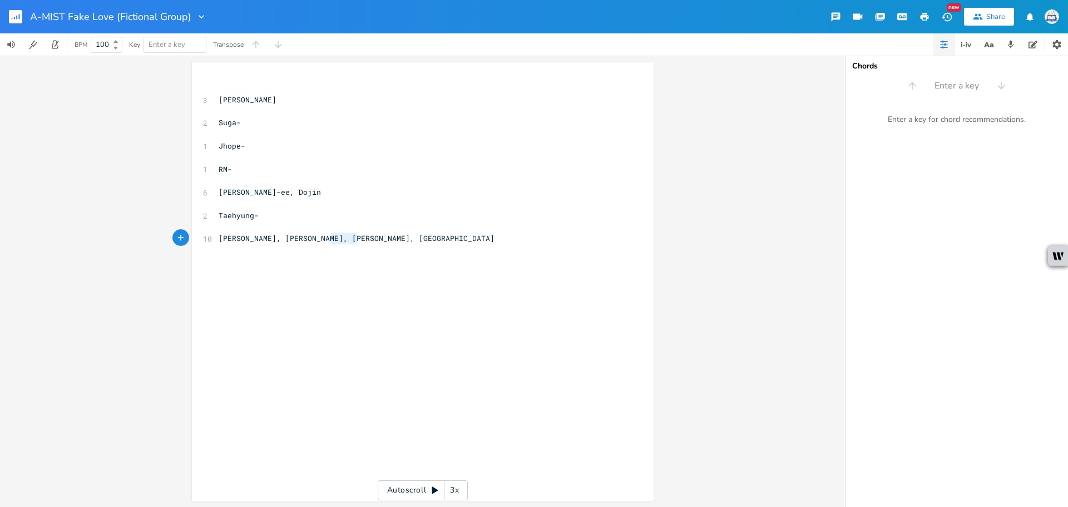
type textarea "ustin,"
drag, startPoint x: 353, startPoint y: 243, endPoint x: 323, endPoint y: 243, distance: 30.6
click at [323, 243] on span "[PERSON_NAME], [PERSON_NAME], [PERSON_NAME], [GEOGRAPHIC_DATA]" at bounding box center [357, 238] width 276 height 10
click at [273, 168] on pre "RM-" at bounding box center [417, 170] width 402 height 12
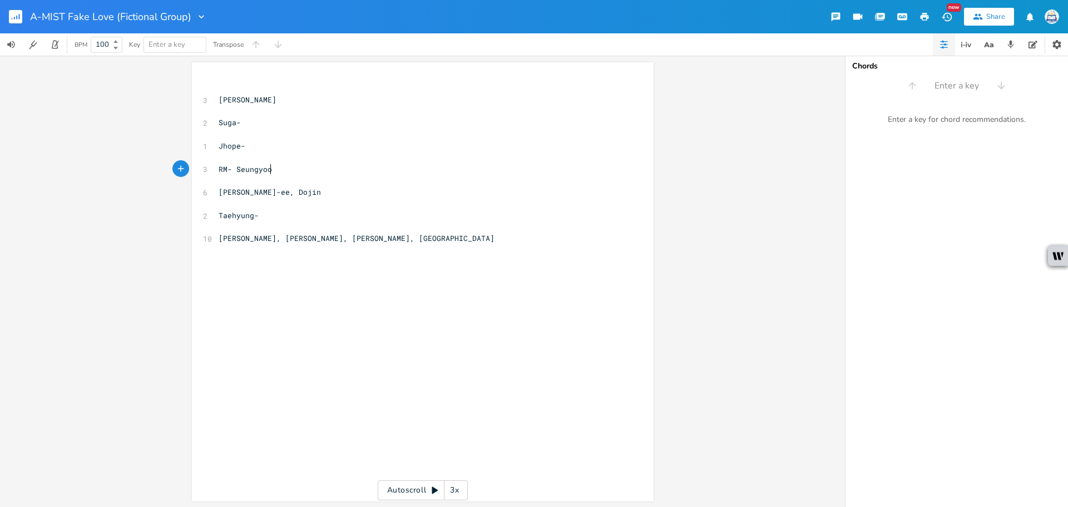
type textarea "Seungyoon"
click at [264, 120] on pre "Suga-" at bounding box center [417, 123] width 402 height 12
type textarea "Hia"
type textarea "[PERSON_NAME]"
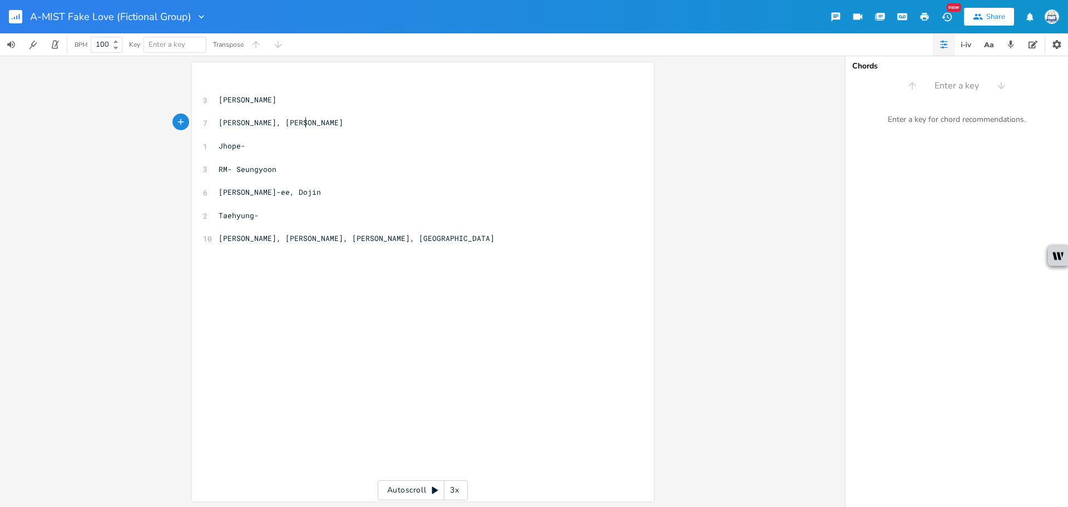
type textarea "Yoshiki"
click at [292, 206] on pre "​" at bounding box center [417, 204] width 402 height 12
click at [292, 215] on pre "Taehyung-" at bounding box center [417, 216] width 402 height 12
type textarea "Yoshiki"
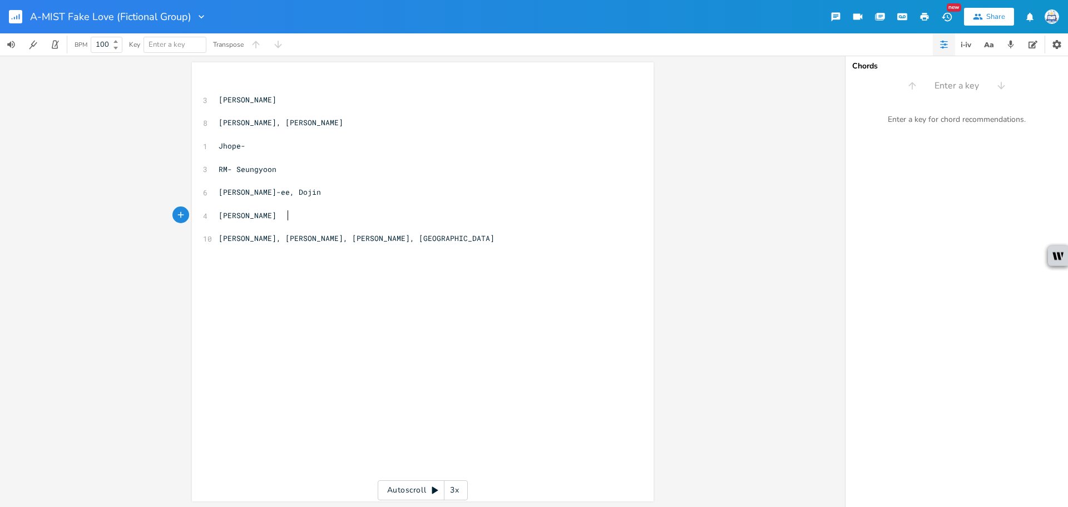
scroll to position [0, 24]
click at [299, 151] on pre "Jhope-" at bounding box center [417, 146] width 402 height 12
type textarea "[PERSON_NAME], ik"
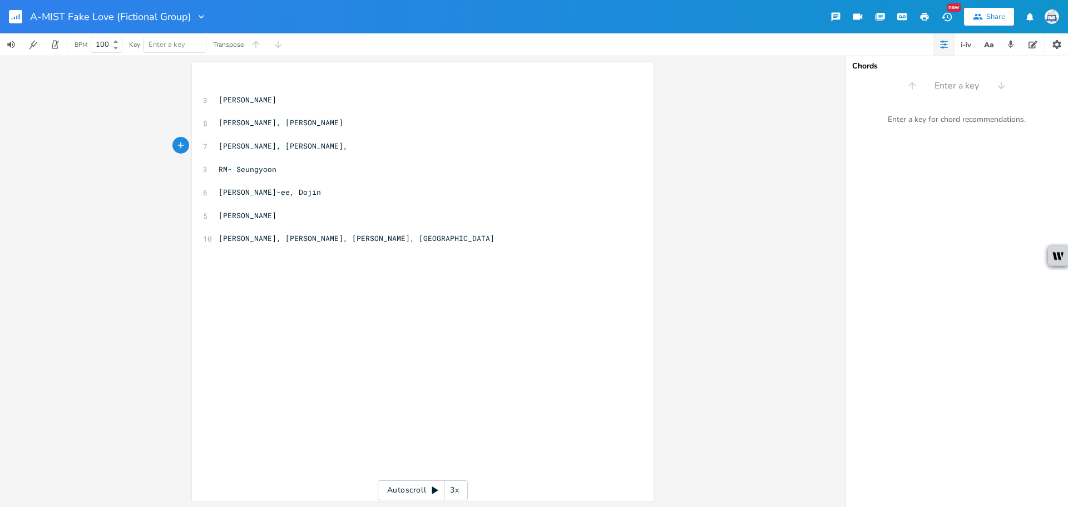
type textarea "[PERSON_NAME], a"
type textarea "S"
type textarea "Austin"
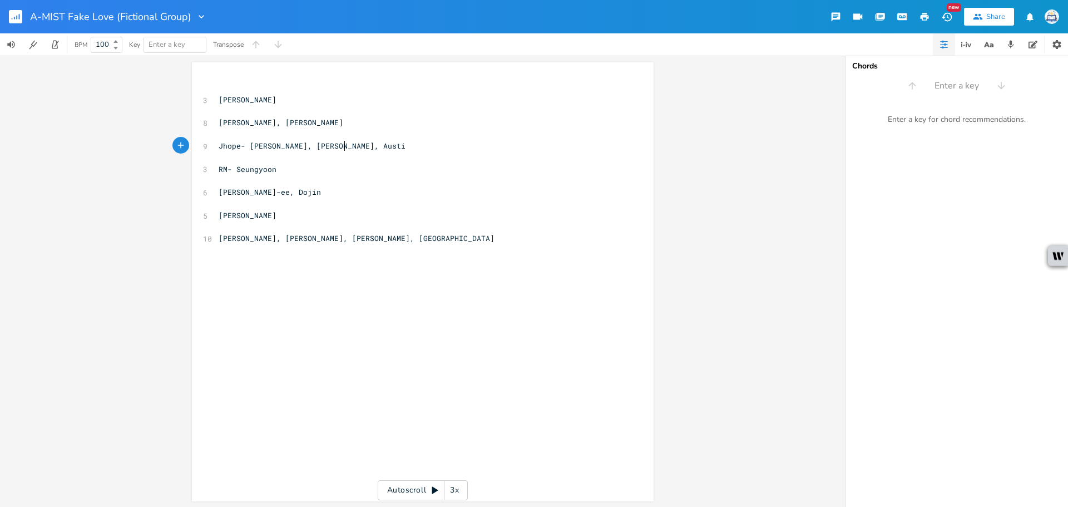
scroll to position [0, 21]
type textarea "[PERSON_NAME],"
drag, startPoint x: 284, startPoint y: 141, endPoint x: 246, endPoint y: 145, distance: 37.5
click at [246, 145] on span "[PERSON_NAME], [PERSON_NAME], [PERSON_NAME]" at bounding box center [314, 146] width 191 height 10
click at [340, 145] on pre "Jhope- [PERSON_NAME], [GEOGRAPHIC_DATA]" at bounding box center [417, 146] width 402 height 12
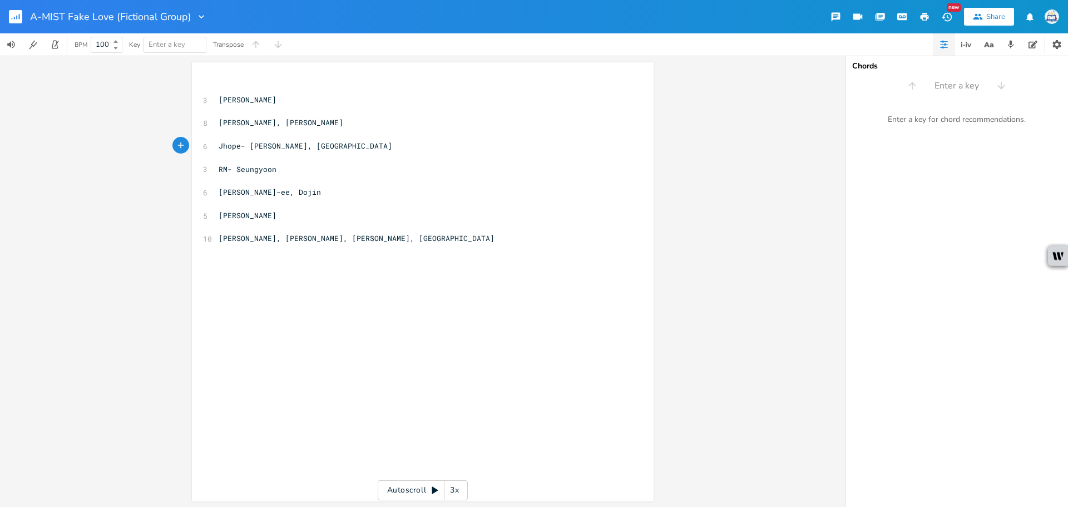
type textarea ","
paste textarea
click at [315, 125] on pre "[PERSON_NAME], [PERSON_NAME]" at bounding box center [417, 123] width 402 height 12
type textarea ", [PERSON_NAME], [PERSON_NAME]"
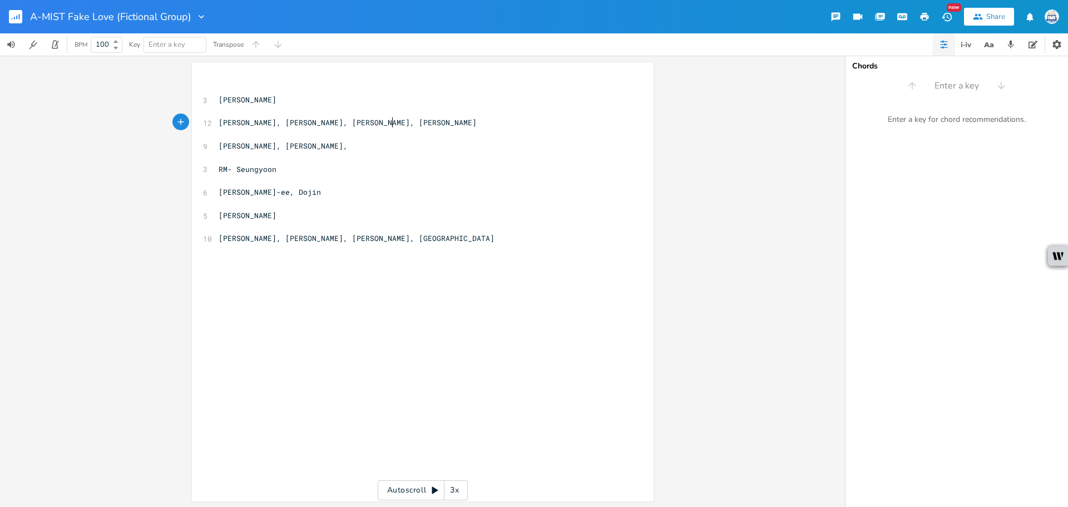
scroll to position [0, 66]
click at [371, 270] on div "x ​ 3 [PERSON_NAME] ​ 12 [PERSON_NAME], [PERSON_NAME], [PERSON_NAME], [PERSON_N…" at bounding box center [430, 292] width 429 height 424
type textarea "[Yoshiki]"
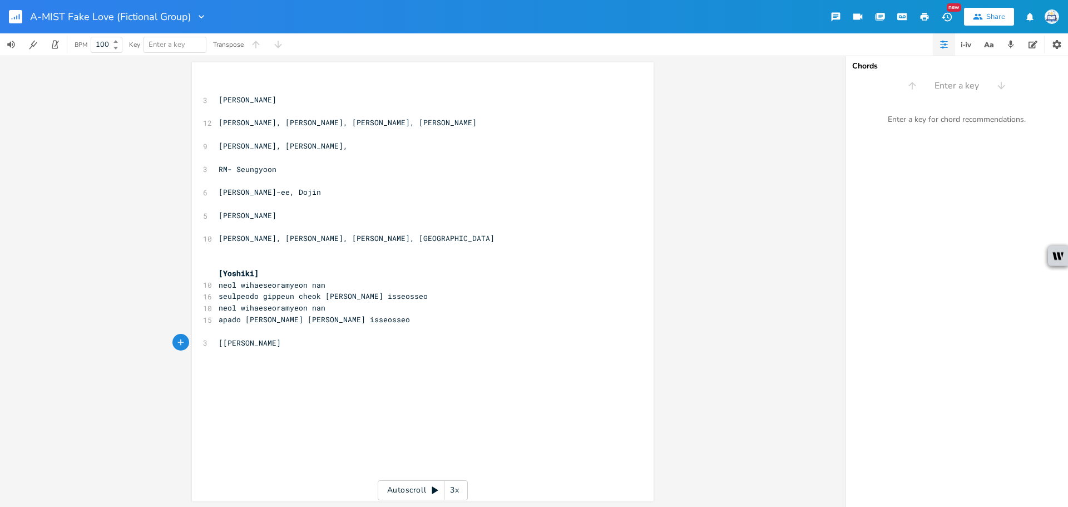
type textarea "[[PERSON_NAME]]"
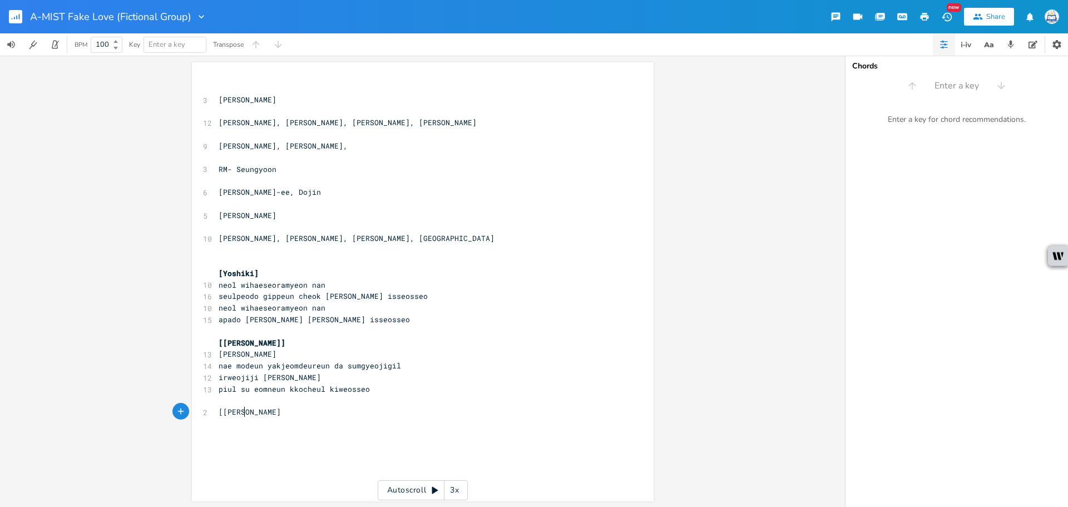
type textarea "[[PERSON_NAME]]"
type textarea "[Dojin]"
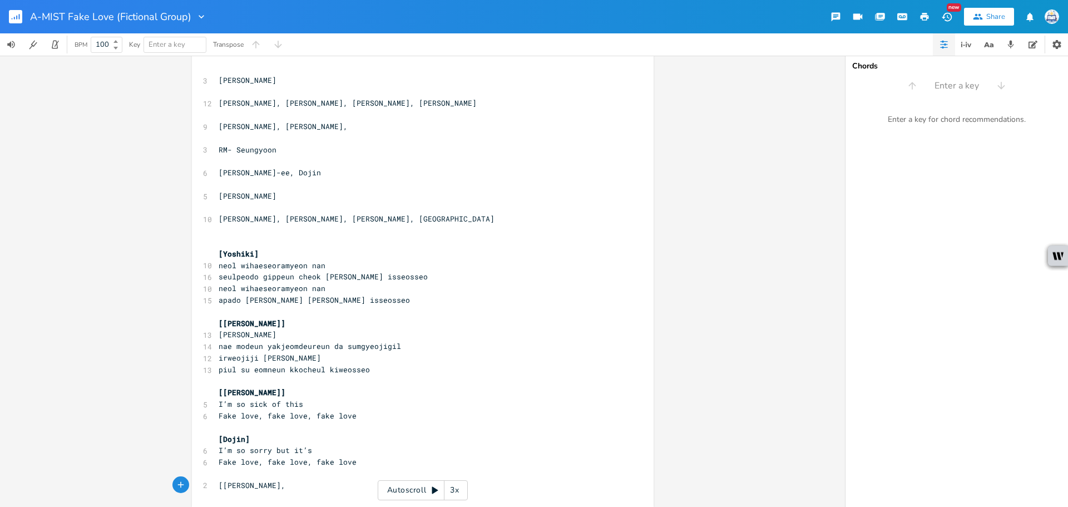
scroll to position [0, 45]
type textarea "[[PERSON_NAME], (Minho)]"
paste textarea "J"
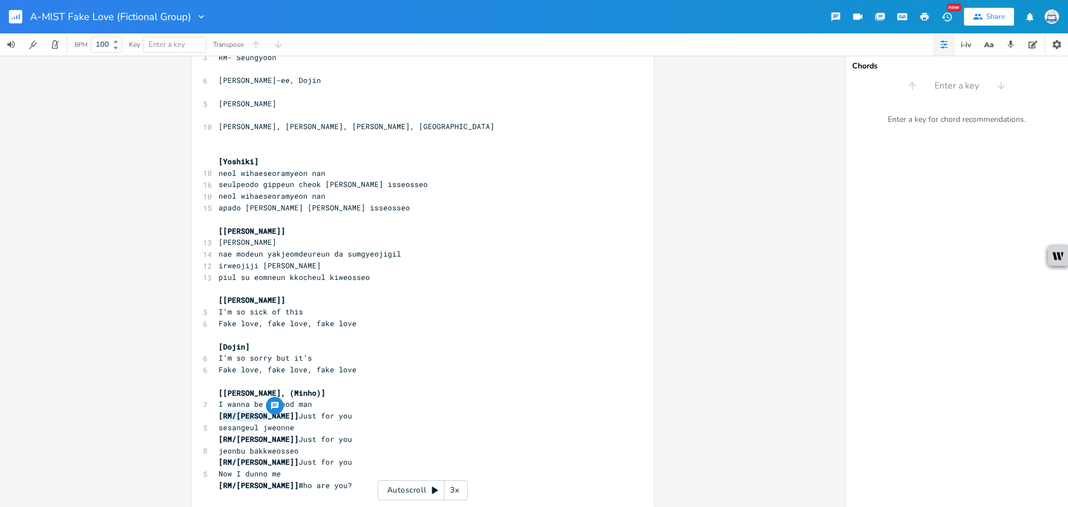
drag, startPoint x: 261, startPoint y: 416, endPoint x: 220, endPoint y: 416, distance: 41.7
click at [220, 416] on span "[RM/[PERSON_NAME]] Just for you" at bounding box center [286, 416] width 134 height 10
type textarea "RM/[PERSON_NAME]] J"
click at [237, 414] on span "[RM/[PERSON_NAME]]" at bounding box center [259, 416] width 80 height 10
drag, startPoint x: 258, startPoint y: 416, endPoint x: 206, endPoint y: 416, distance: 51.2
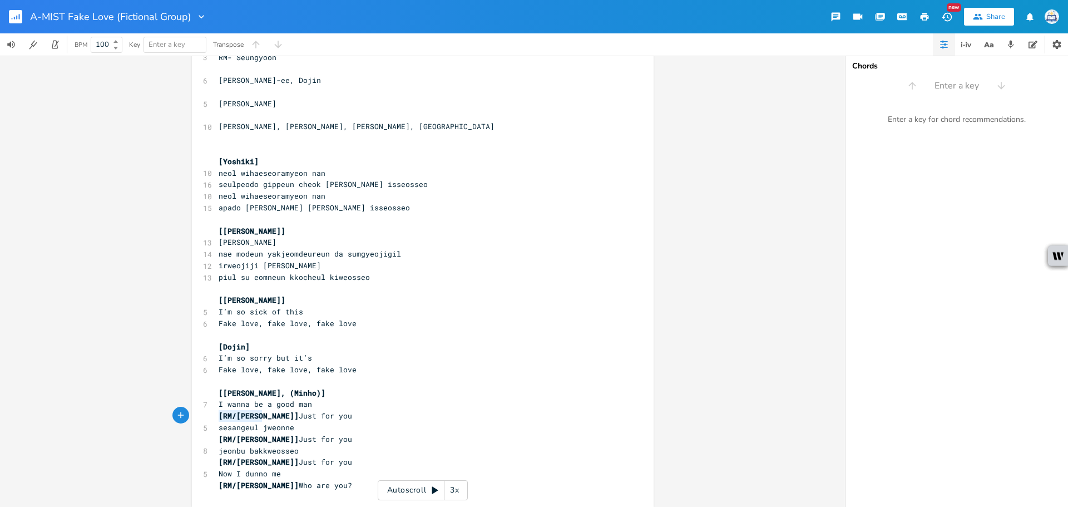
click at [206, 416] on div "[RM/[PERSON_NAME]] x ​ 3 [PERSON_NAME] ​ 12 [PERSON_NAME], [PERSON_NAME], [PERS…" at bounding box center [423, 228] width 462 height 556
type textarea "("
click at [284, 418] on pre "(Just for you" at bounding box center [417, 416] width 402 height 12
type textarea ")"
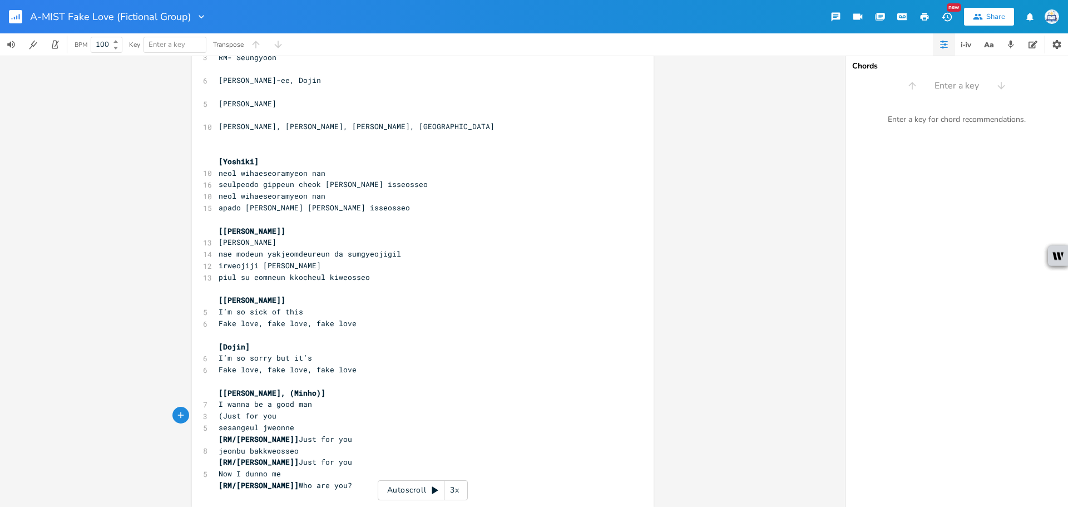
scroll to position [0, 2]
type textarea "(Just for you)"
drag, startPoint x: 276, startPoint y: 412, endPoint x: 202, endPoint y: 418, distance: 74.2
click at [216, 418] on div "3 (Just for you)" at bounding box center [417, 416] width 402 height 12
type textarea "[RM/[PERSON_NAME]] Just for you"
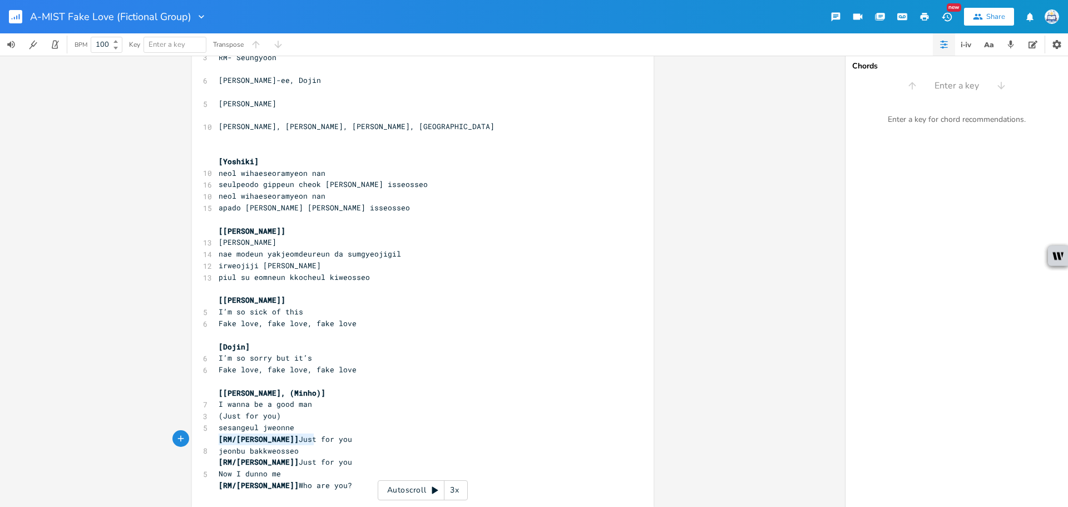
drag, startPoint x: 317, startPoint y: 440, endPoint x: 205, endPoint y: 438, distance: 111.8
click at [205, 438] on div "[RM/[PERSON_NAME]] Just for you x ​ 3 [PERSON_NAME] ​ 12 [PERSON_NAME], [PERSON…" at bounding box center [423, 228] width 462 height 556
paste textarea
type textarea "[RM/[PERSON_NAME]] Just for you"
drag, startPoint x: 310, startPoint y: 462, endPoint x: 187, endPoint y: 461, distance: 123.5
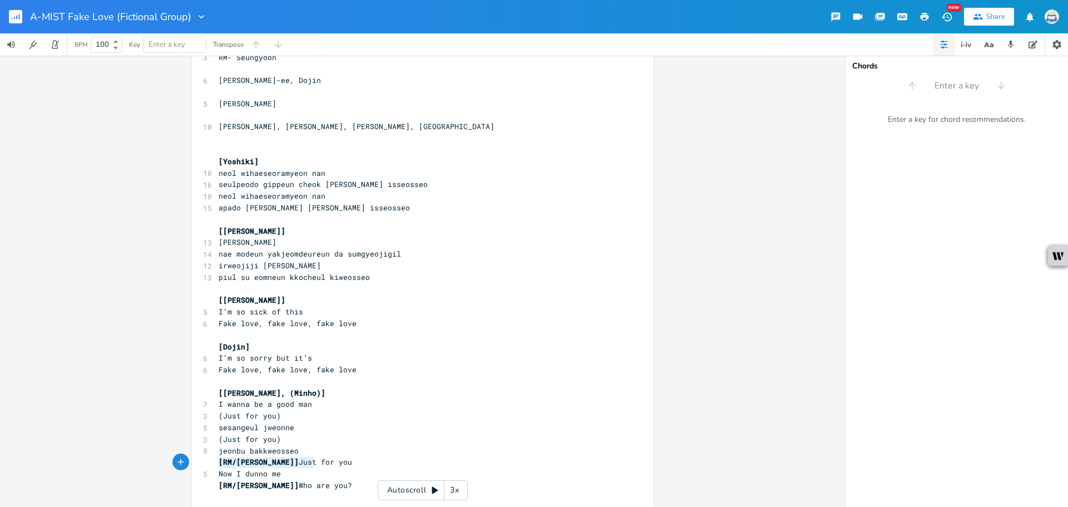
click at [192, 461] on div "[RM/[PERSON_NAME]] Just for you x ​ 3 [PERSON_NAME] ​ 12 [PERSON_NAME], [PERSON…" at bounding box center [423, 228] width 462 height 556
paste textarea
drag, startPoint x: 259, startPoint y: 488, endPoint x: 201, endPoint y: 482, distance: 58.2
click at [201, 482] on div "[RM/[PERSON_NAME]] x ​ 3 [PERSON_NAME] ​ 12 [PERSON_NAME], [PERSON_NAME], [PERS…" at bounding box center [423, 228] width 462 height 556
type textarea "("
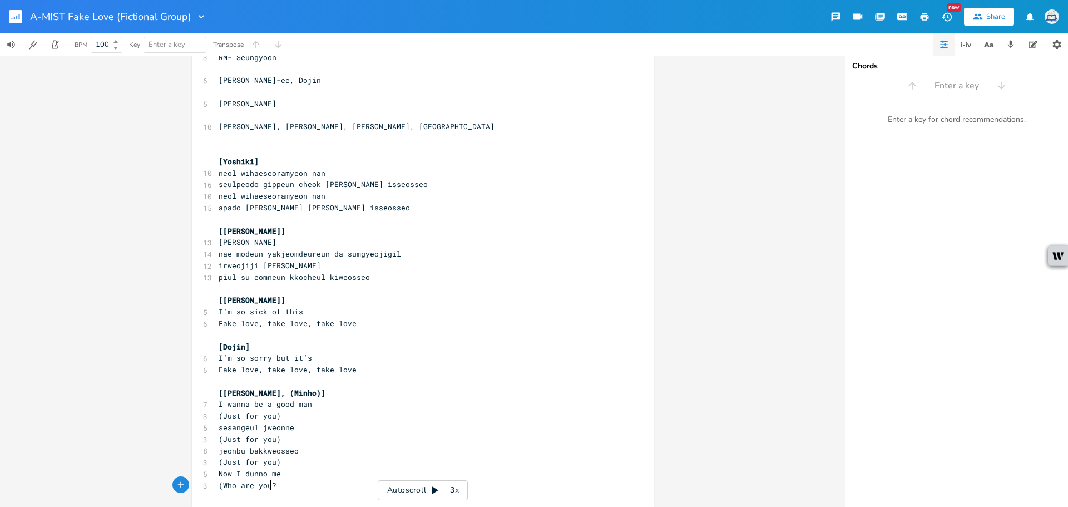
click at [269, 484] on span "(Who are you?" at bounding box center [248, 485] width 58 height 10
click at [280, 485] on pre "(Who are you?" at bounding box center [417, 486] width 402 height 12
type textarea ")"
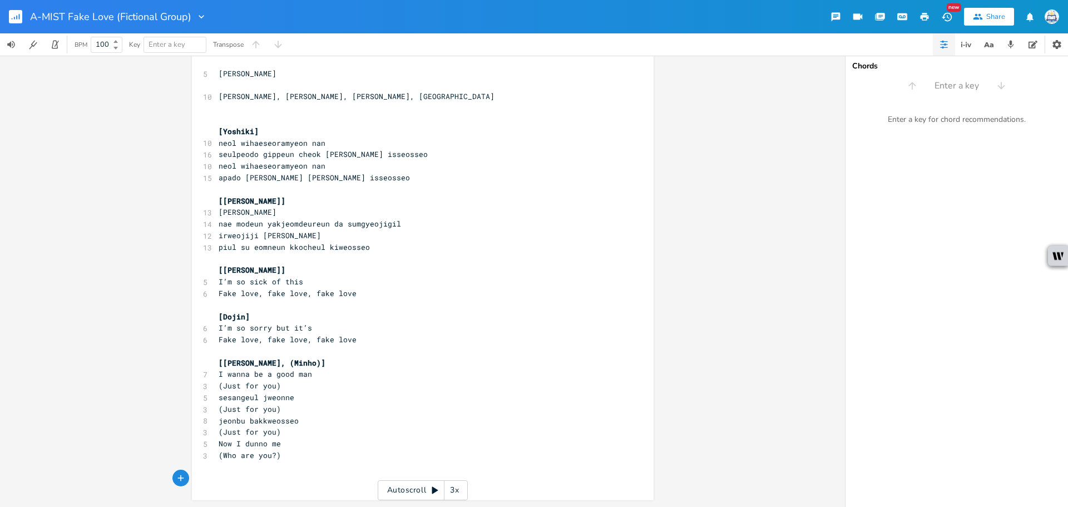
scroll to position [141, 0]
type textarea "[[PERSON_NAME]]"
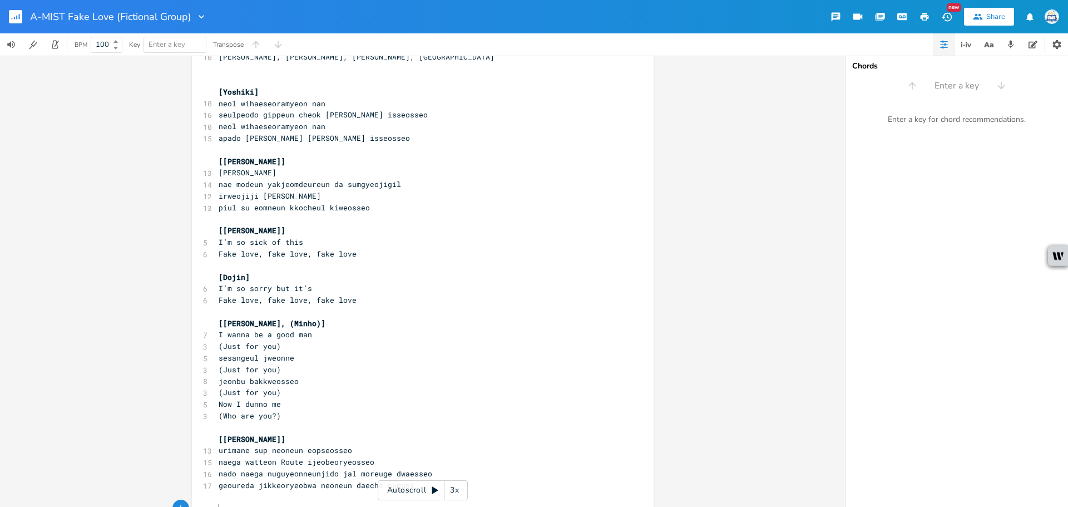
scroll to position [204, 0]
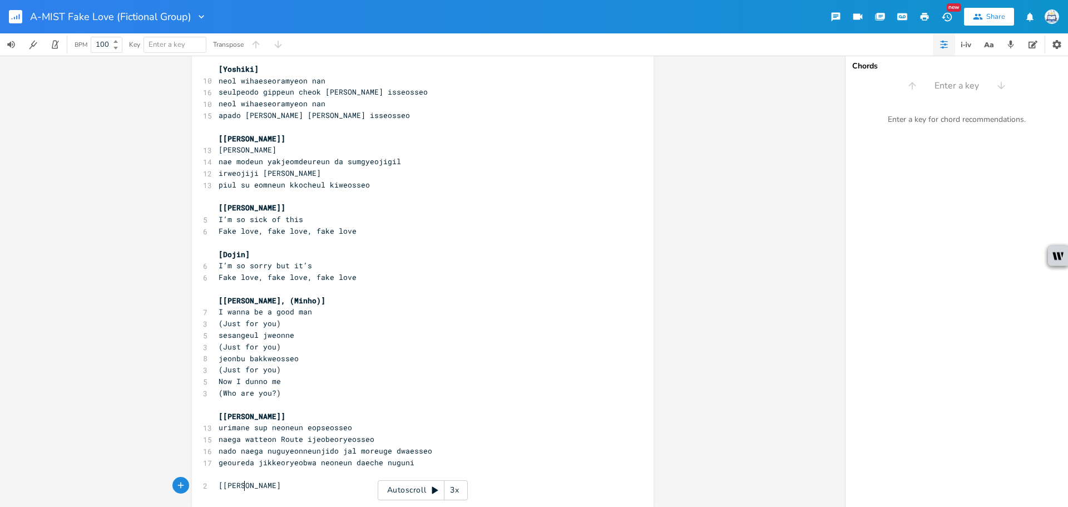
type textarea "[[PERSON_NAME]]"
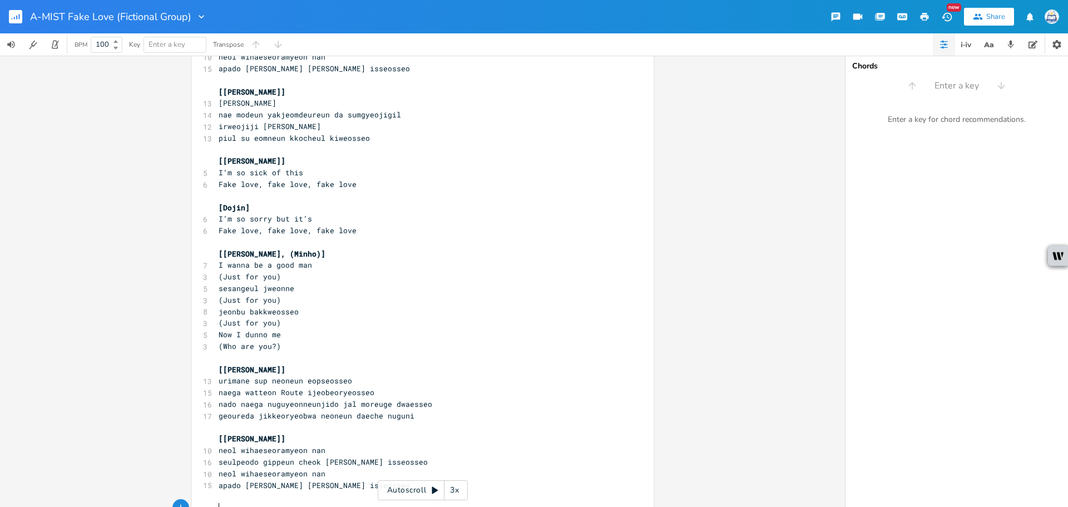
scroll to position [274, 0]
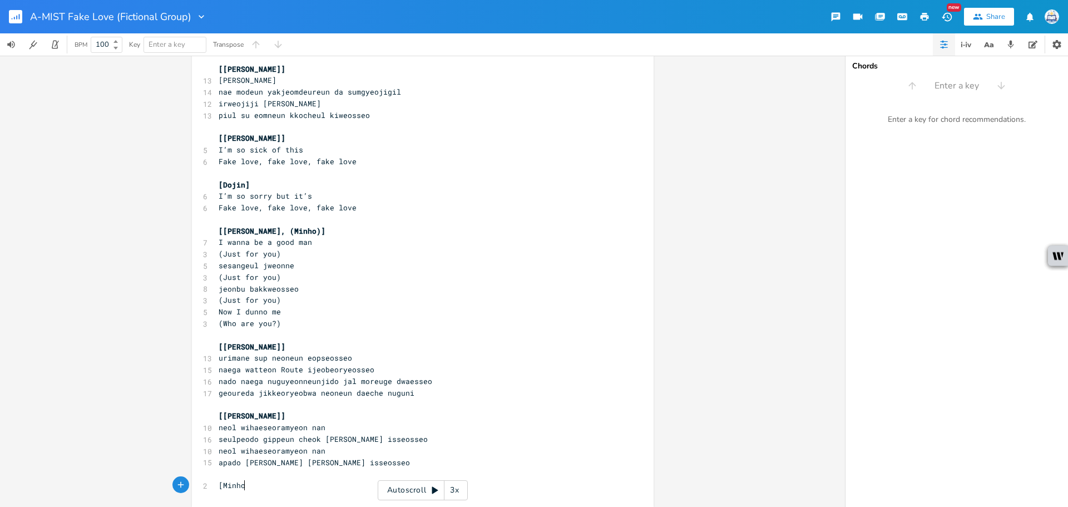
type textarea "[Minho]"
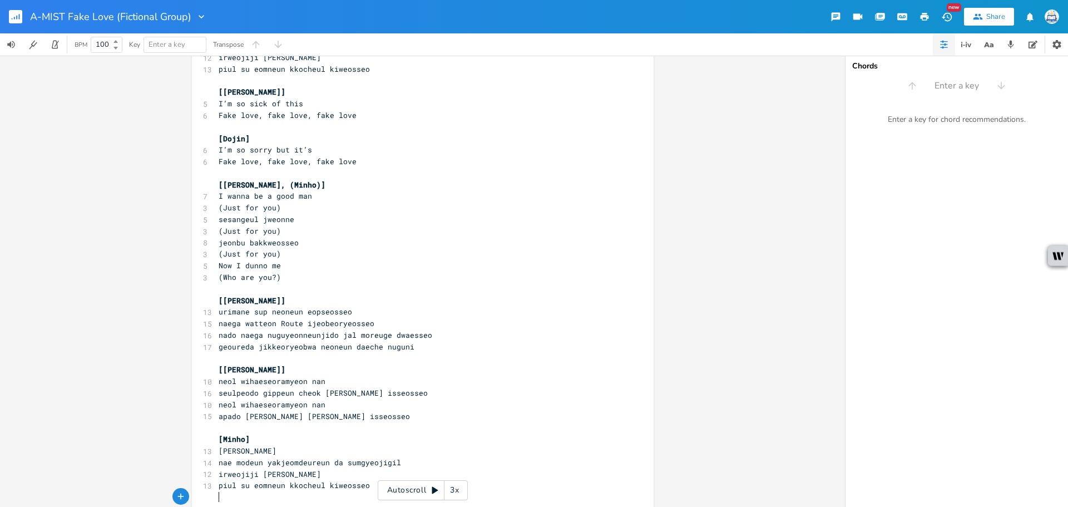
scroll to position [343, 0]
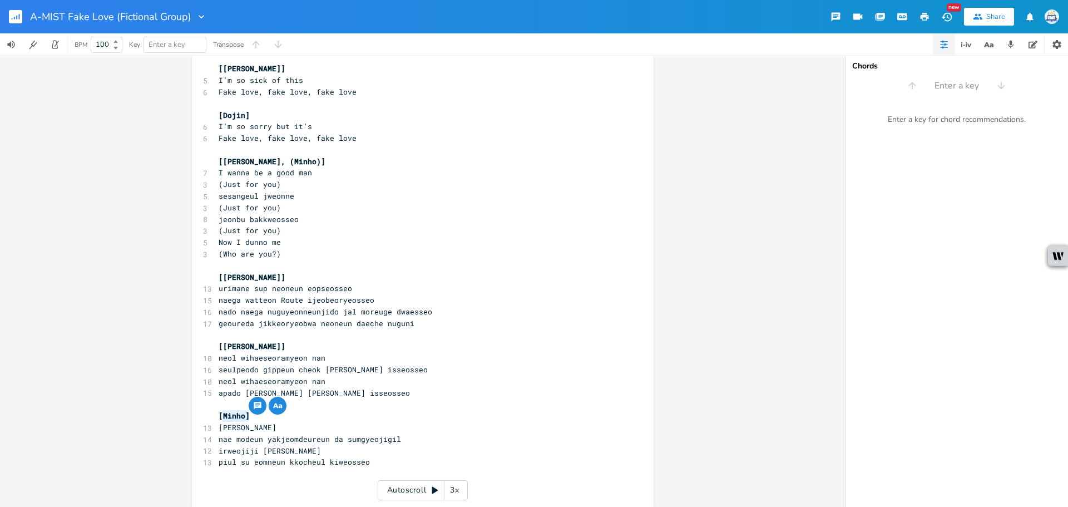
drag, startPoint x: 253, startPoint y: 413, endPoint x: 218, endPoint y: 414, distance: 35.1
click at [218, 414] on pre "[Minho]" at bounding box center [417, 416] width 402 height 12
type textarea "Dojin]"
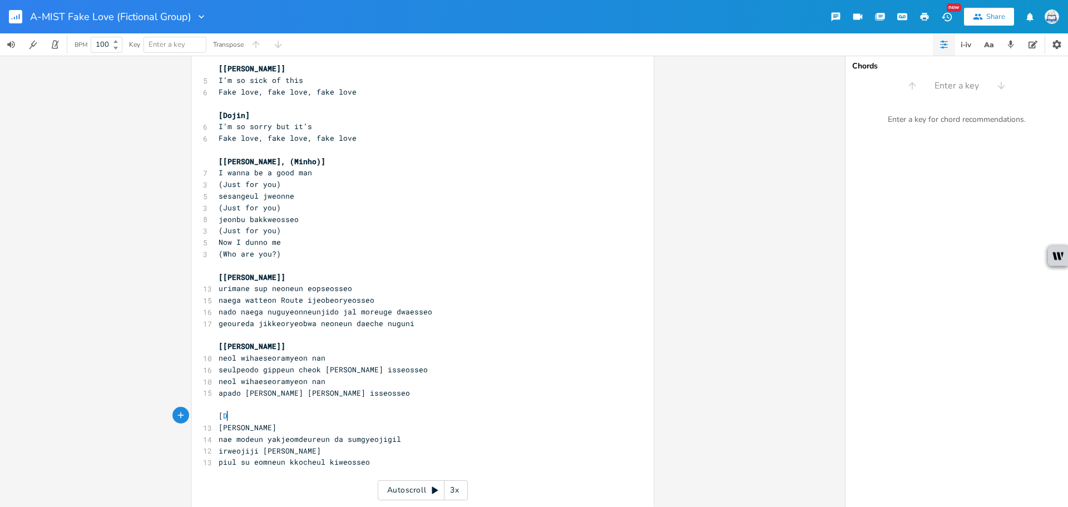
type textarea "Minho]"
click at [463, 460] on pre "piul su eomneun kkocheul kiweosseo" at bounding box center [417, 462] width 402 height 12
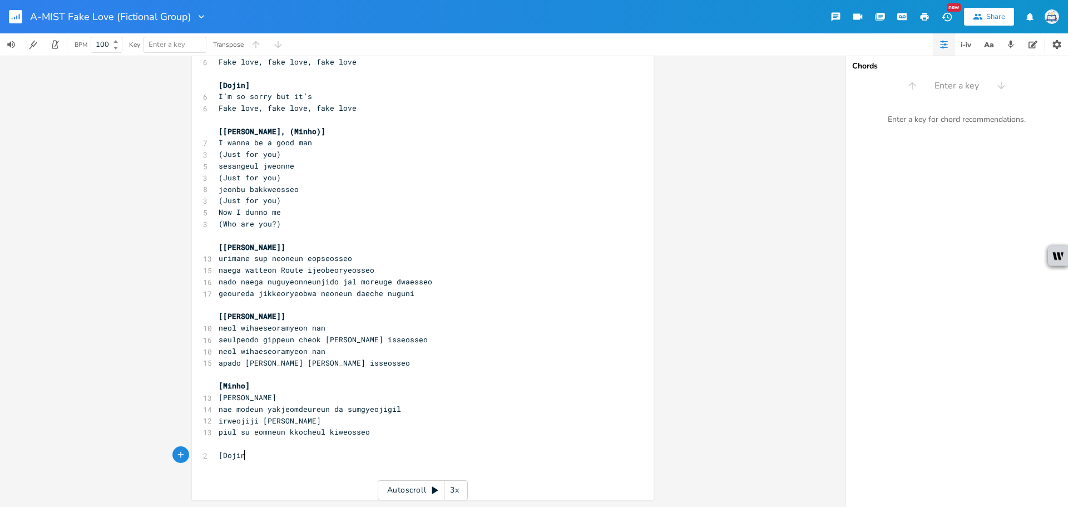
type textarea "[Dojin]"
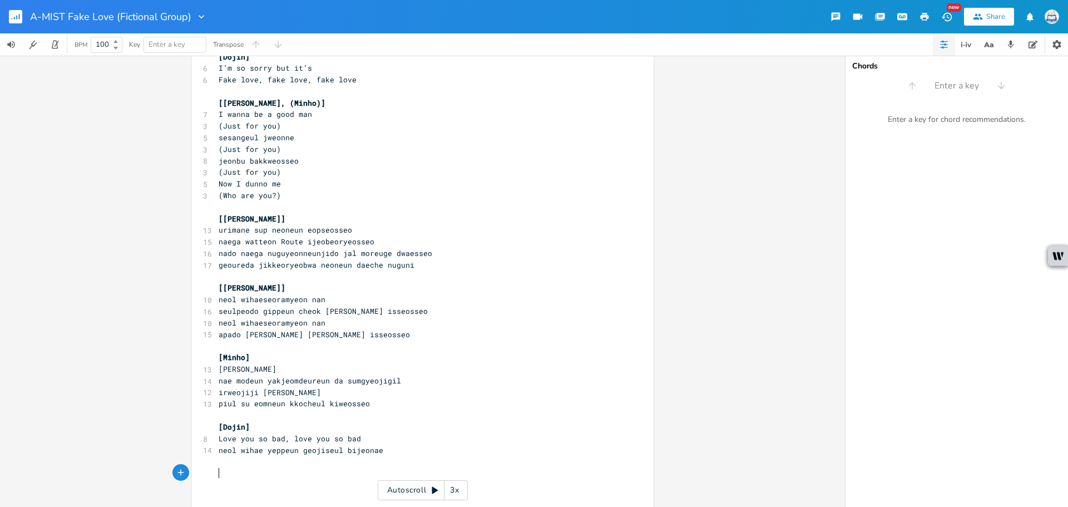
scroll to position [0, 3]
type textarea "[Yoshiki]"
paste textarea
click at [255, 472] on span "[[PERSON_NAME]] Love it’s so mad, love it’s so mad" at bounding box center [314, 473] width 191 height 10
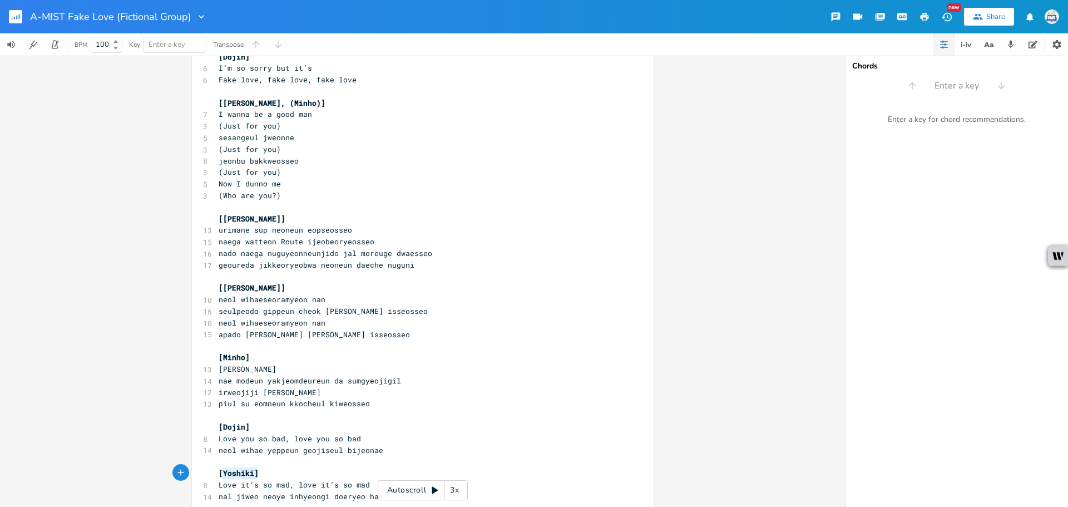
drag, startPoint x: 263, startPoint y: 471, endPoint x: 219, endPoint y: 471, distance: 43.9
click at [219, 471] on pre "[Yoshiki]" at bounding box center [417, 473] width 402 height 12
type textarea "[GEOGRAPHIC_DATA]]"
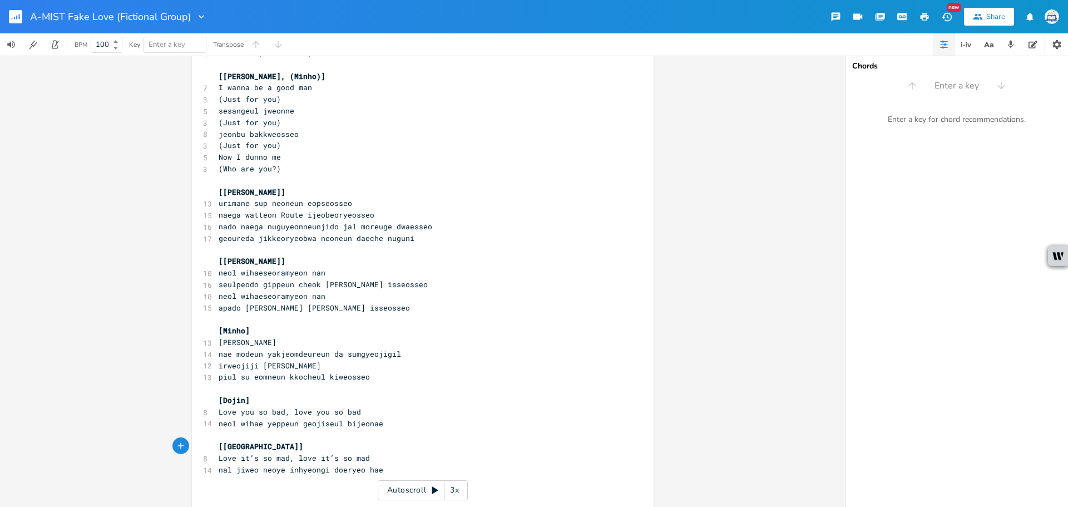
scroll to position [442, 0]
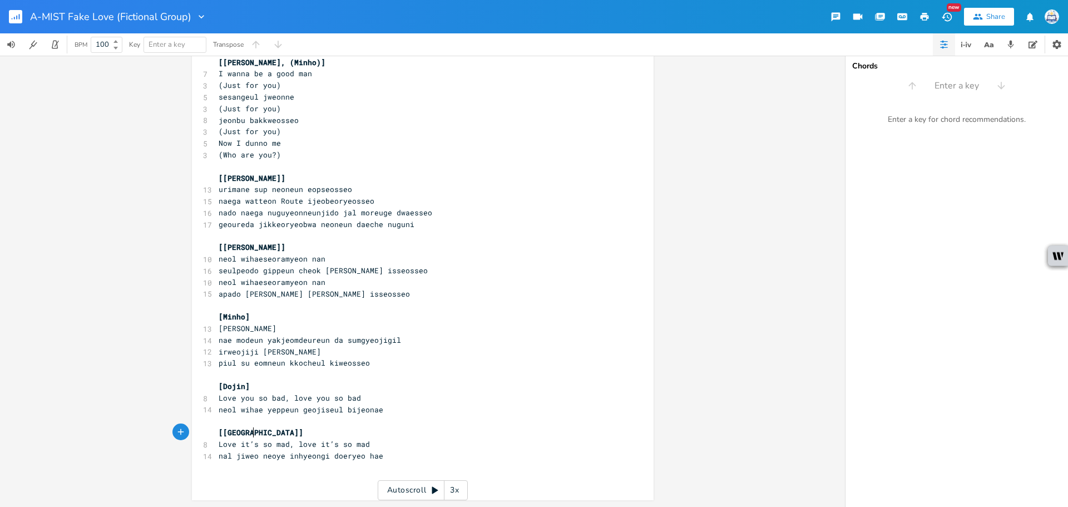
click at [297, 477] on pre "​" at bounding box center [417, 479] width 402 height 12
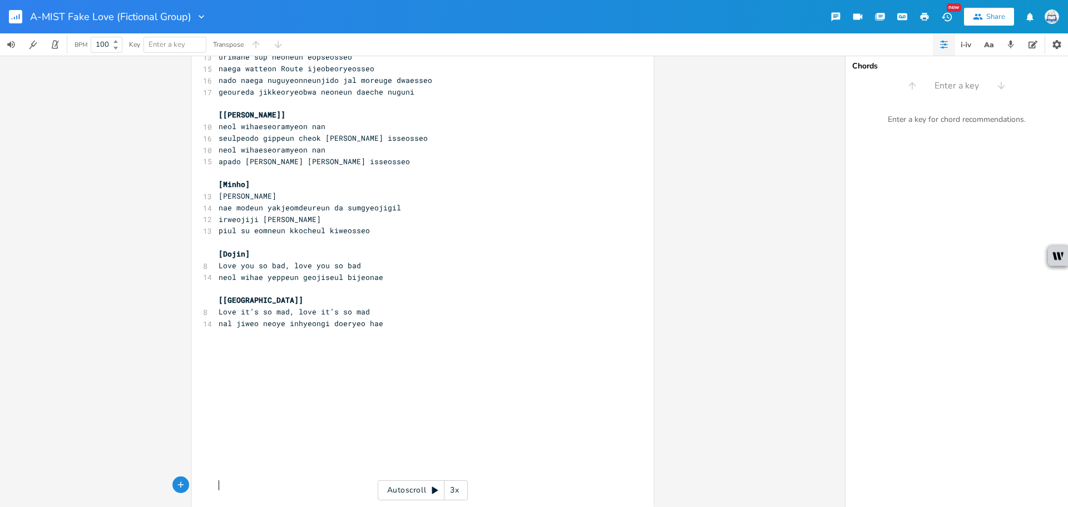
scroll to position [621, 0]
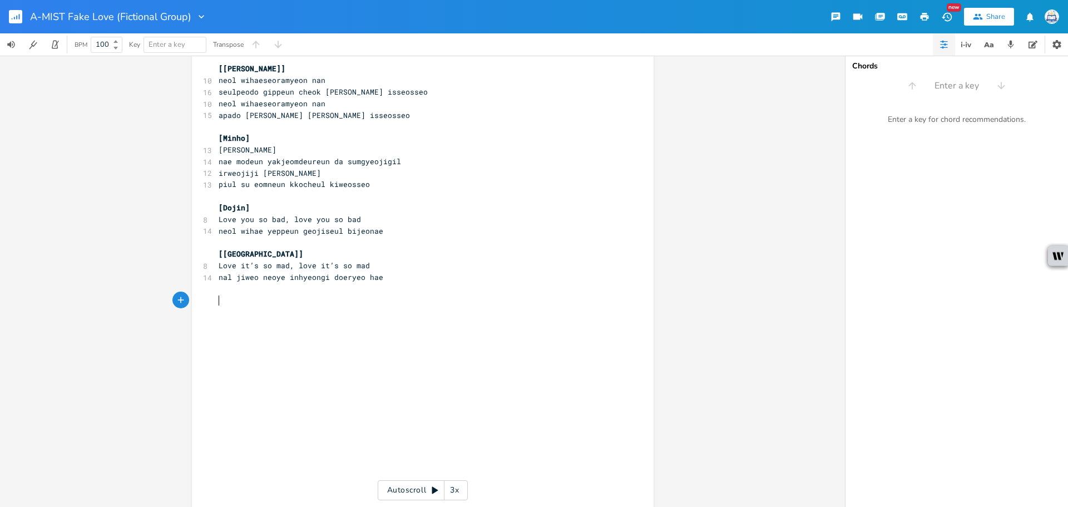
click at [230, 302] on pre "​" at bounding box center [417, 300] width 402 height 12
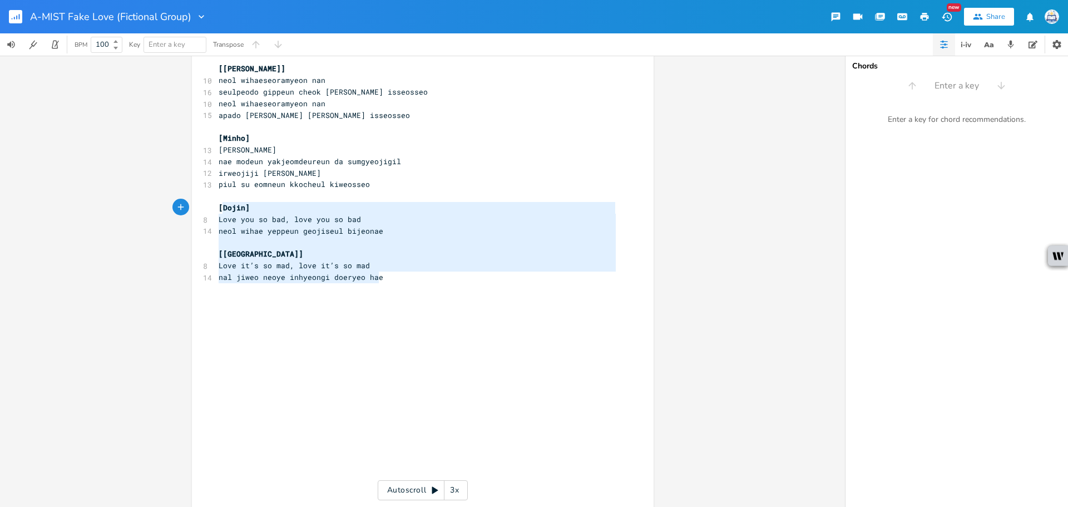
type textarea "[Dojin] Love you so bad, love you so bad neol wihae yeppeun geojiseul bijeonae …"
drag, startPoint x: 383, startPoint y: 280, endPoint x: 210, endPoint y: 207, distance: 187.7
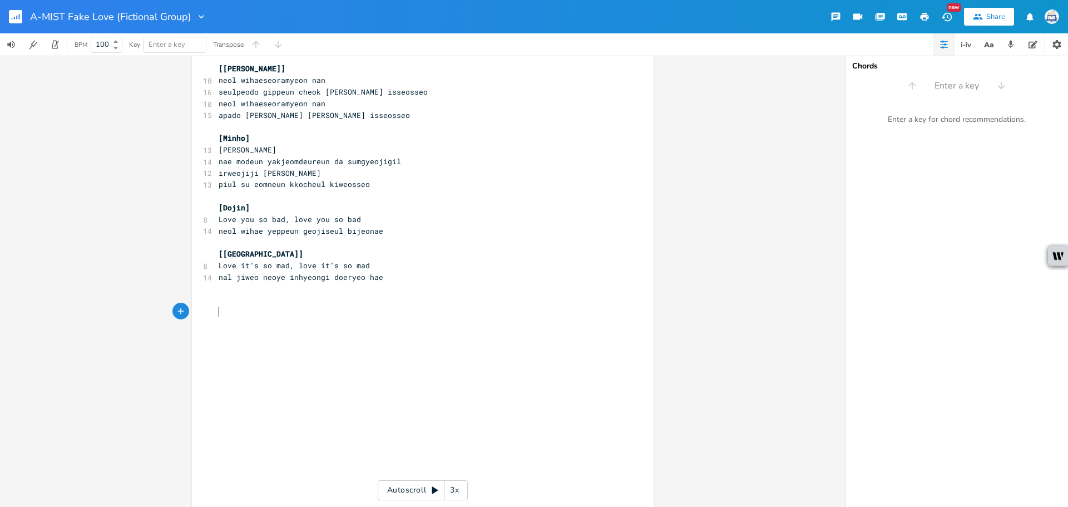
click at [260, 307] on pre "​" at bounding box center [417, 312] width 402 height 12
click at [262, 302] on pre "​" at bounding box center [417, 300] width 402 height 12
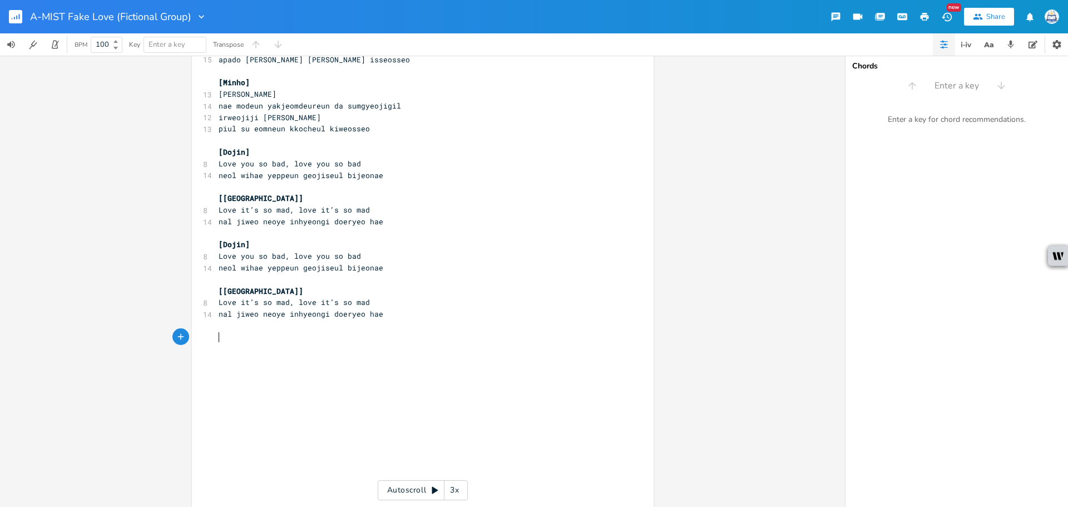
scroll to position [0, 3]
type textarea "[[PERSON_NAME]]"
type textarea "[Minho]"
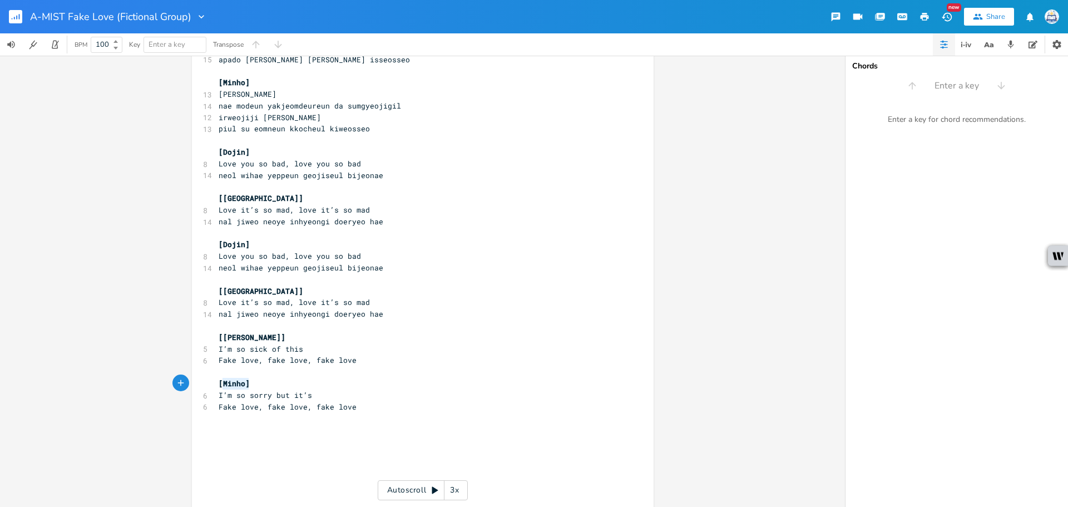
drag, startPoint x: 250, startPoint y: 381, endPoint x: 218, endPoint y: 381, distance: 32.3
click at [218, 381] on pre "[Minho]" at bounding box center [417, 384] width 402 height 12
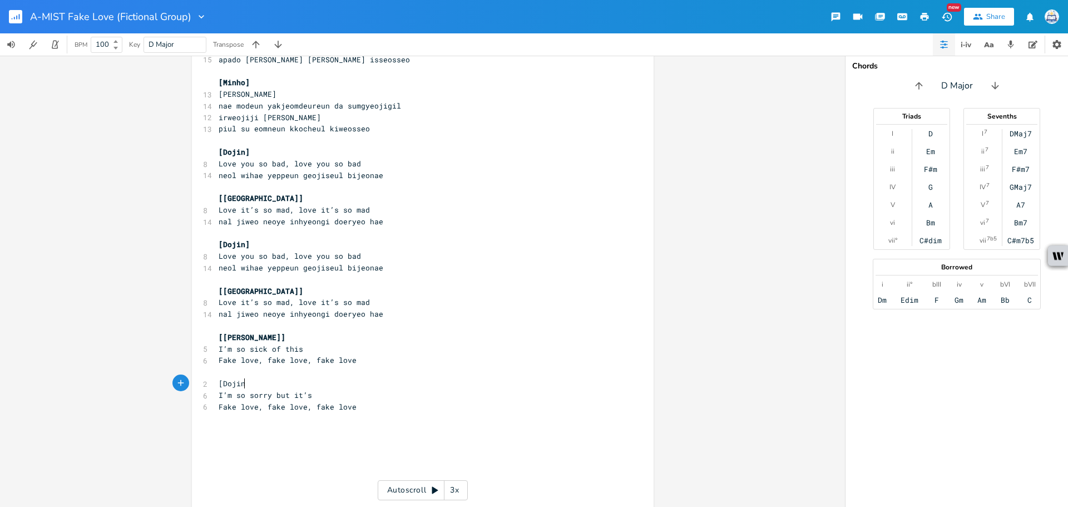
type textarea "Dojin]"
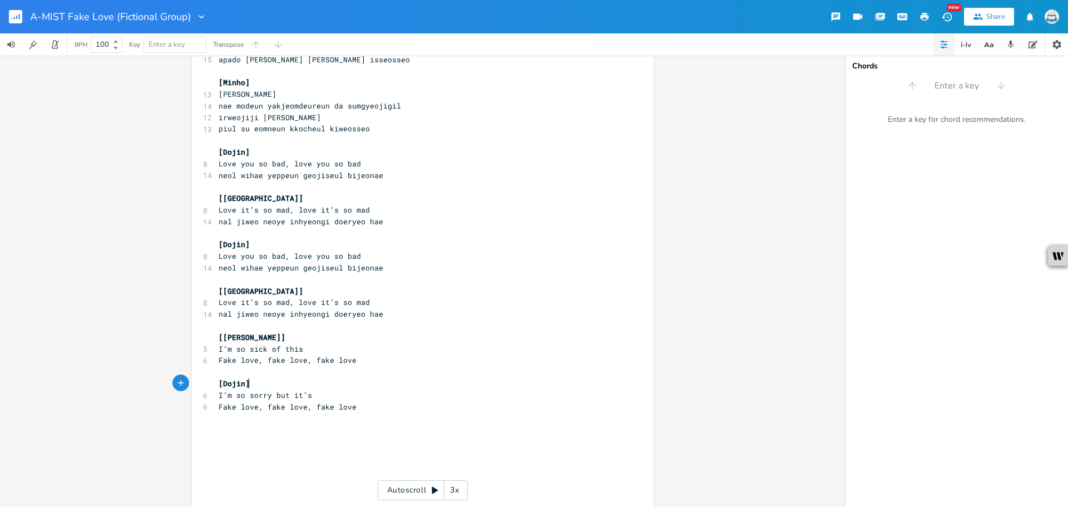
click at [253, 431] on pre "​" at bounding box center [417, 430] width 402 height 12
type textarea "[Seungyoon]"
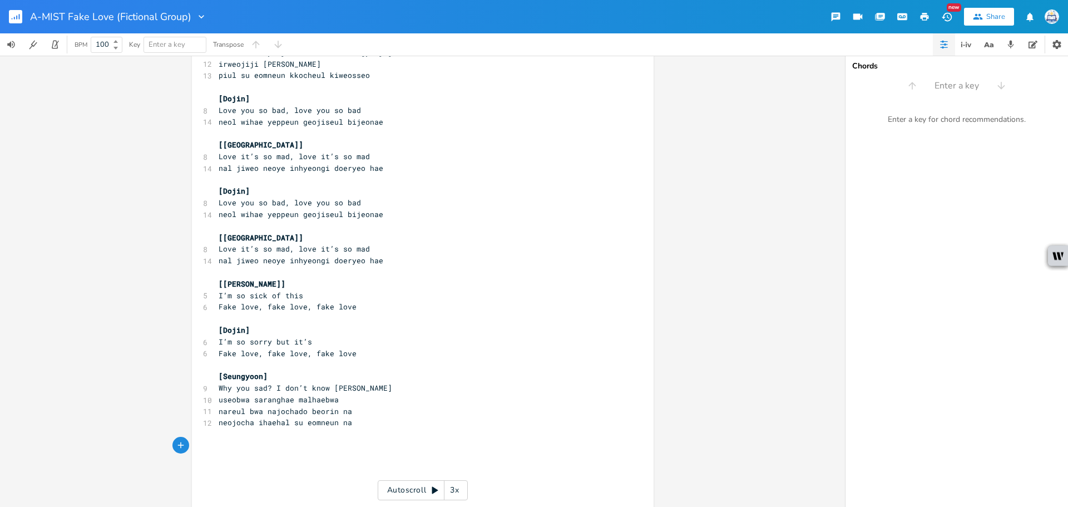
scroll to position [788, 0]
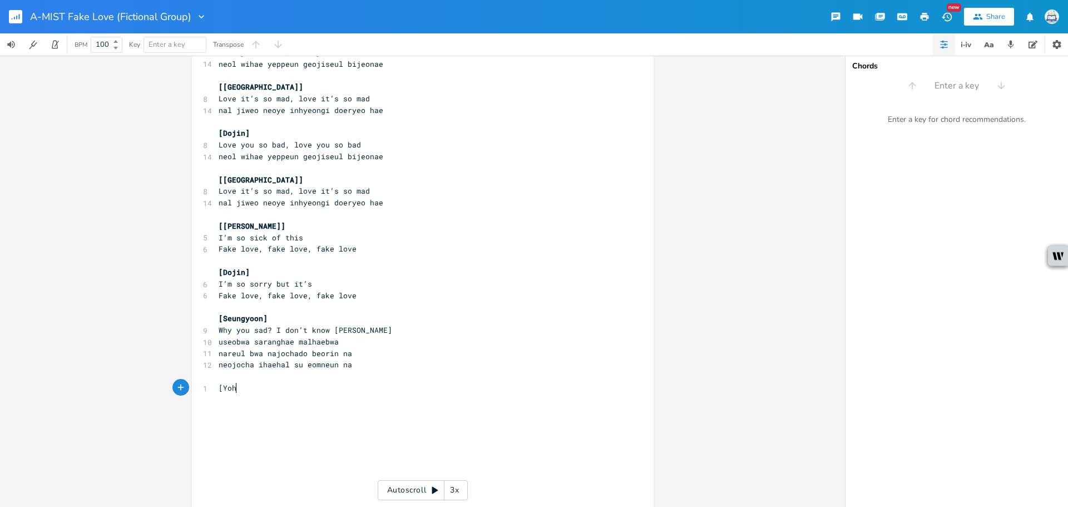
type textarea "[Yohs"
type textarea "shiki[["
type textarea "]"
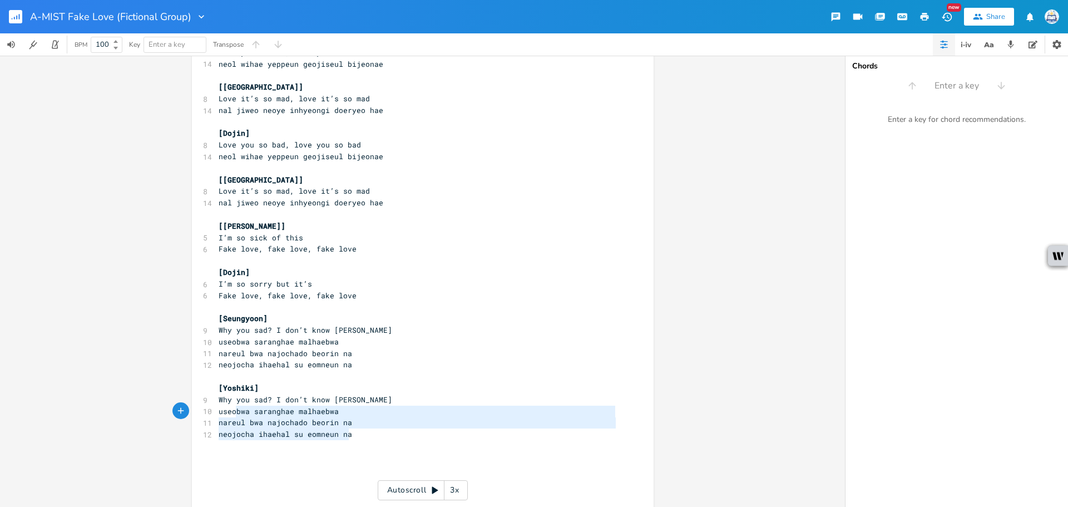
type textarea "Why you sad? I don’t know [PERSON_NAME] useobwa saranghae malhaebwa nareul bwa …"
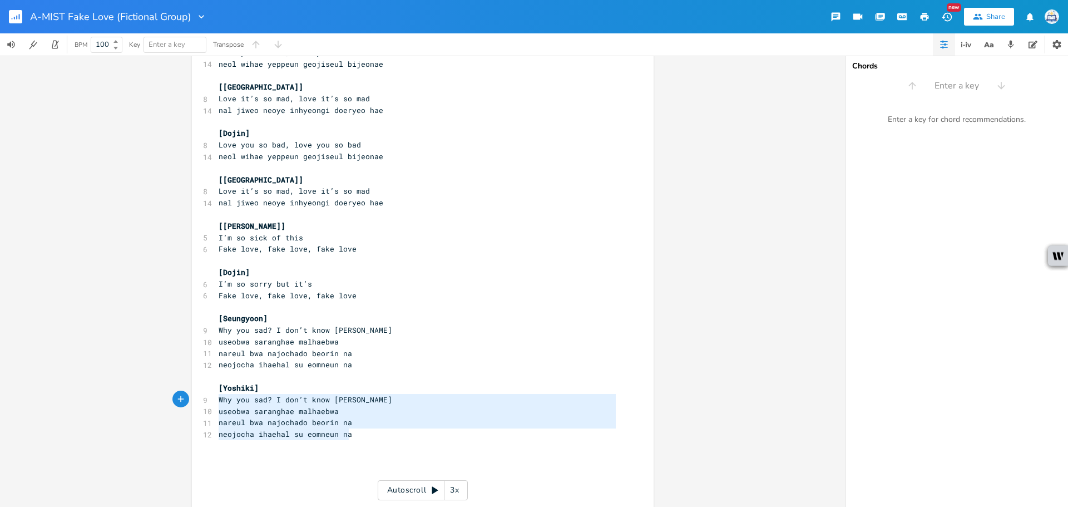
drag, startPoint x: 349, startPoint y: 436, endPoint x: 209, endPoint y: 402, distance: 144.8
paste textarea
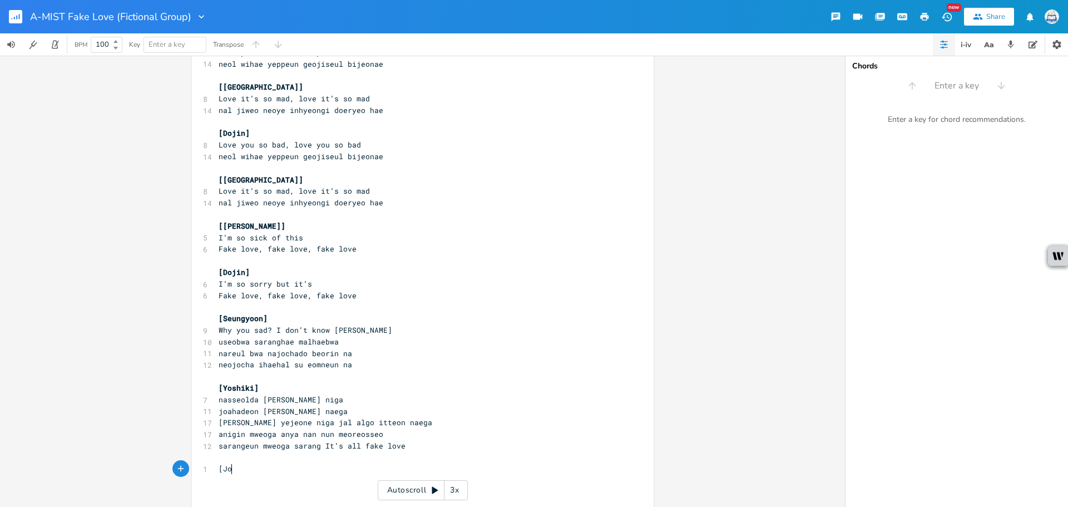
type textarea "[Jo-e"
type textarea "Minho]"
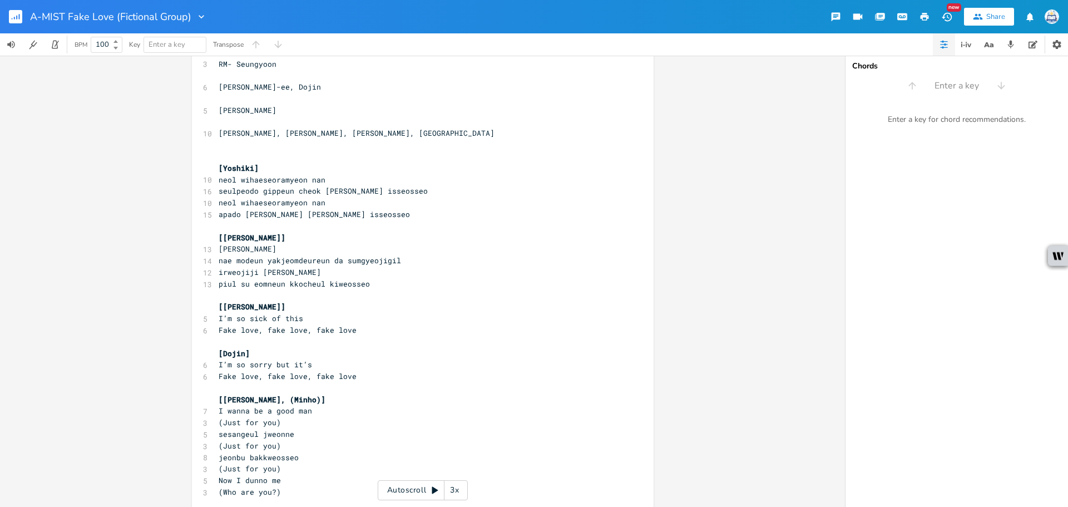
scroll to position [39, 0]
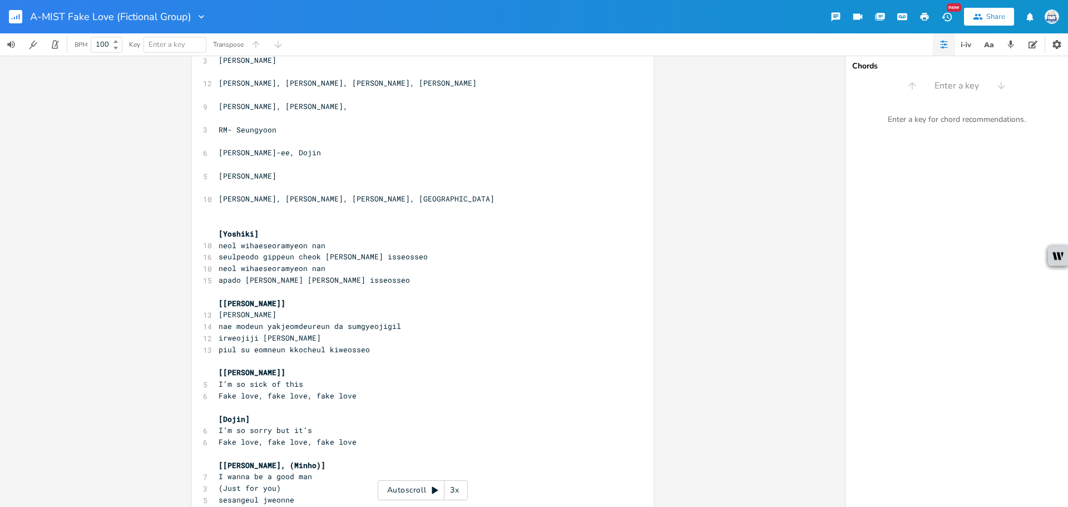
click at [19, 9] on button "button" at bounding box center [20, 16] width 22 height 27
